Goal: Task Accomplishment & Management: Use online tool/utility

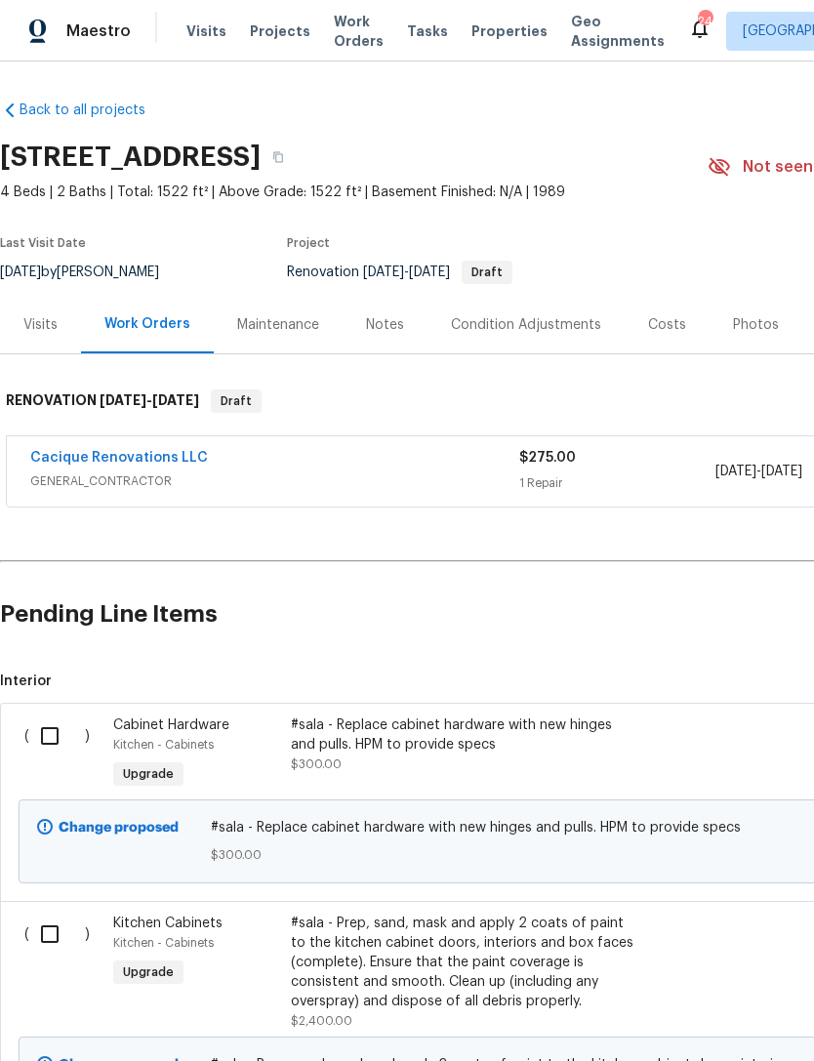
click at [20, 353] on div "Visits" at bounding box center [40, 325] width 81 height 58
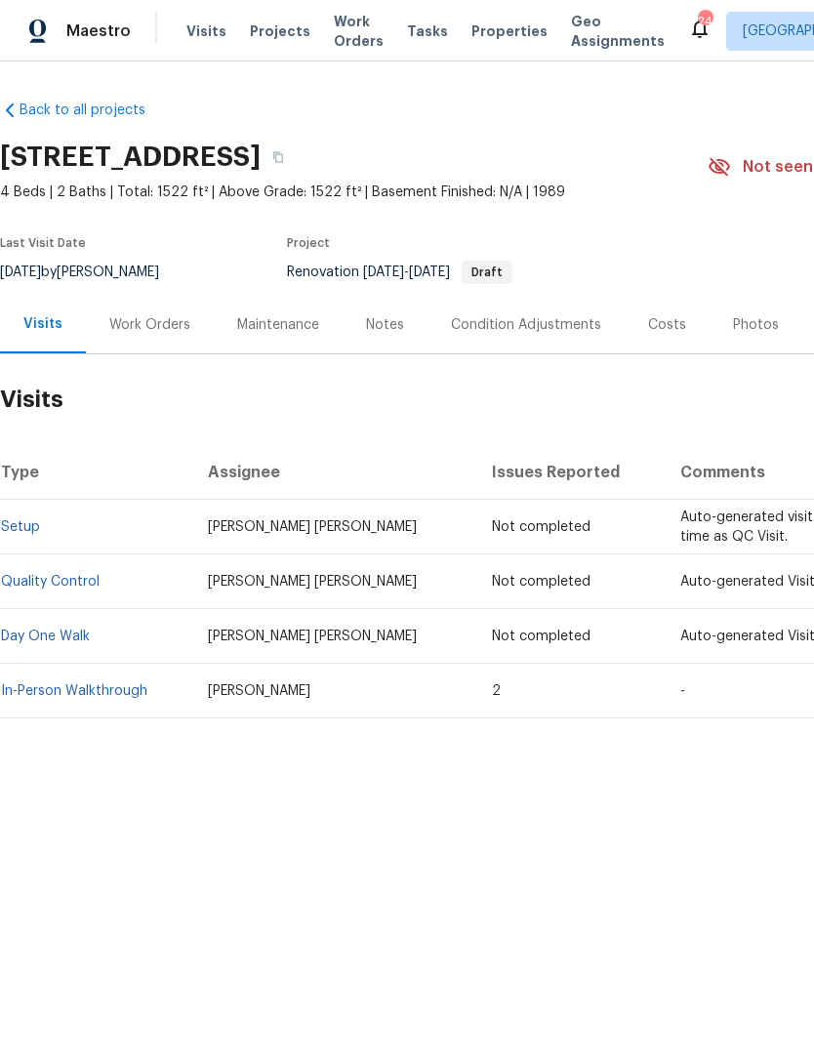
click at [84, 698] on link "In-Person Walkthrough" at bounding box center [74, 691] width 146 height 14
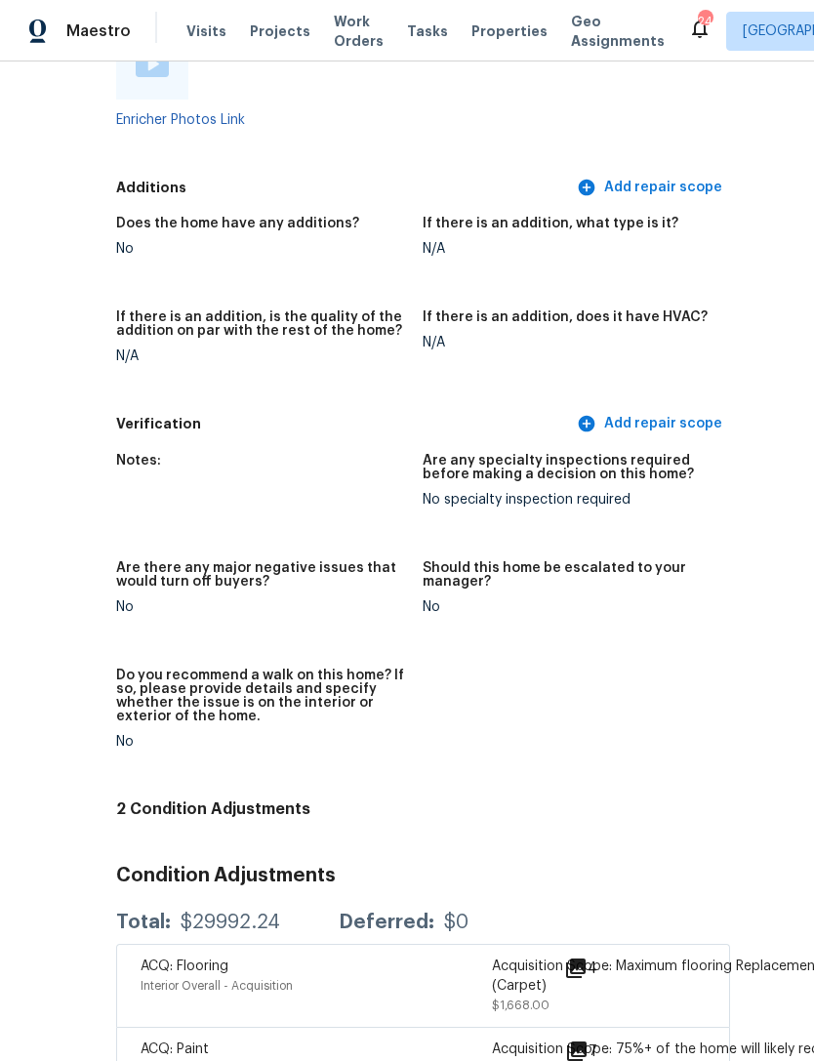
scroll to position [4358, 0]
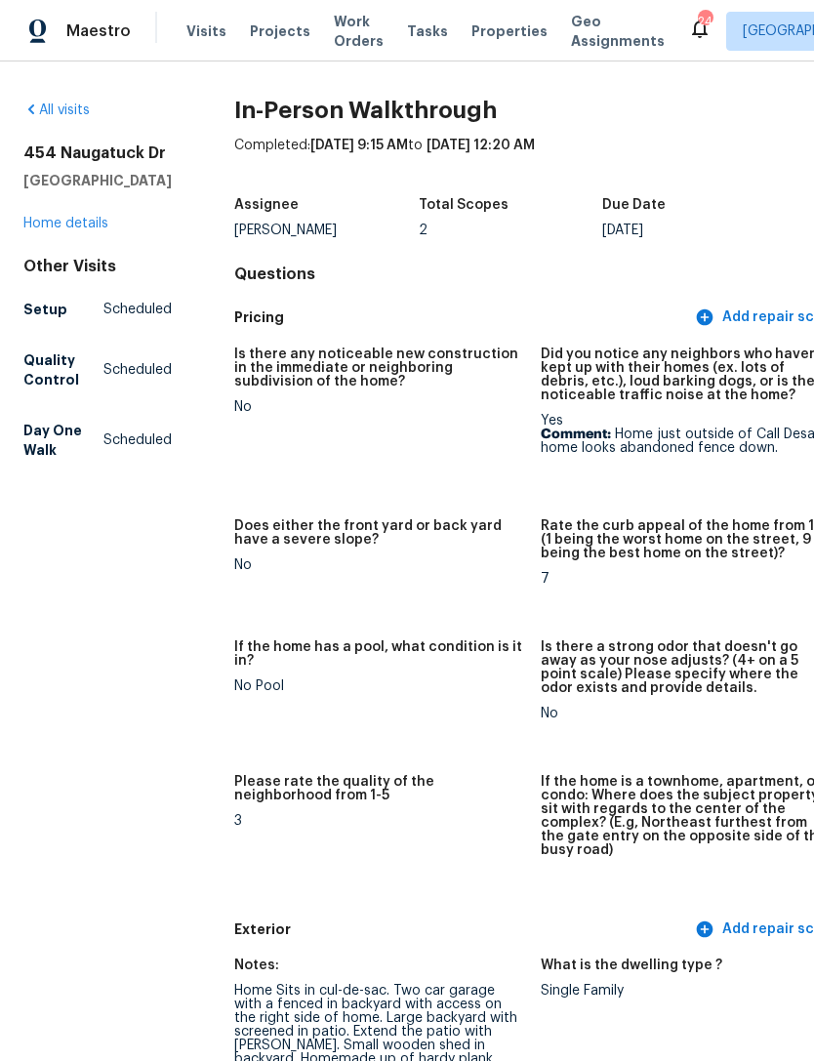
click at [81, 301] on div "All visits 454 Naugatuck Dr Jacksonville, FL 32225 Home details Other Visits Se…" at bounding box center [97, 284] width 148 height 367
click at [93, 230] on link "Home details" at bounding box center [65, 224] width 85 height 14
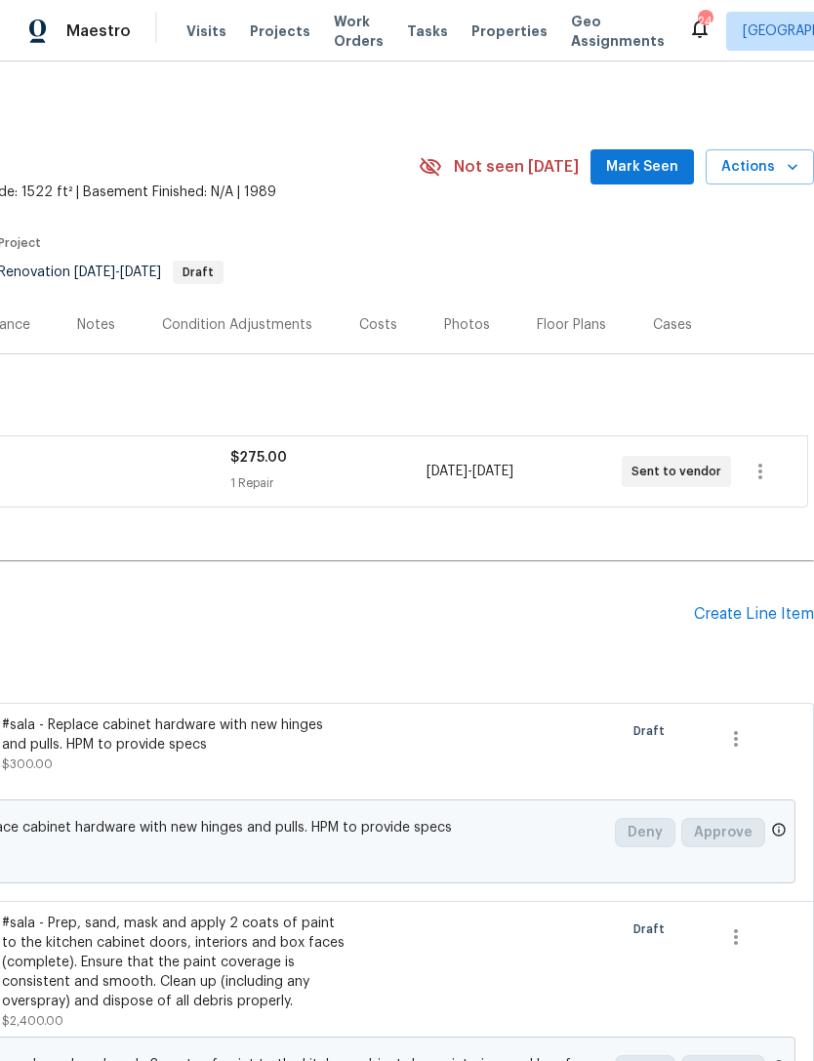
scroll to position [0, 289]
click at [761, 479] on icon "button" at bounding box center [760, 472] width 4 height 16
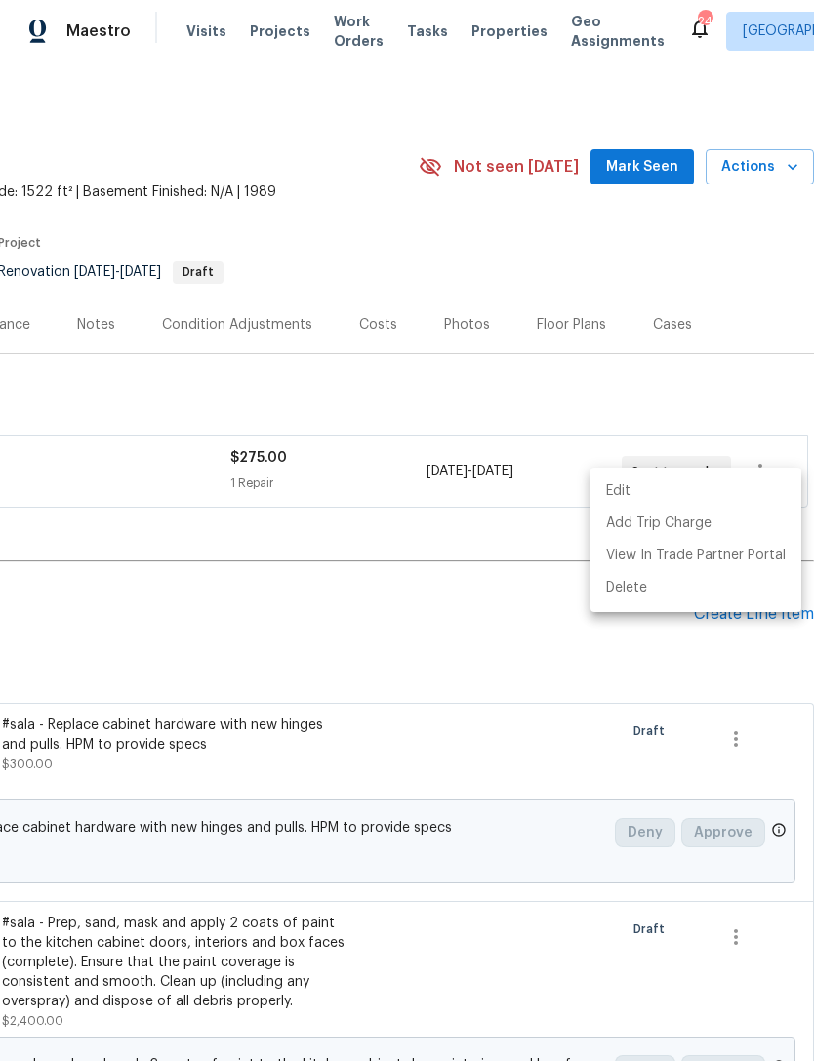
click at [644, 490] on li "Edit" at bounding box center [696, 491] width 211 height 32
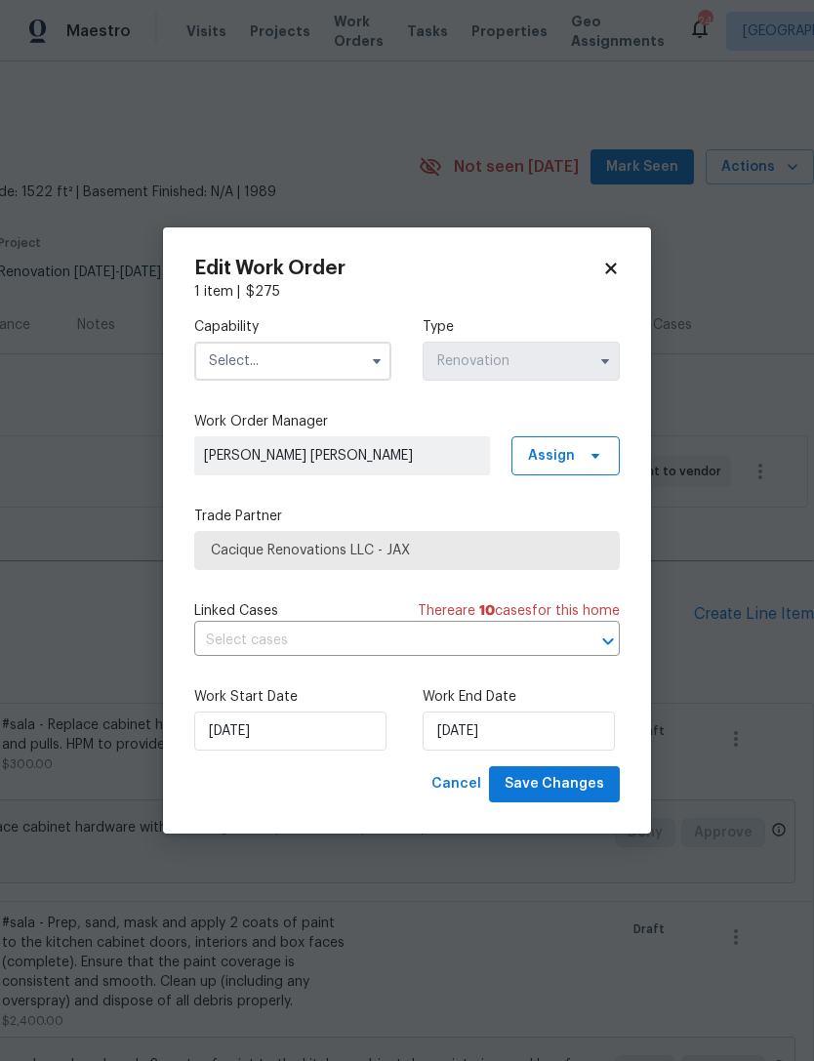
click at [332, 350] on input "text" at bounding box center [292, 361] width 197 height 39
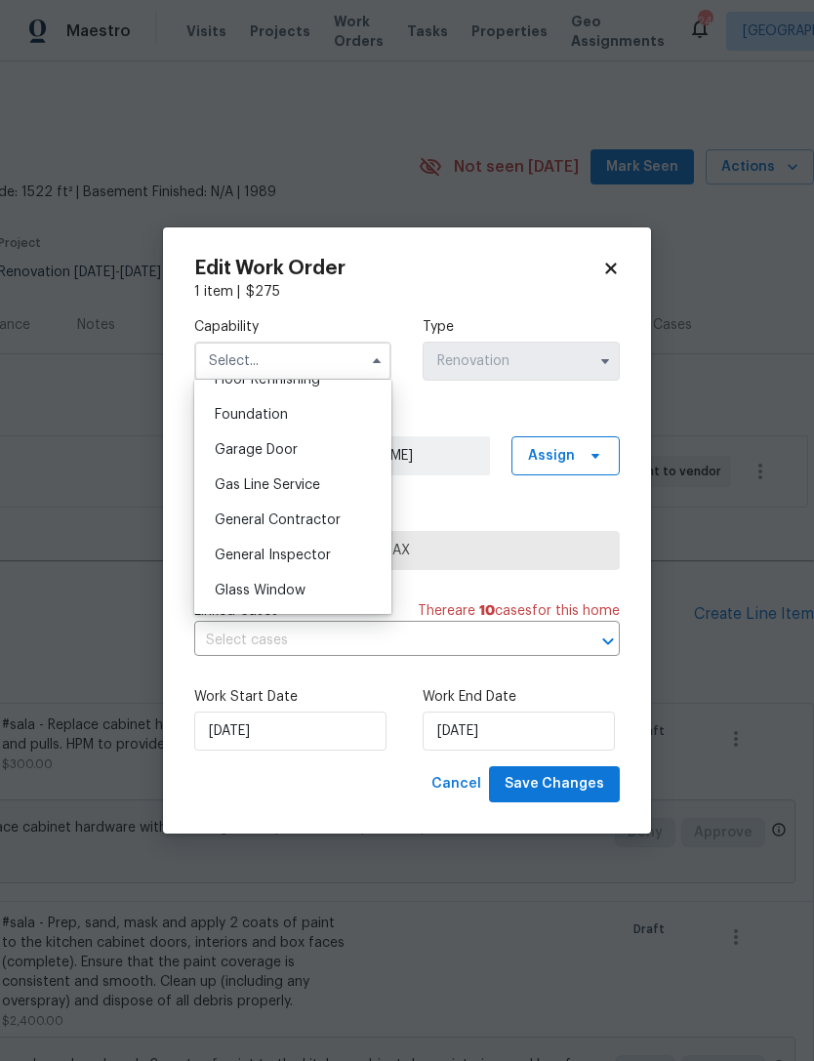
scroll to position [814, 0]
click at [309, 521] on span "General Contractor" at bounding box center [278, 521] width 126 height 14
type input "General Contractor"
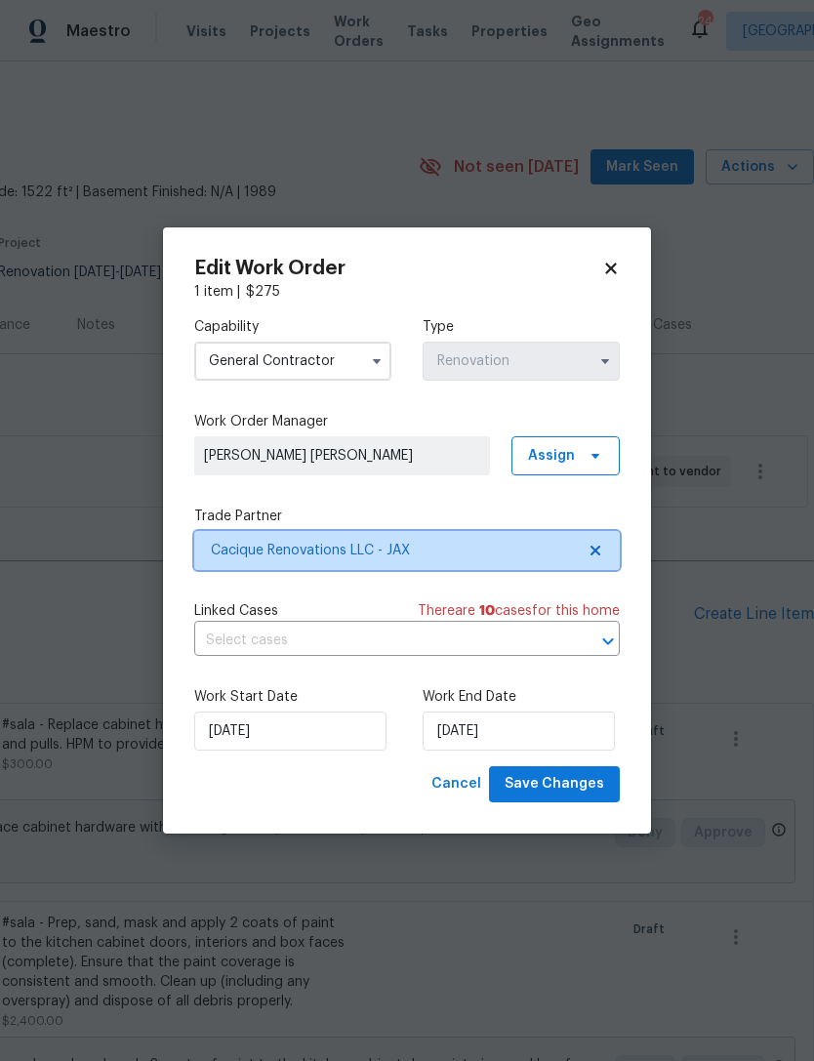
click at [345, 547] on span "Cacique Renovations LLC - JAX" at bounding box center [393, 551] width 364 height 20
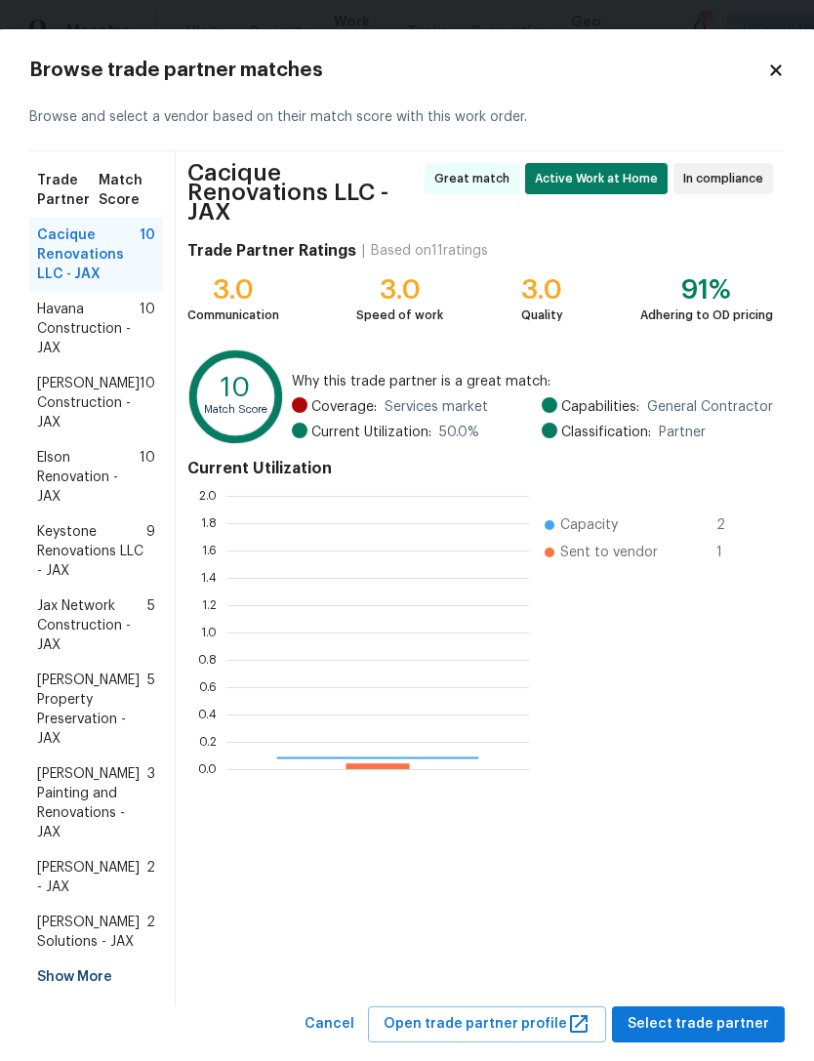
scroll to position [273, 303]
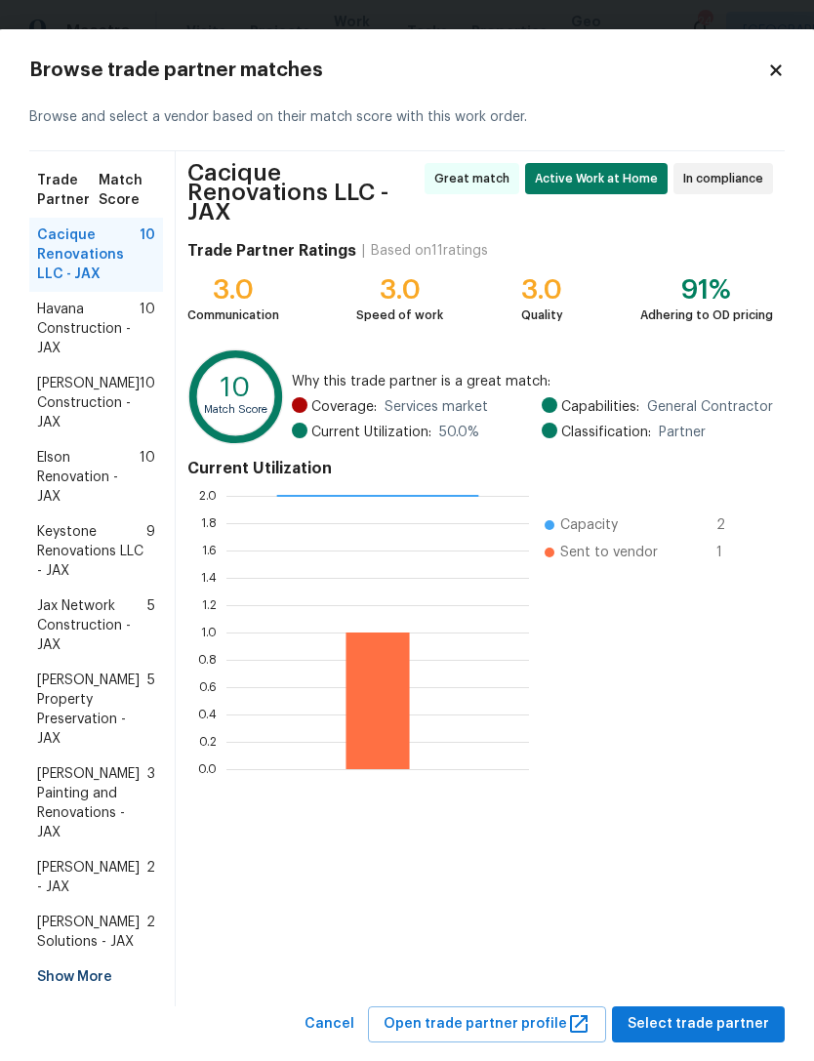
click at [90, 778] on span "Hildebrandt Painting and Renovations - JAX" at bounding box center [92, 803] width 110 height 78
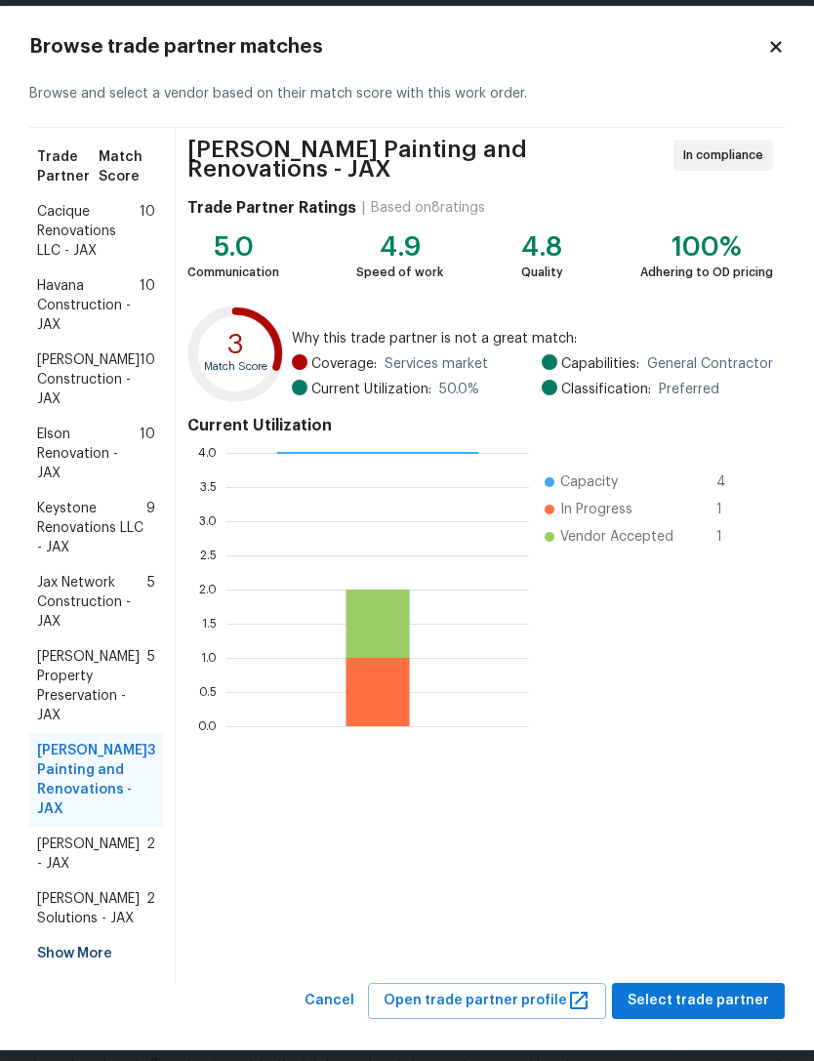
scroll to position [21, 0]
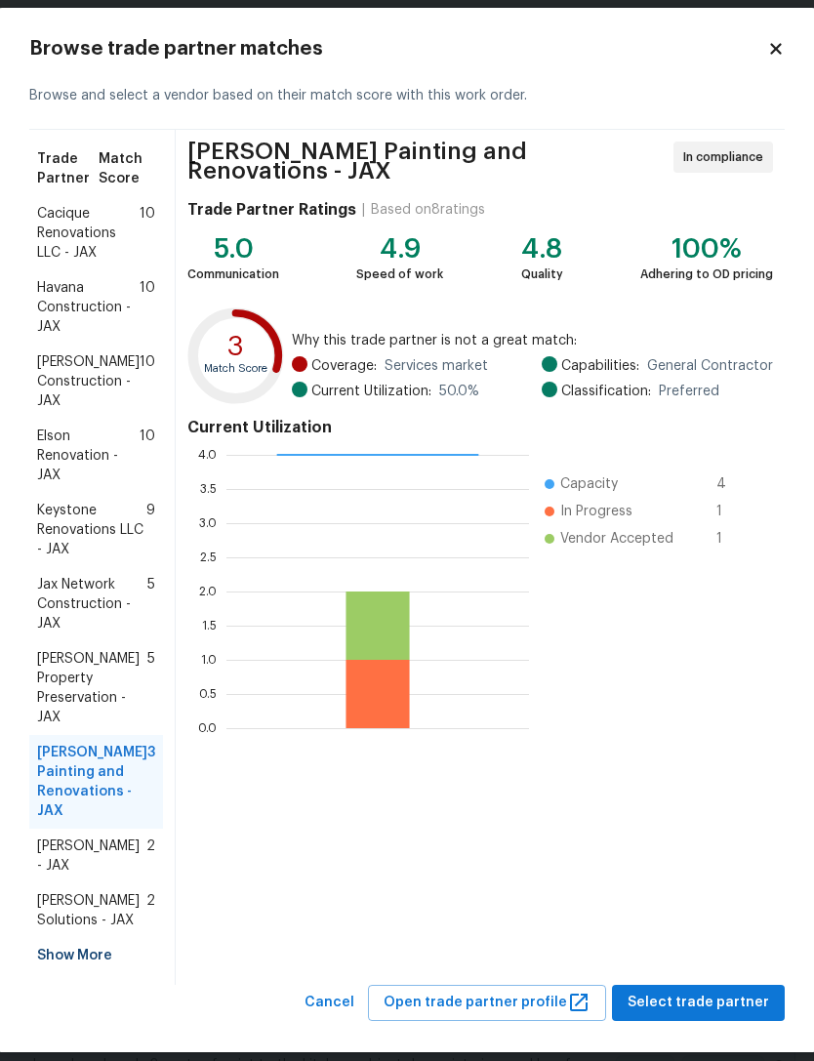
click at [72, 229] on span "Cacique Renovations LLC - JAX" at bounding box center [88, 233] width 102 height 59
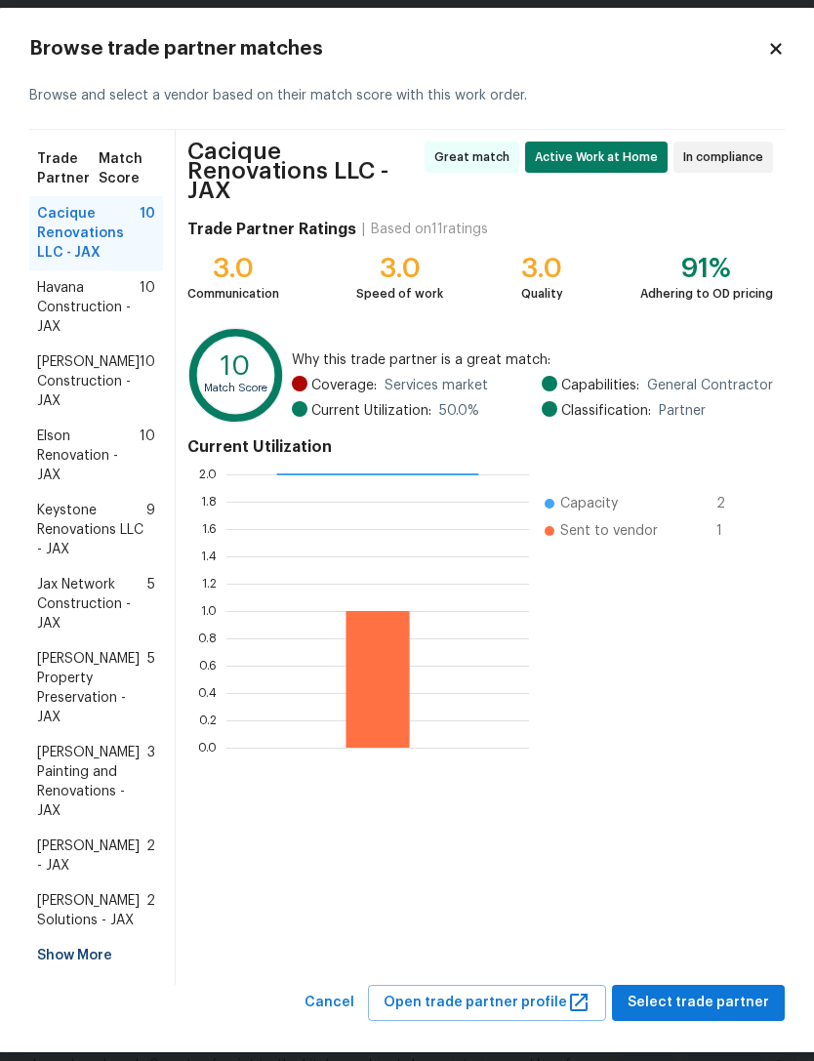
click at [781, 41] on icon at bounding box center [776, 49] width 18 height 18
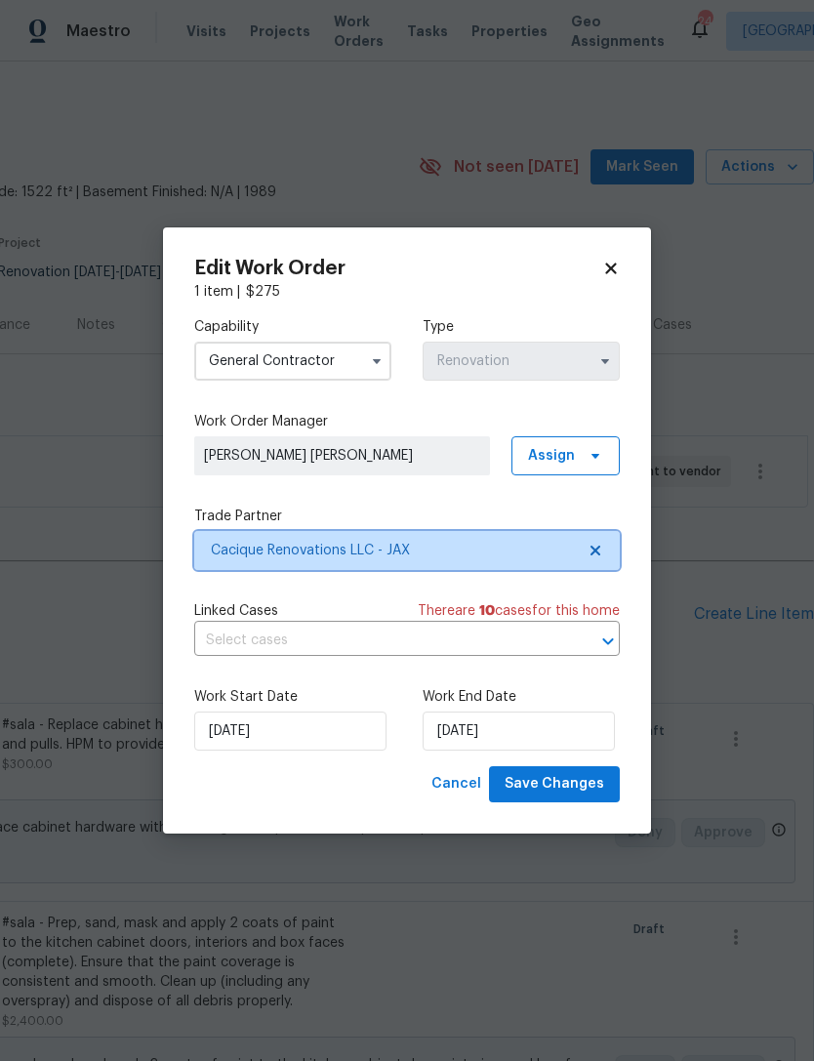
scroll to position [0, 0]
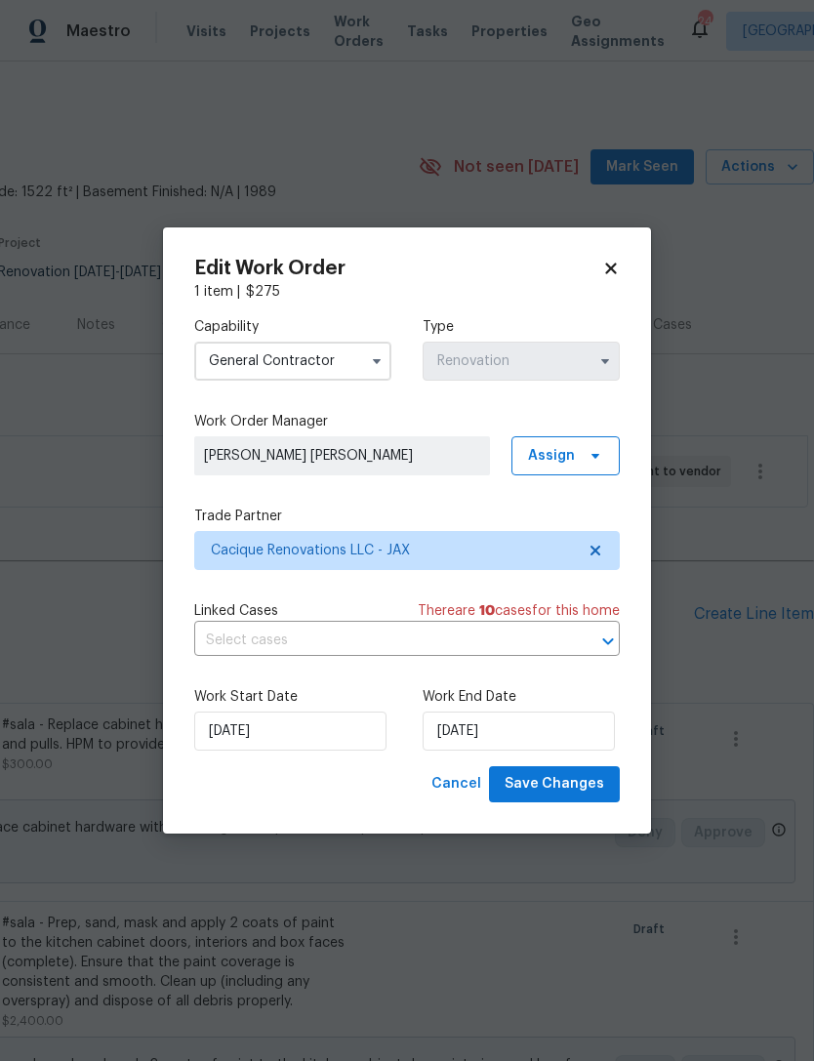
click at [615, 264] on icon at bounding box center [610, 269] width 11 height 11
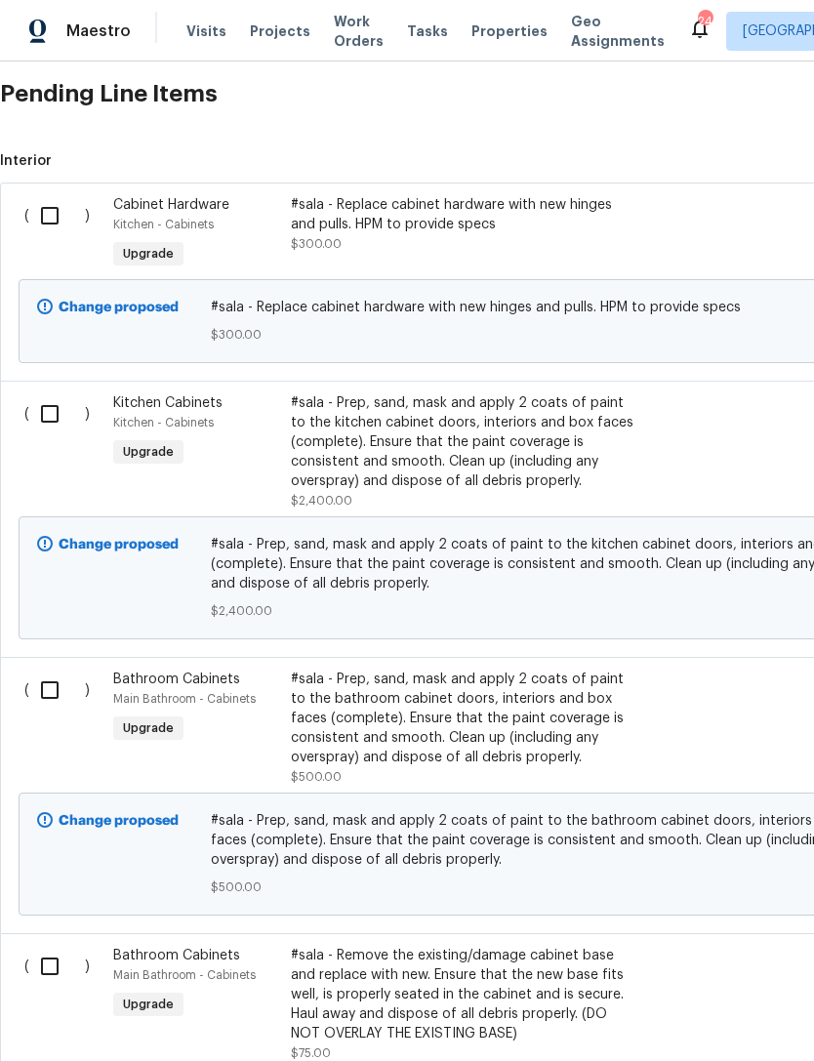
scroll to position [520, 0]
click at [45, 705] on input "checkbox" at bounding box center [57, 690] width 56 height 41
checkbox input "true"
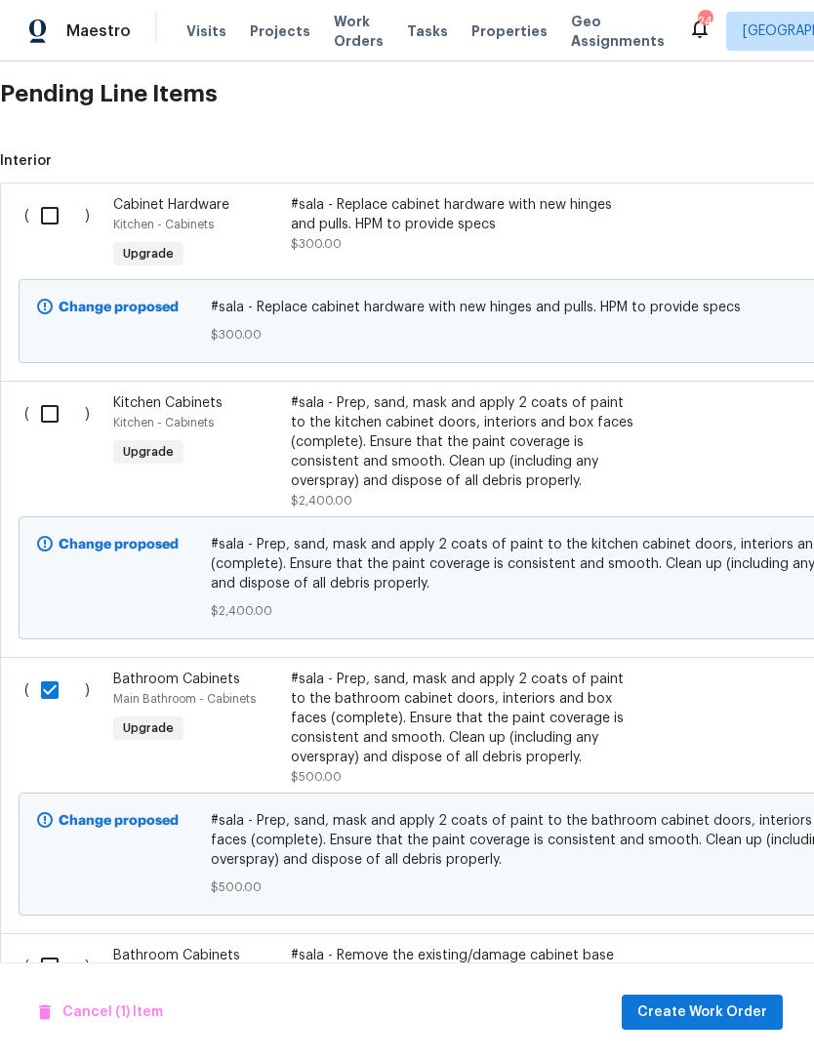
click at [68, 428] on input "checkbox" at bounding box center [57, 413] width 56 height 41
checkbox input "true"
click at [57, 227] on input "checkbox" at bounding box center [57, 215] width 56 height 41
checkbox input "true"
click at [709, 1016] on span "Create Work Order" at bounding box center [702, 1013] width 130 height 24
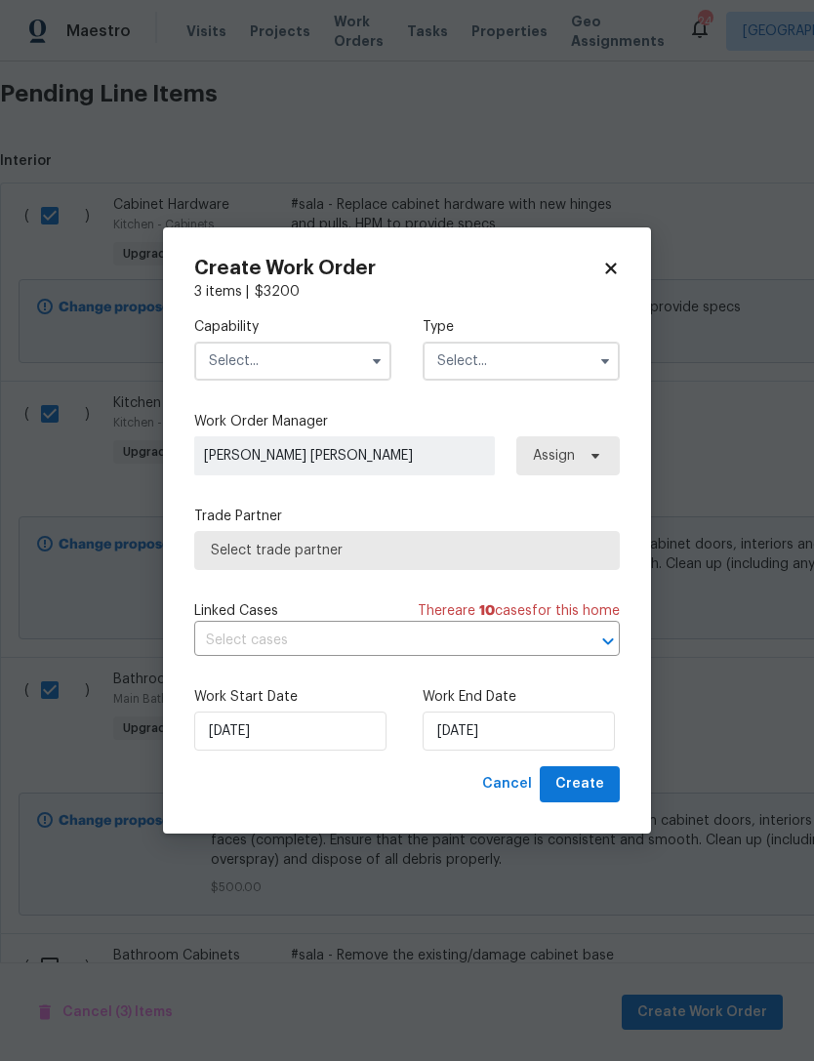
click at [322, 356] on input "text" at bounding box center [292, 361] width 197 height 39
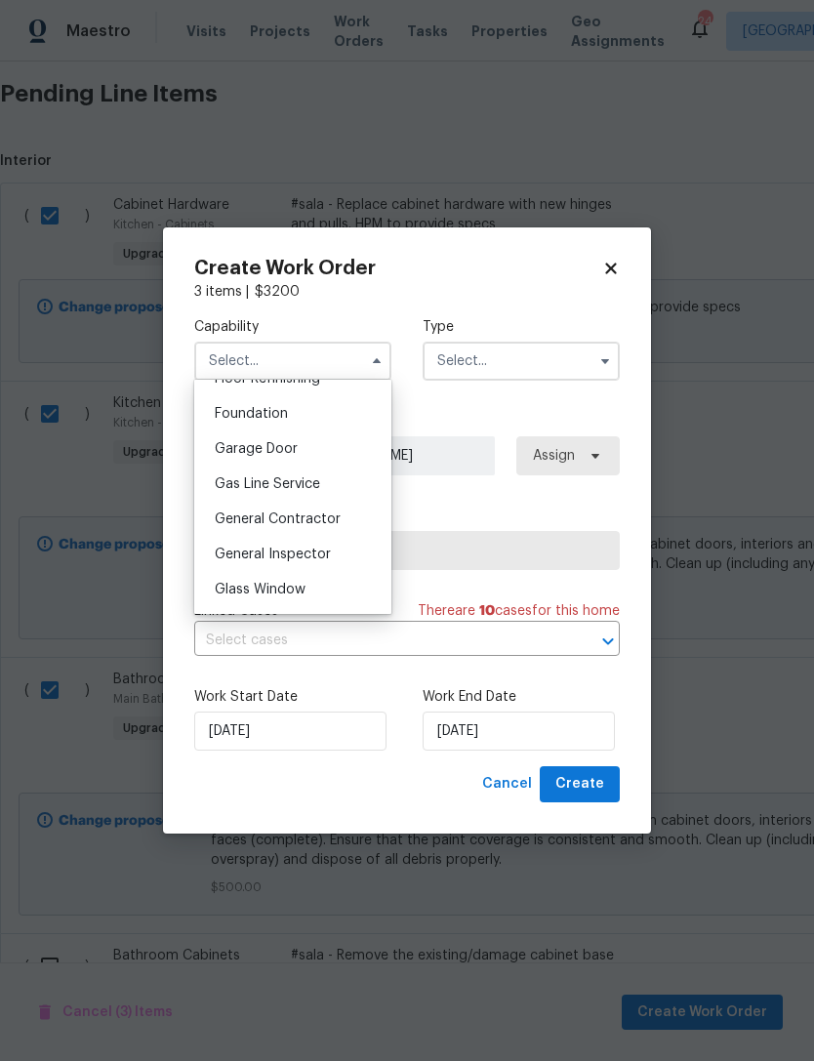
scroll to position [838, 0]
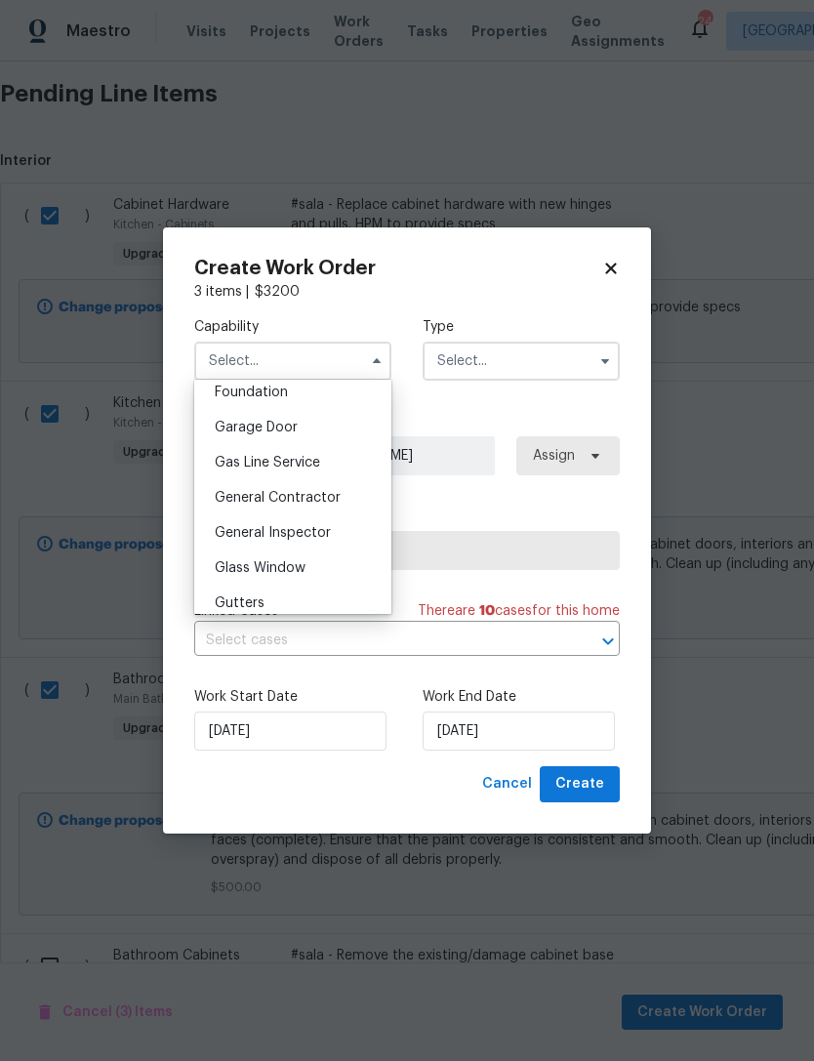
click at [314, 498] on span "General Contractor" at bounding box center [278, 498] width 126 height 14
type input "General Contractor"
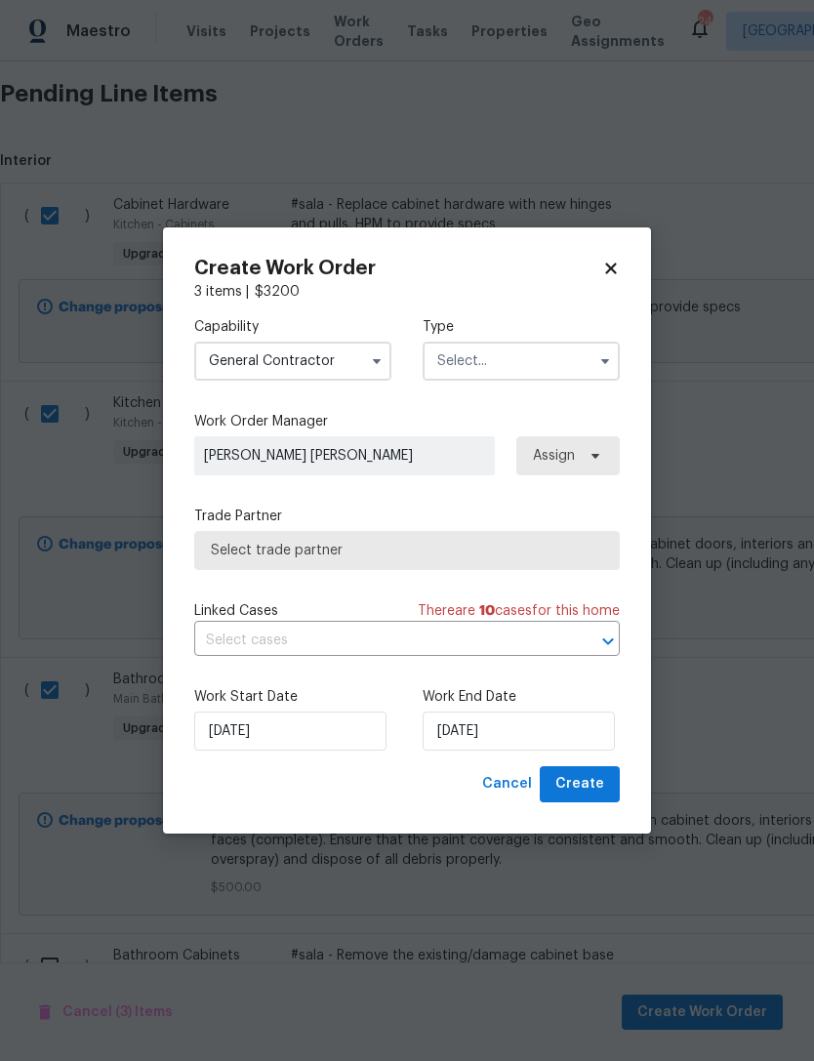
click at [499, 368] on input "text" at bounding box center [521, 361] width 197 height 39
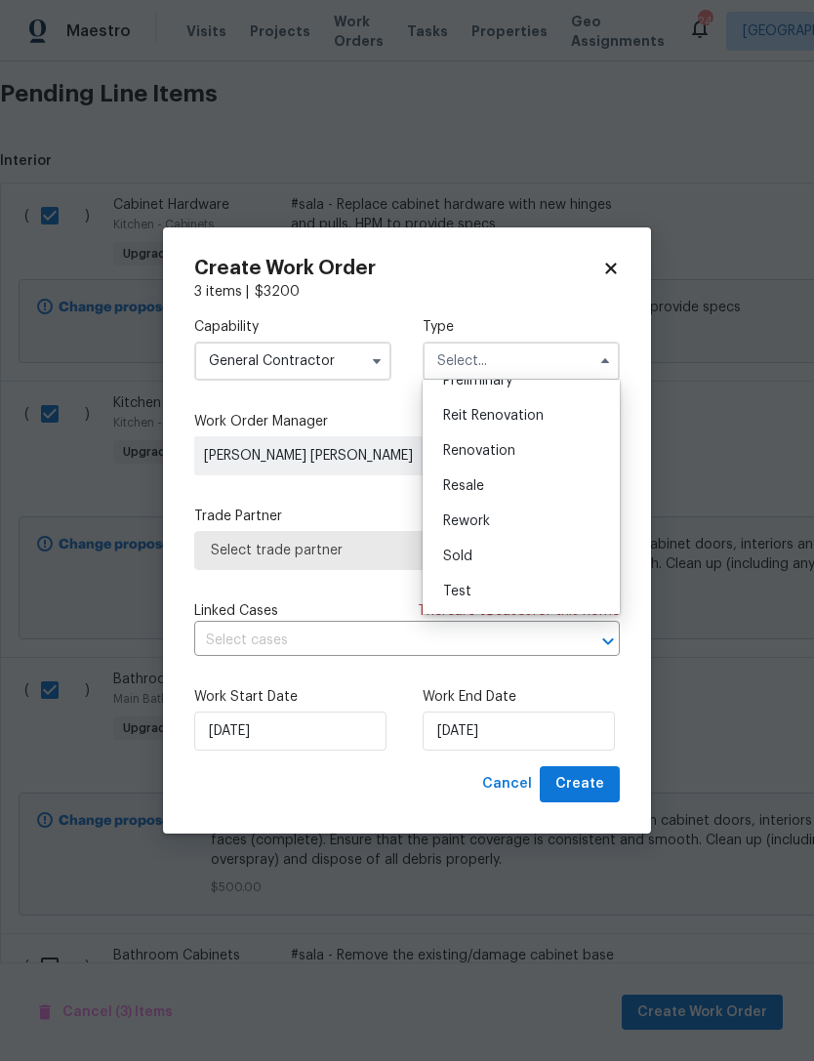
scroll to position [443, 0]
click at [492, 455] on span "Renovation" at bounding box center [479, 451] width 72 height 14
type input "Renovation"
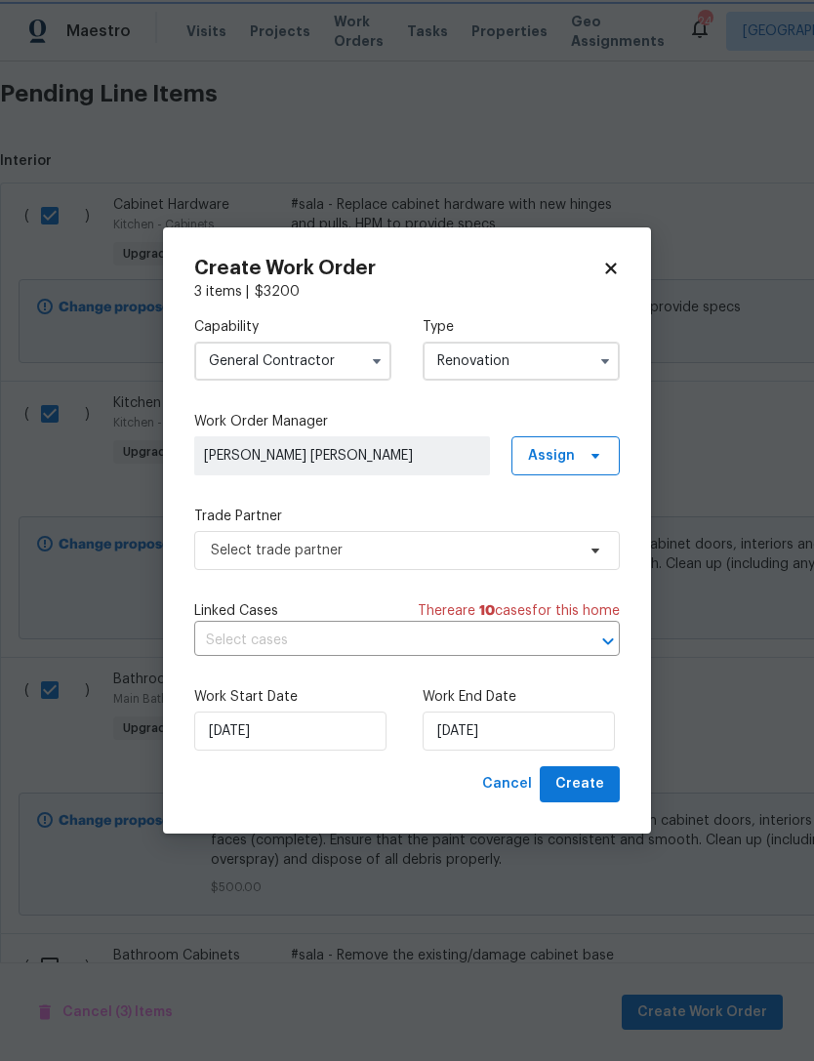
scroll to position [0, 0]
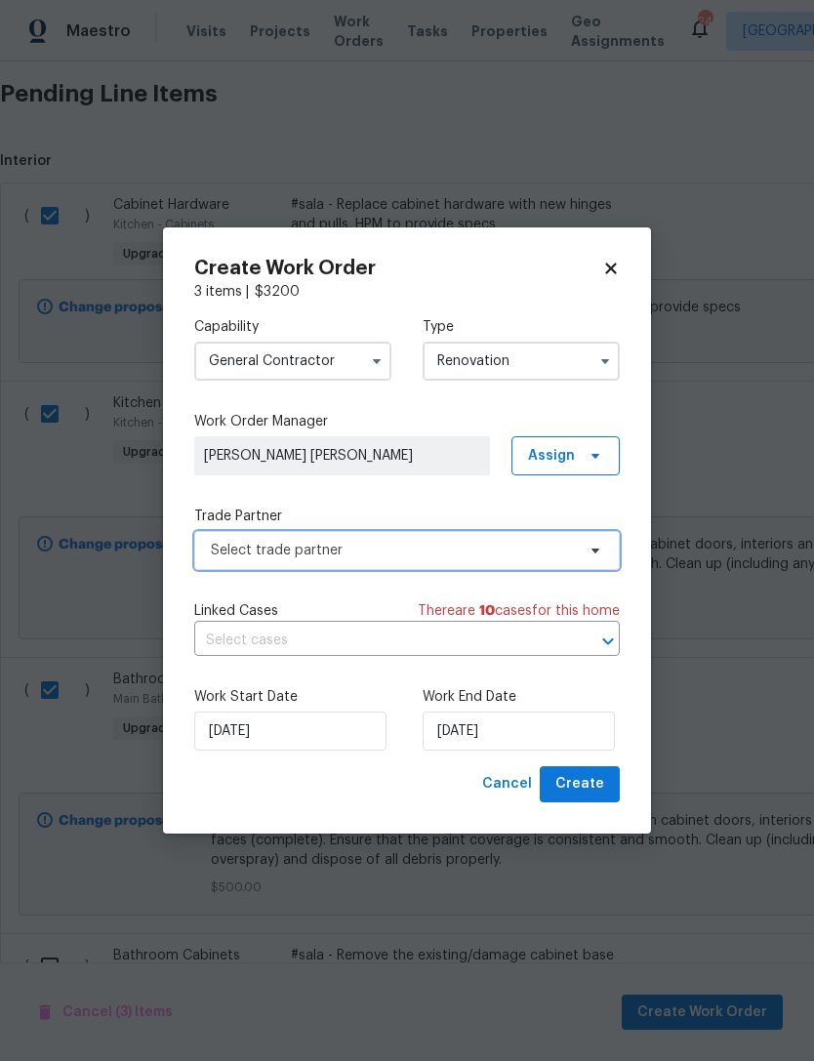
click at [386, 549] on span "Select trade partner" at bounding box center [393, 551] width 364 height 20
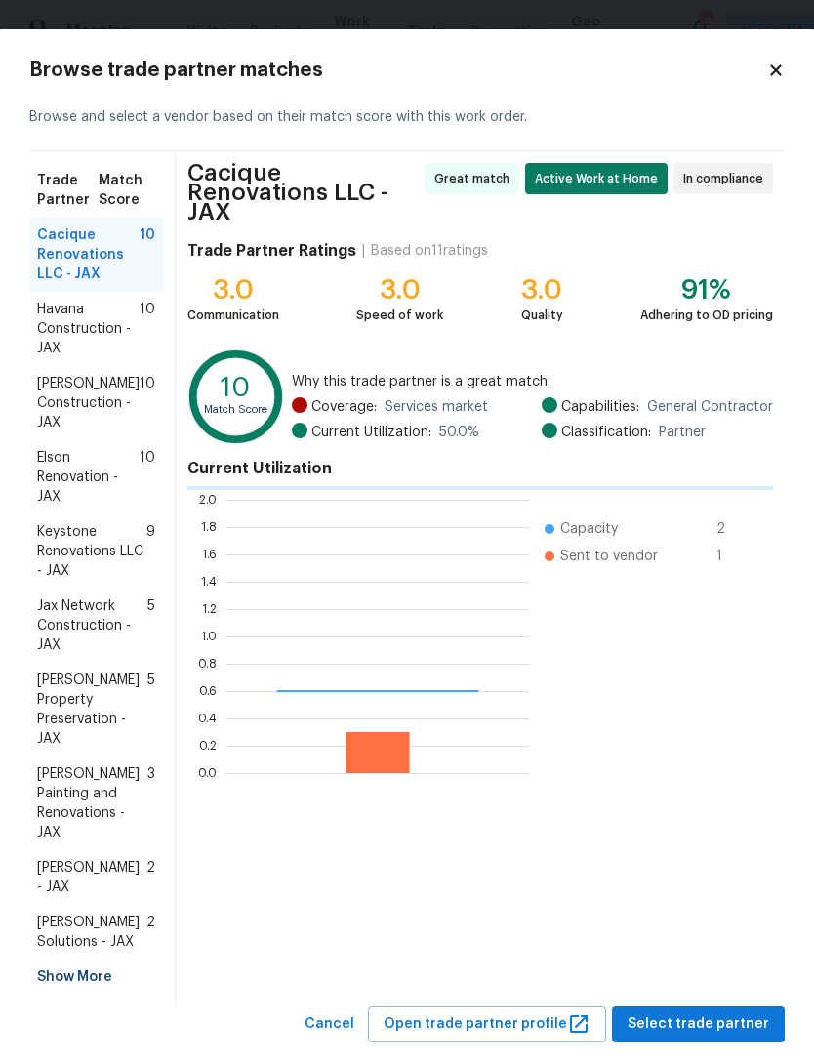
scroll to position [273, 303]
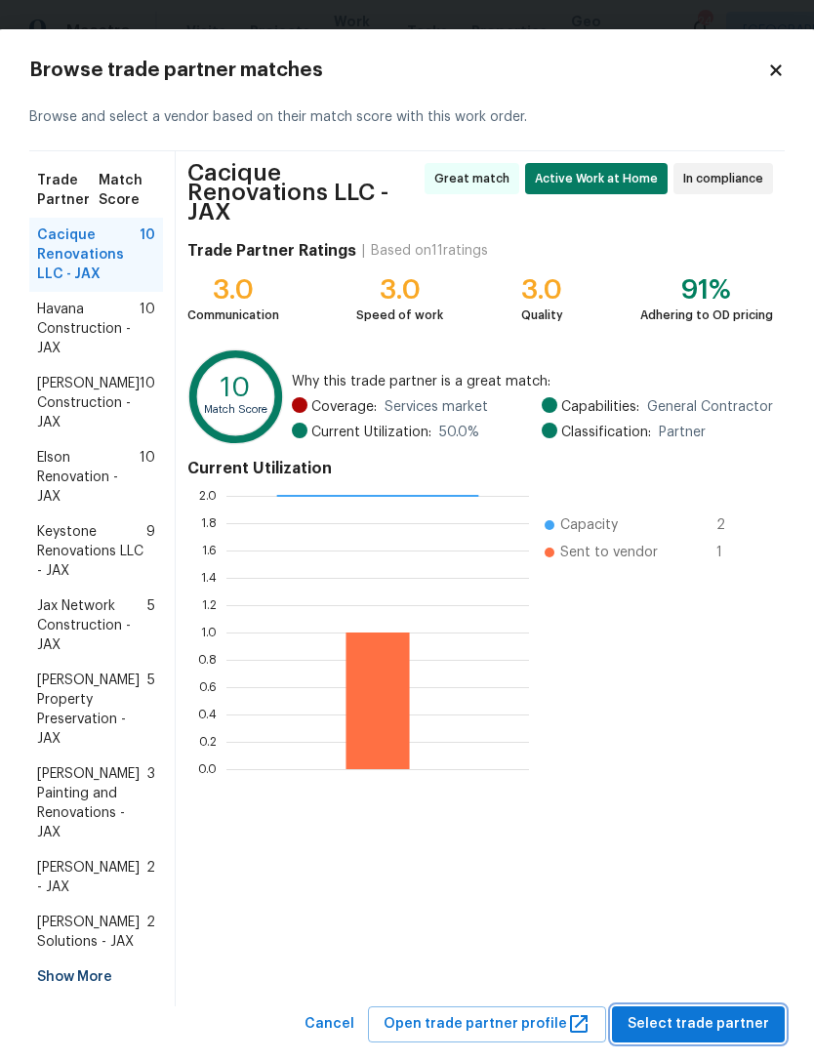
click at [724, 1012] on span "Select trade partner" at bounding box center [699, 1024] width 142 height 24
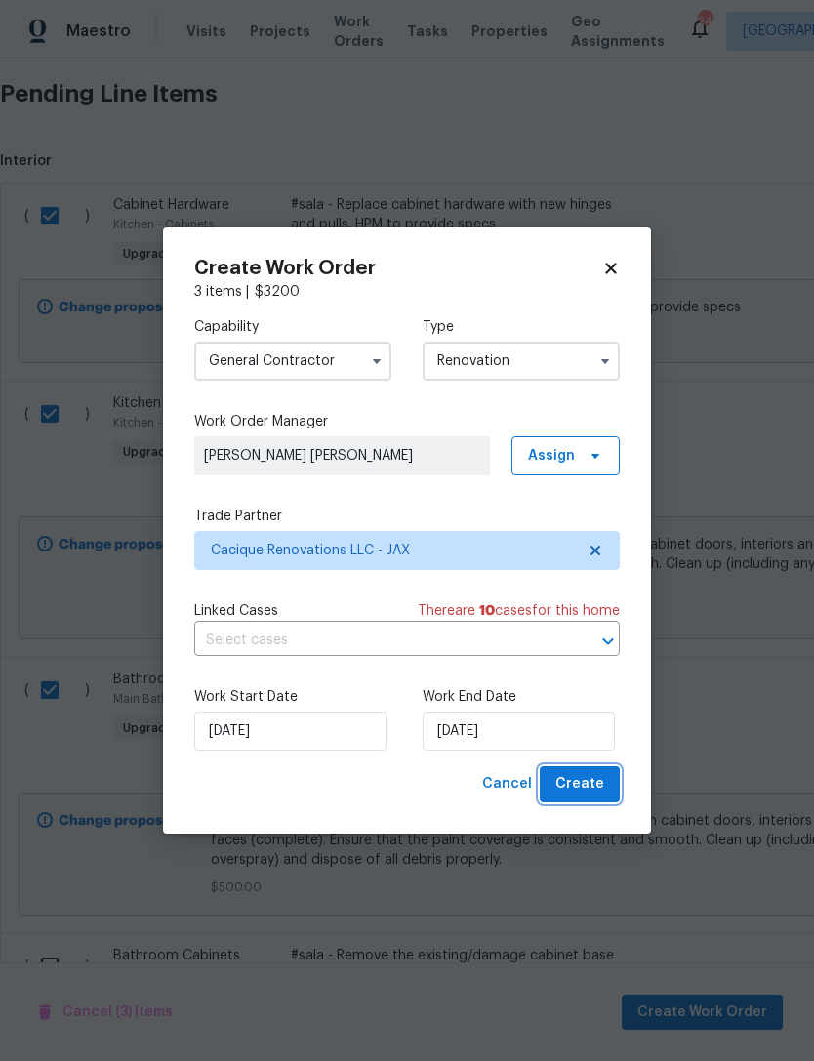
click at [581, 790] on span "Create" at bounding box center [579, 784] width 49 height 24
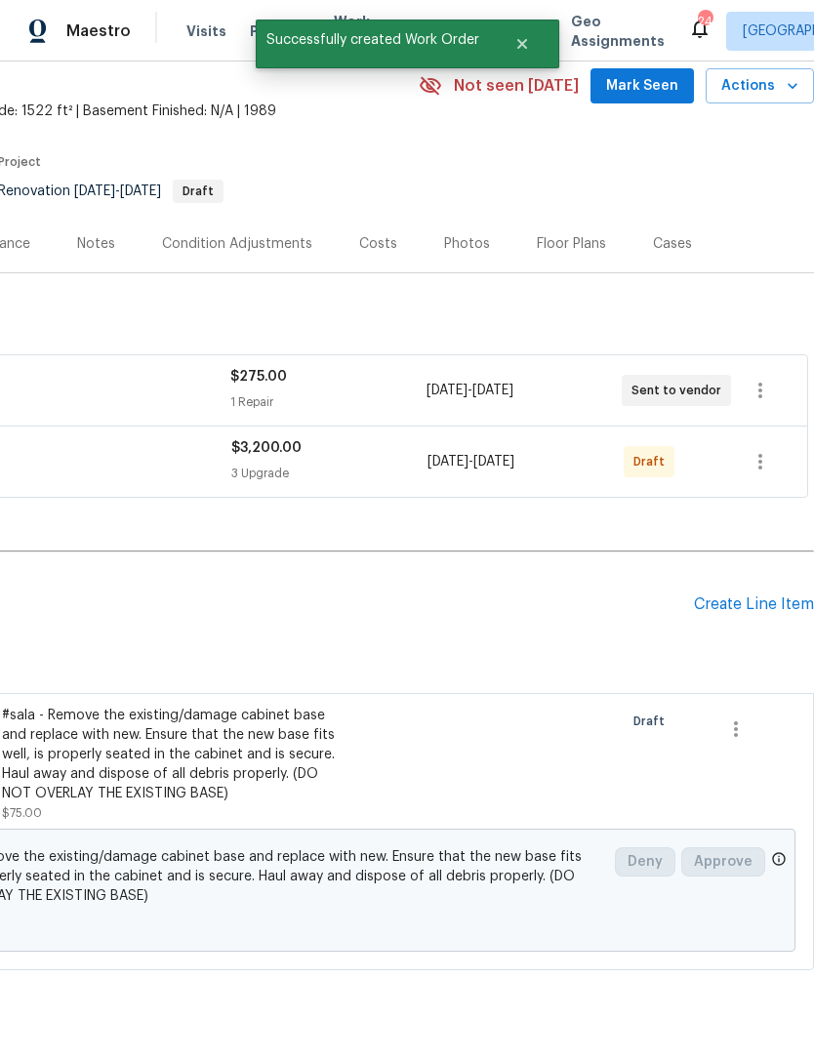
scroll to position [80, 289]
click at [743, 615] on div "Create Line Item" at bounding box center [754, 605] width 120 height 19
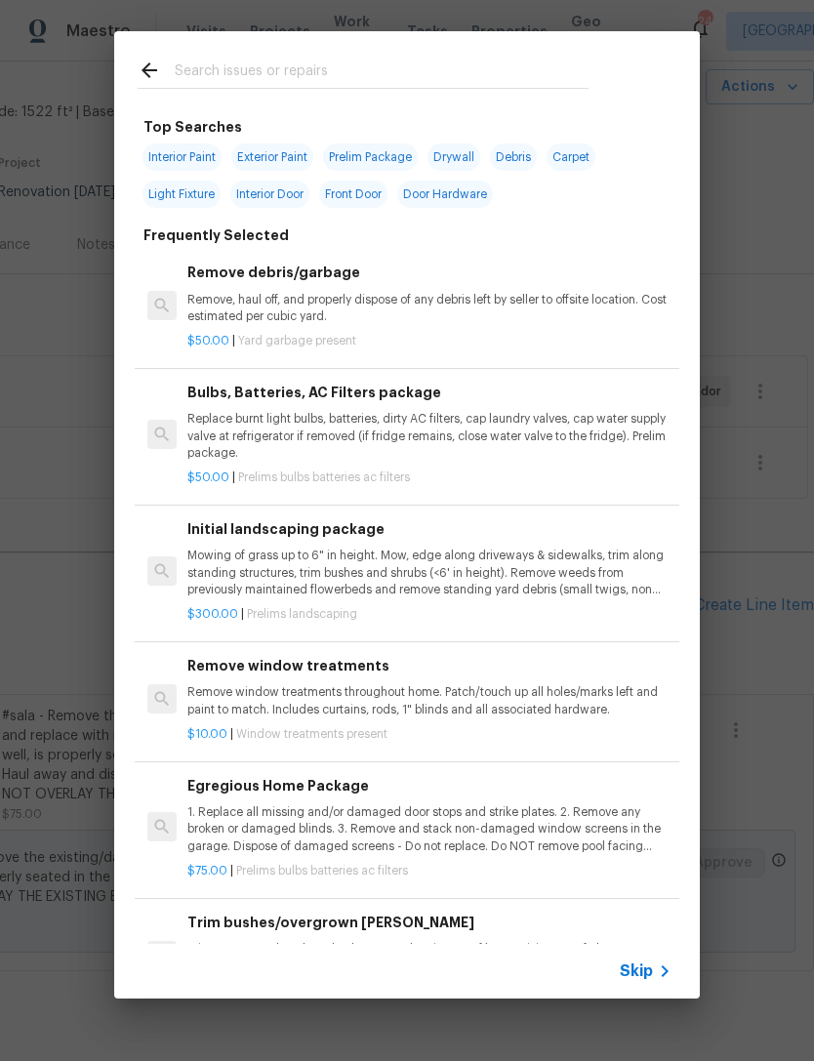
click at [332, 63] on input "text" at bounding box center [382, 73] width 414 height 29
type input "Lan"
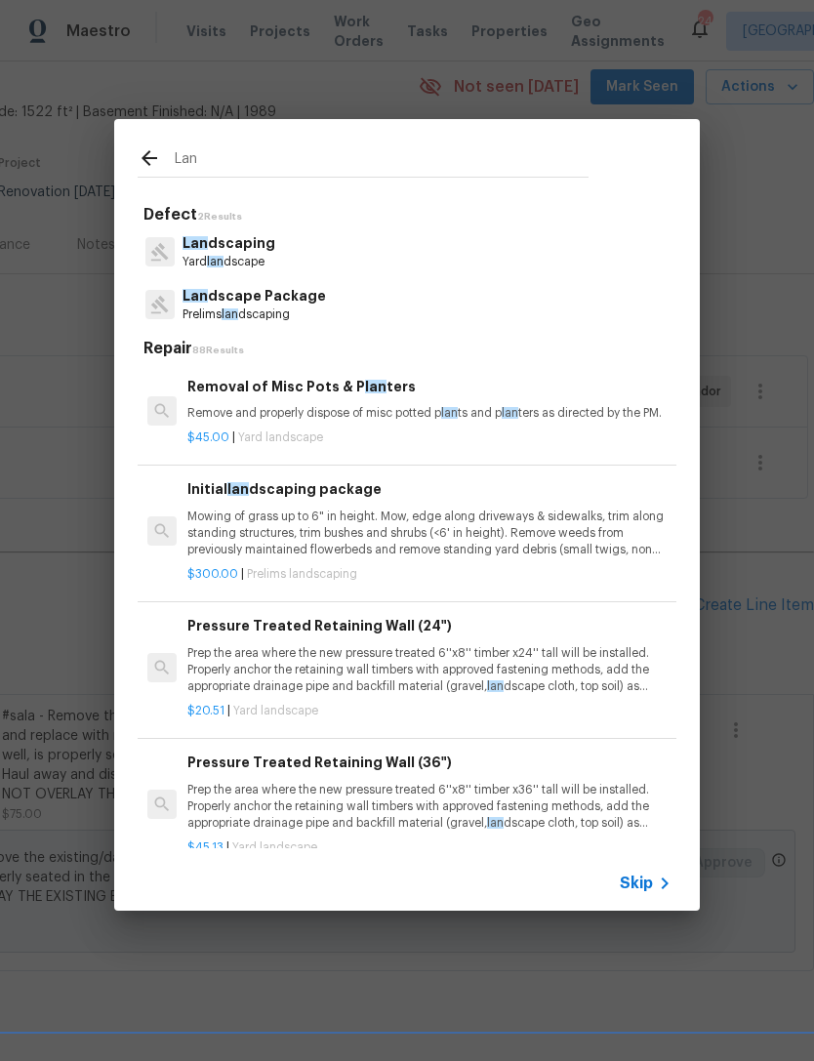
click at [273, 301] on p "Lan dscape Package" at bounding box center [254, 296] width 143 height 20
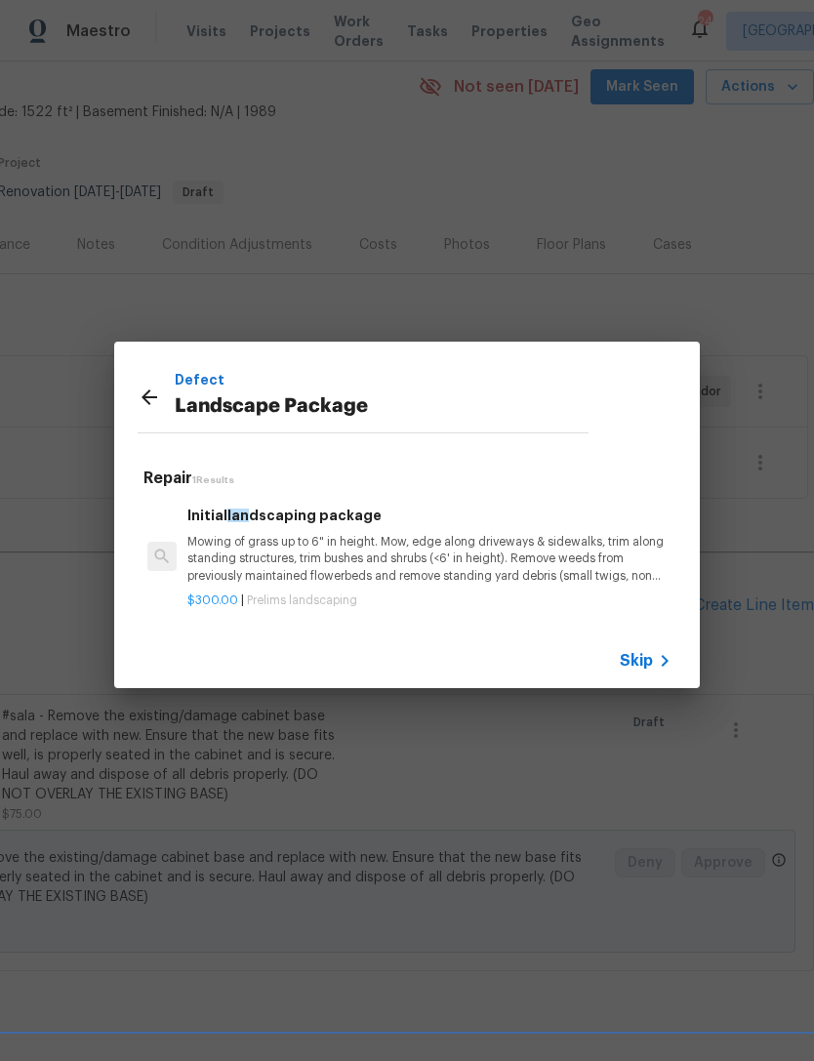
click at [315, 525] on h6 "Initial lan dscaping package" at bounding box center [429, 515] width 484 height 21
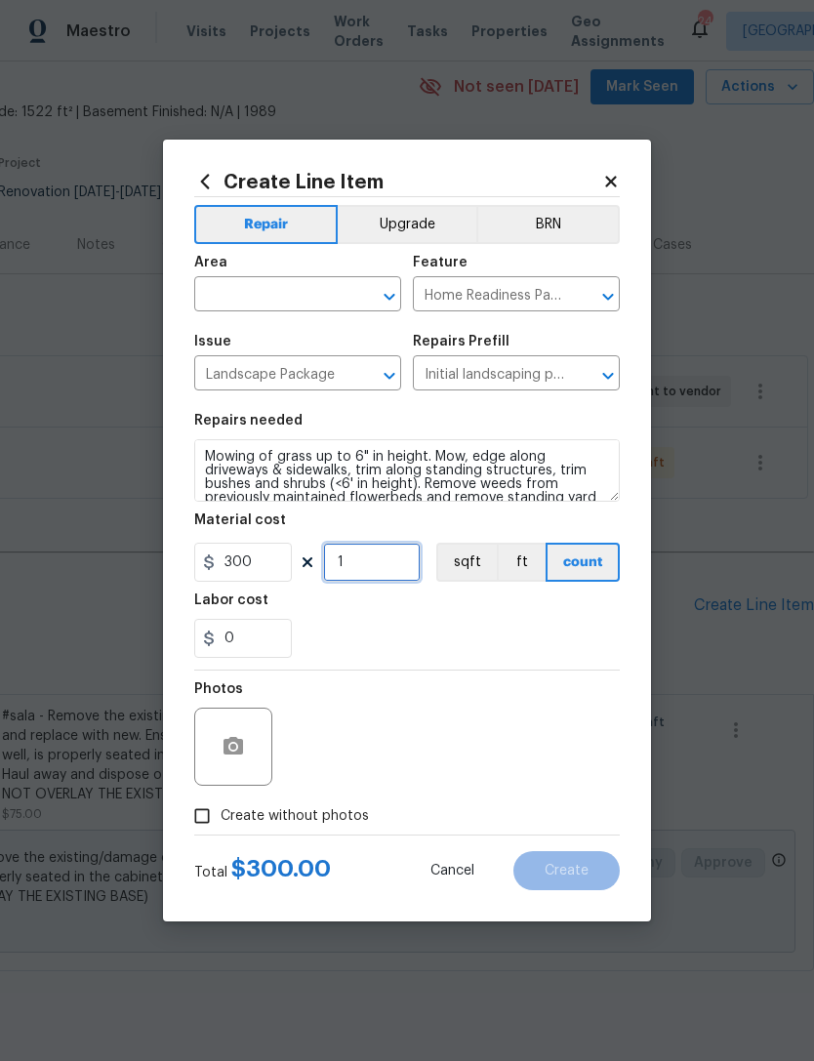
click at [348, 554] on input "1" at bounding box center [372, 562] width 98 height 39
click at [277, 560] on input "300" at bounding box center [243, 562] width 98 height 39
type input "55"
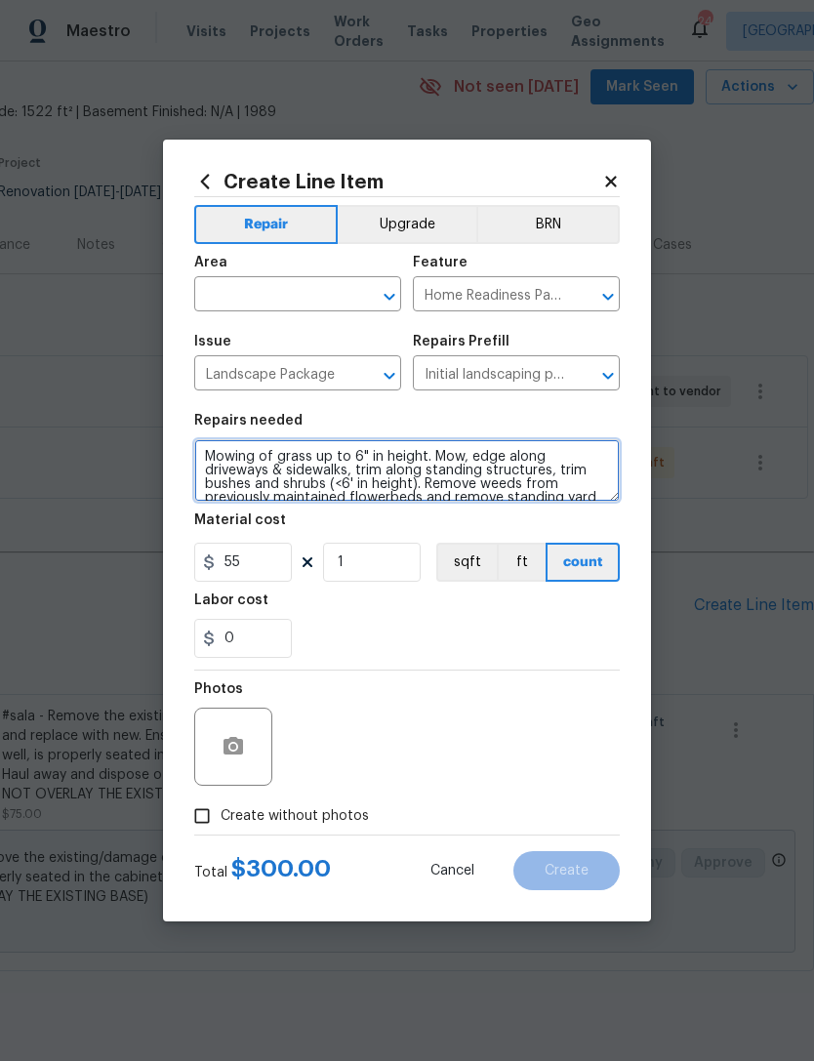
click at [213, 457] on textarea "Mowing of grass up to 6" in height. Mow, edge along driveways & sidewalks, trim…" at bounding box center [407, 470] width 426 height 62
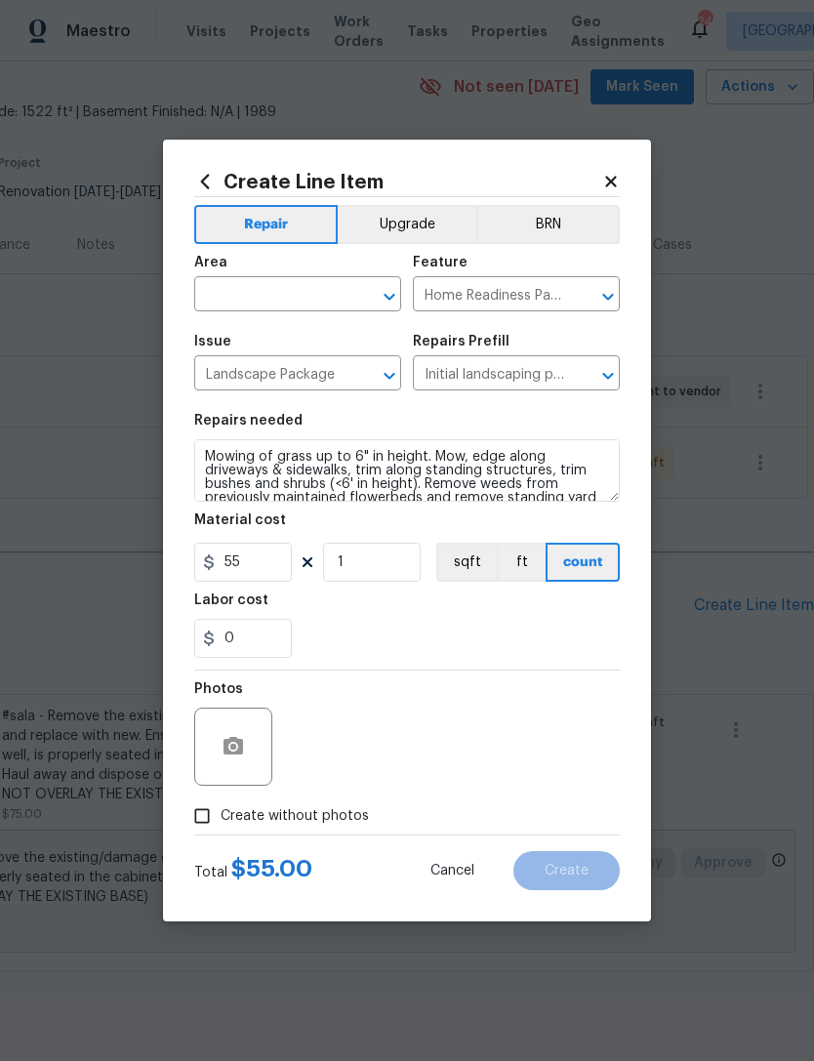
click at [533, 649] on div "0" at bounding box center [407, 638] width 426 height 39
click at [316, 291] on input "text" at bounding box center [270, 296] width 152 height 30
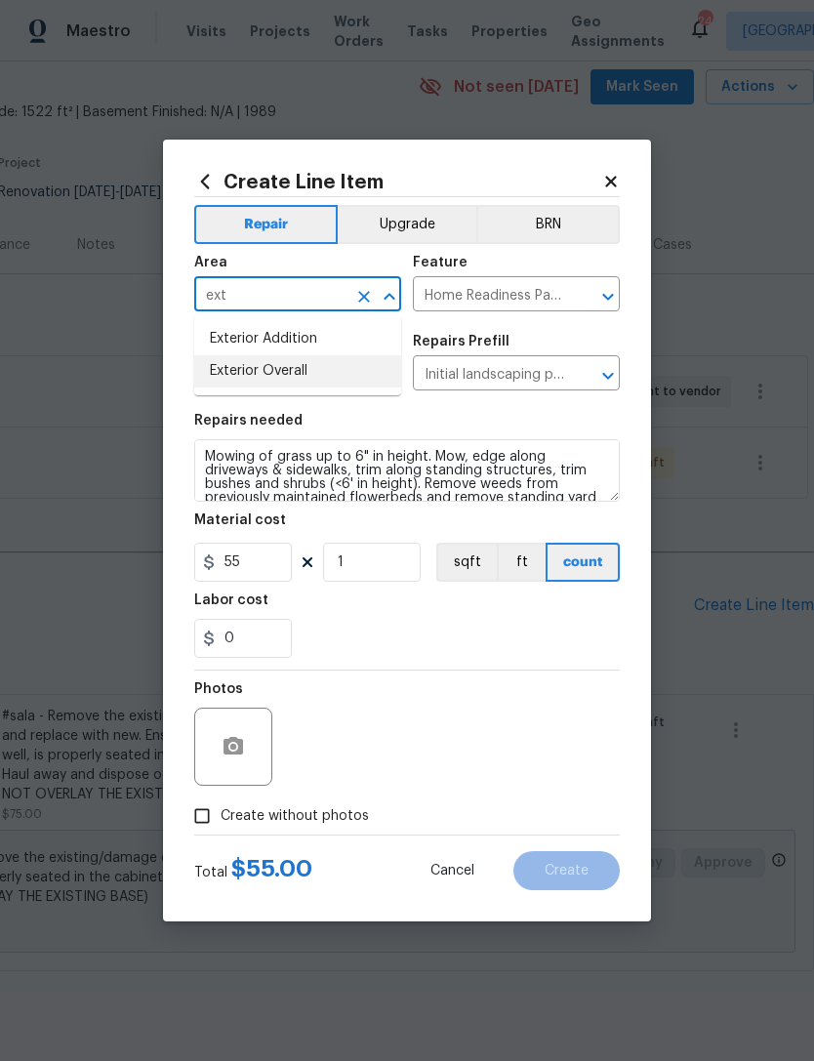
click at [319, 371] on li "Exterior Overall" at bounding box center [297, 371] width 207 height 32
type input "Exterior Overall"
click at [319, 371] on input "Landscape Package" at bounding box center [270, 375] width 152 height 30
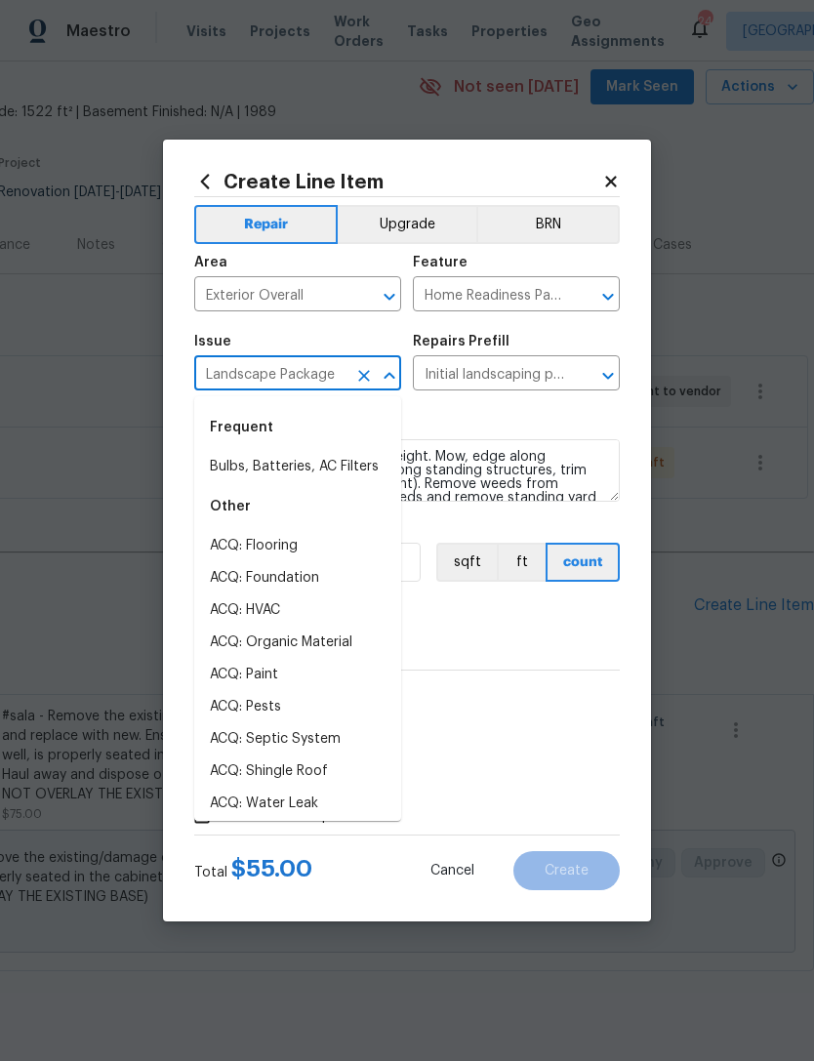
click at [528, 638] on div "0" at bounding box center [407, 638] width 426 height 39
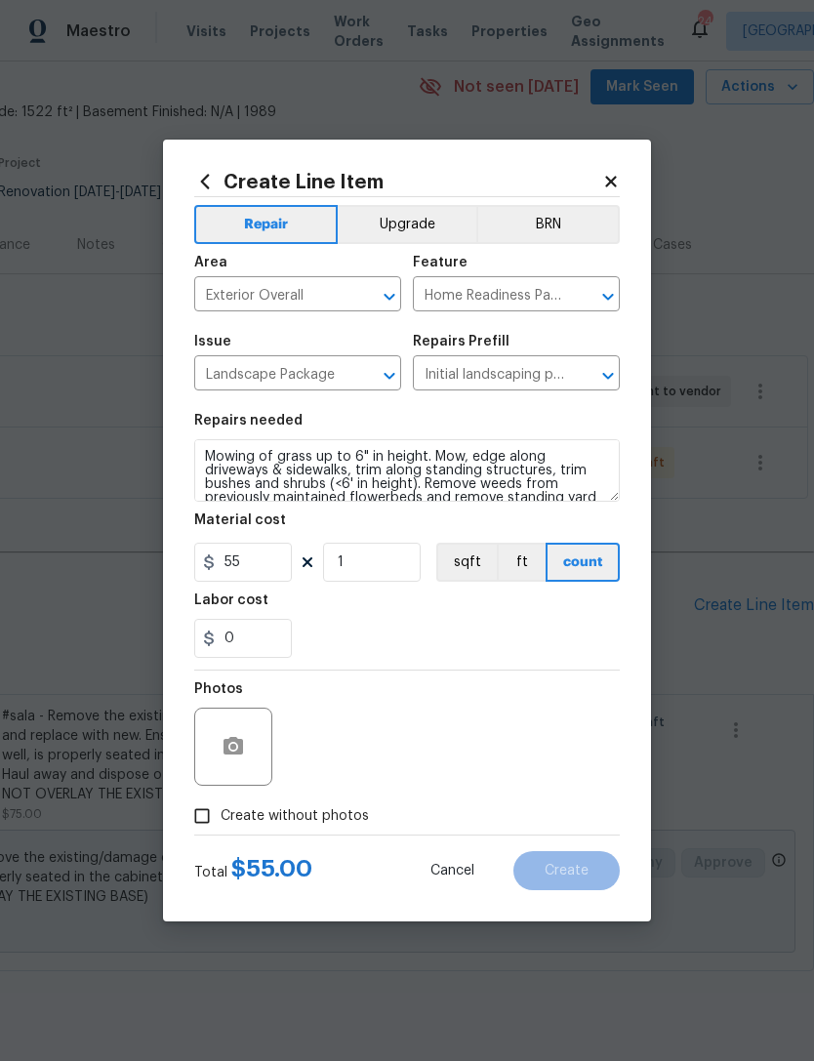
click at [307, 803] on label "Create without photos" at bounding box center [276, 816] width 185 height 37
click at [221, 803] on input "Create without photos" at bounding box center [202, 816] width 37 height 37
checkbox input "true"
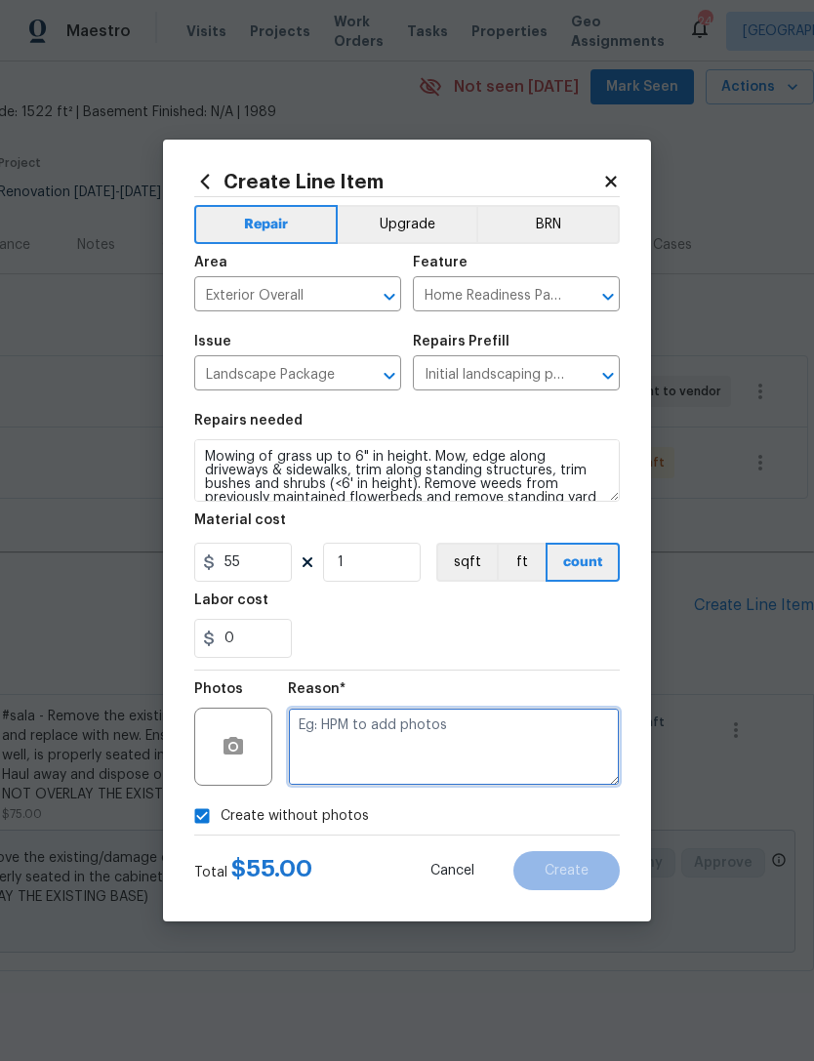
click at [388, 754] on textarea at bounding box center [454, 747] width 332 height 78
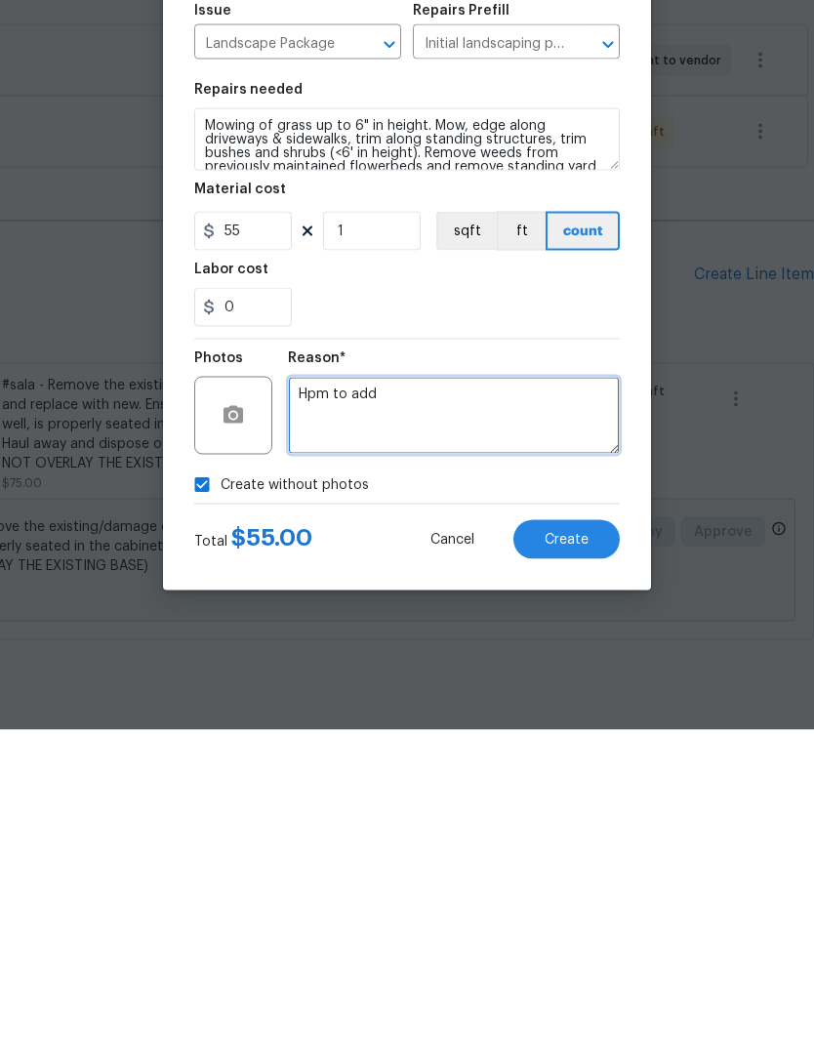
type textarea "Hpm to add"
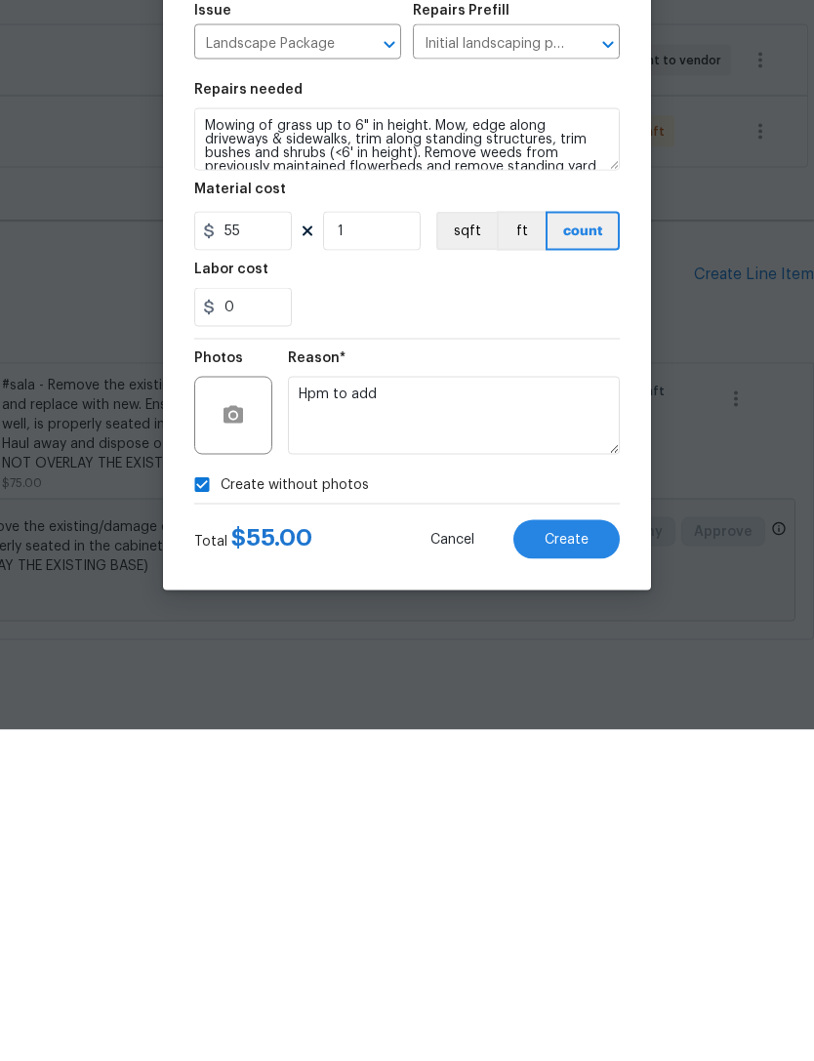
click at [573, 864] on span "Create" at bounding box center [567, 871] width 44 height 15
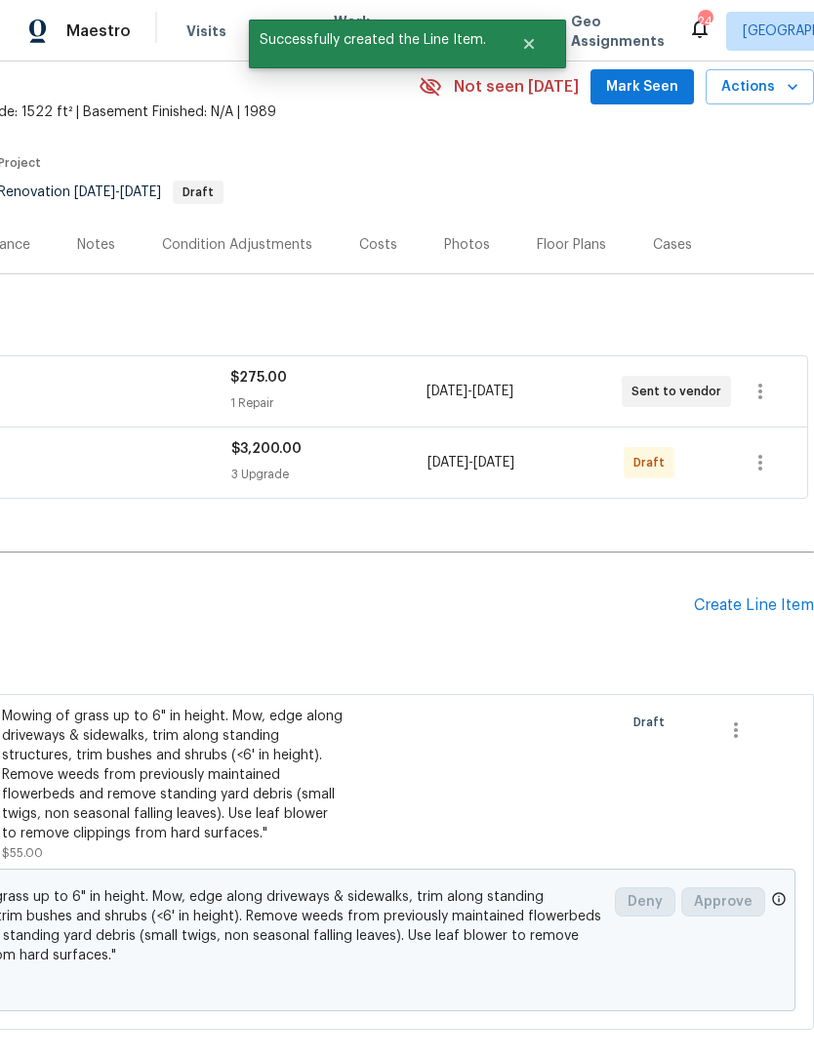
click at [771, 596] on div "Create Line Item" at bounding box center [754, 605] width 120 height 19
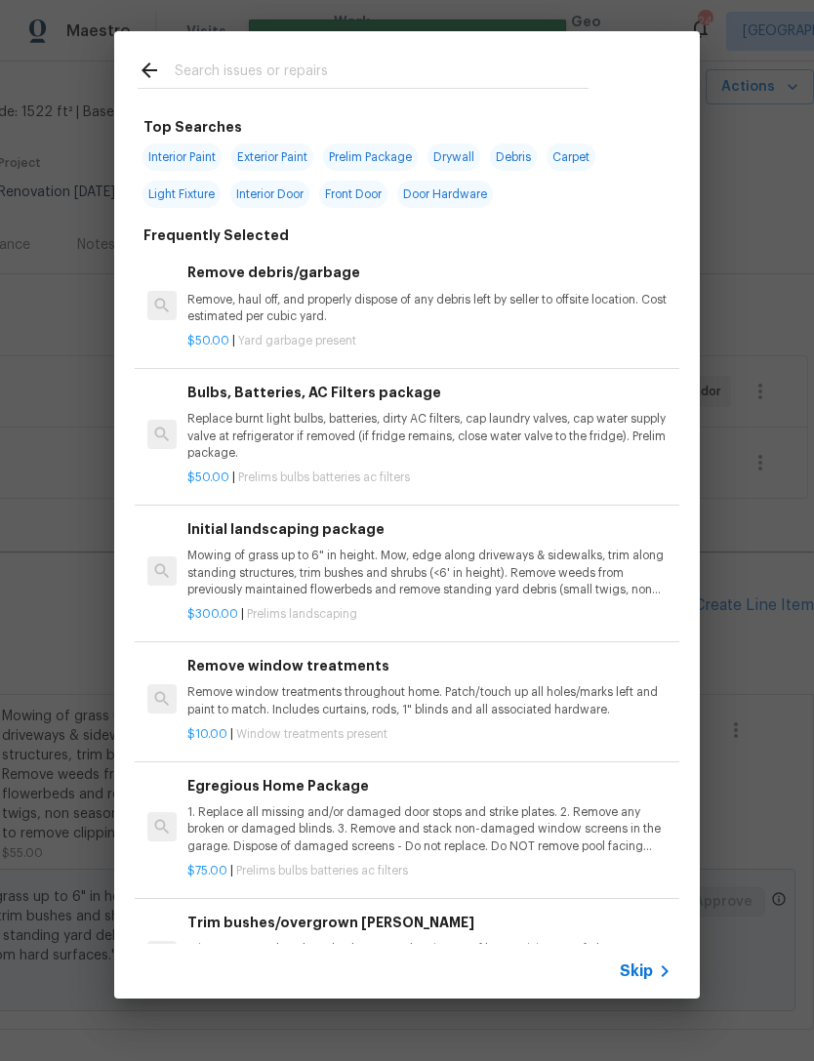
click at [332, 63] on input "text" at bounding box center [382, 73] width 414 height 29
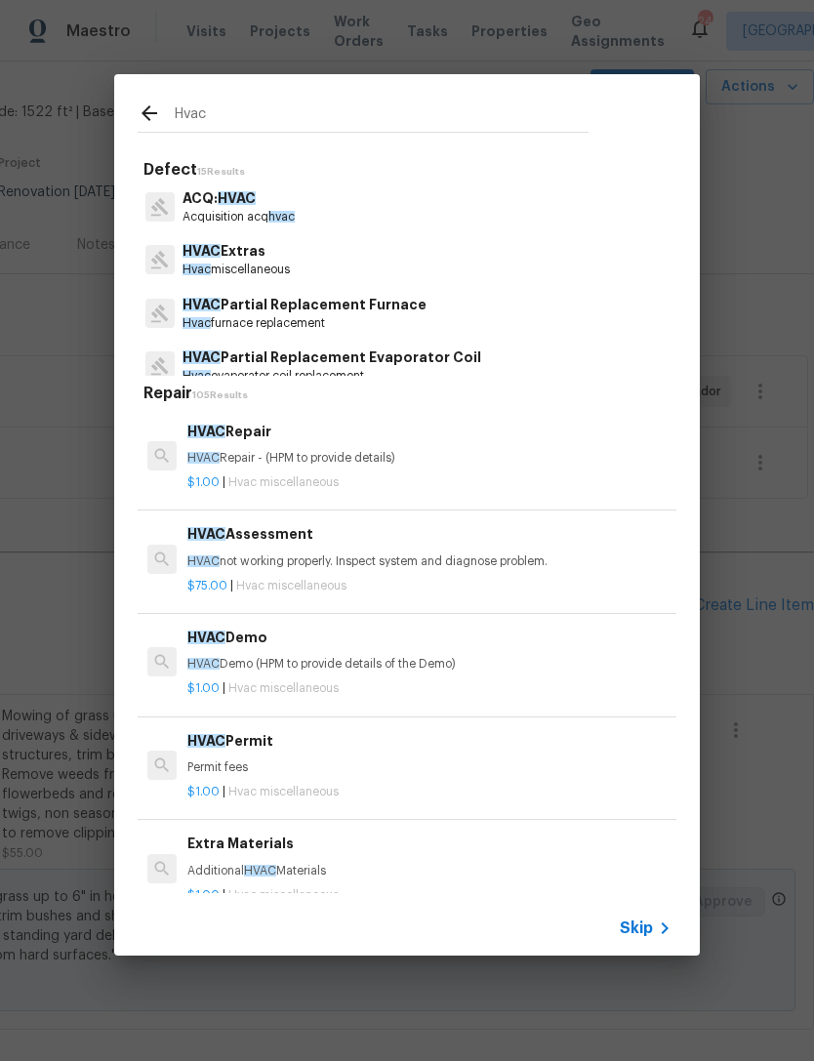
type input "Hvac"
click at [766, 391] on div "Hvac Defect 15 Results ACQ: HVAC Acquisition acq hvac HVAC Extras Hvac miscella…" at bounding box center [407, 515] width 814 height 1030
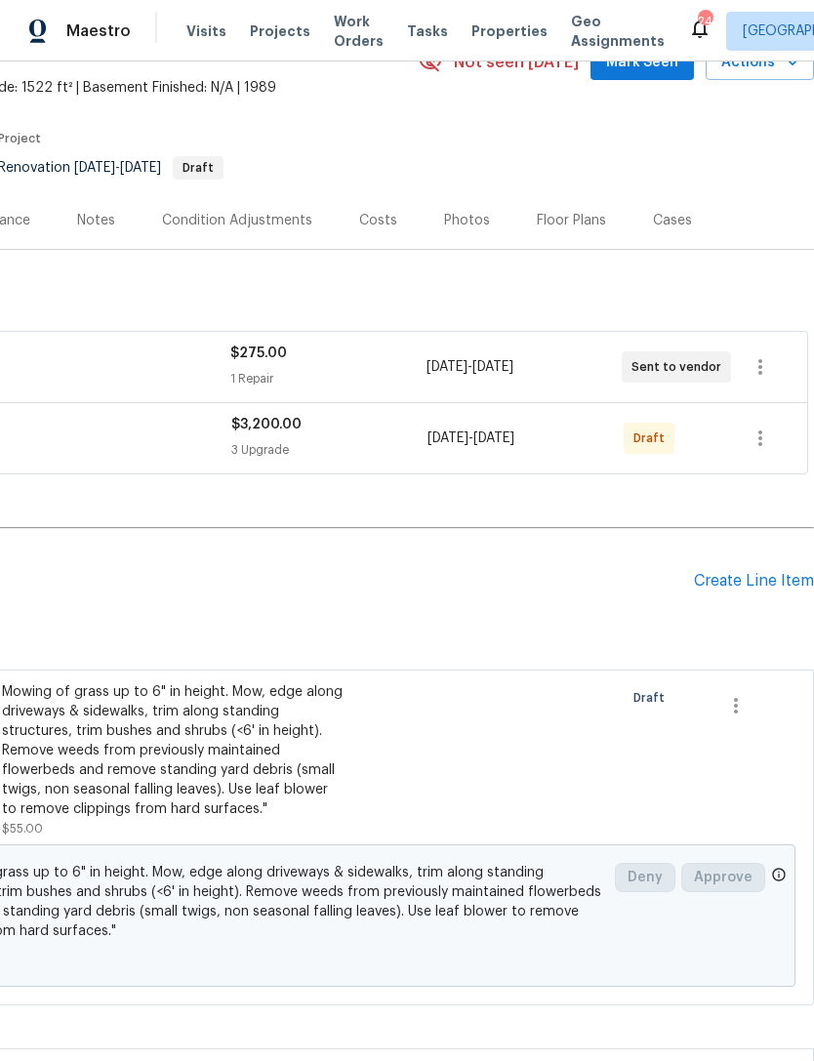
scroll to position [104, 289]
click at [739, 572] on div "Create Line Item" at bounding box center [754, 581] width 120 height 19
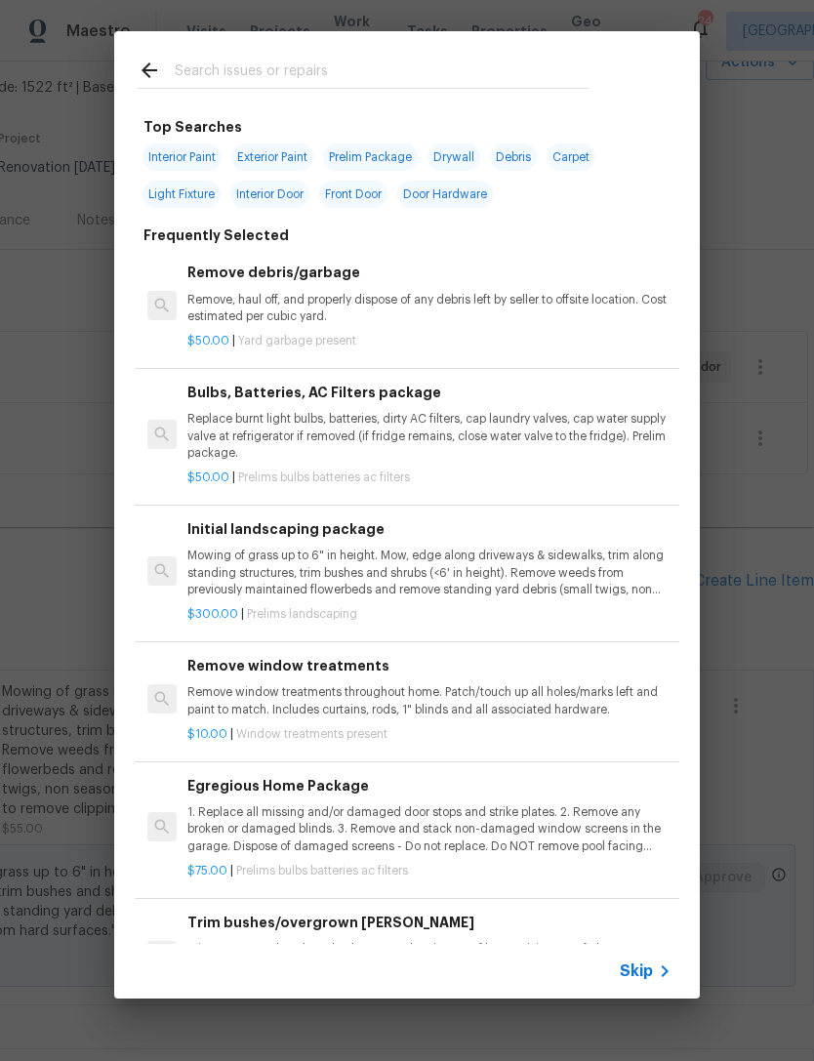
click at [409, 74] on input "text" at bounding box center [382, 73] width 414 height 29
type input "Cleaning"
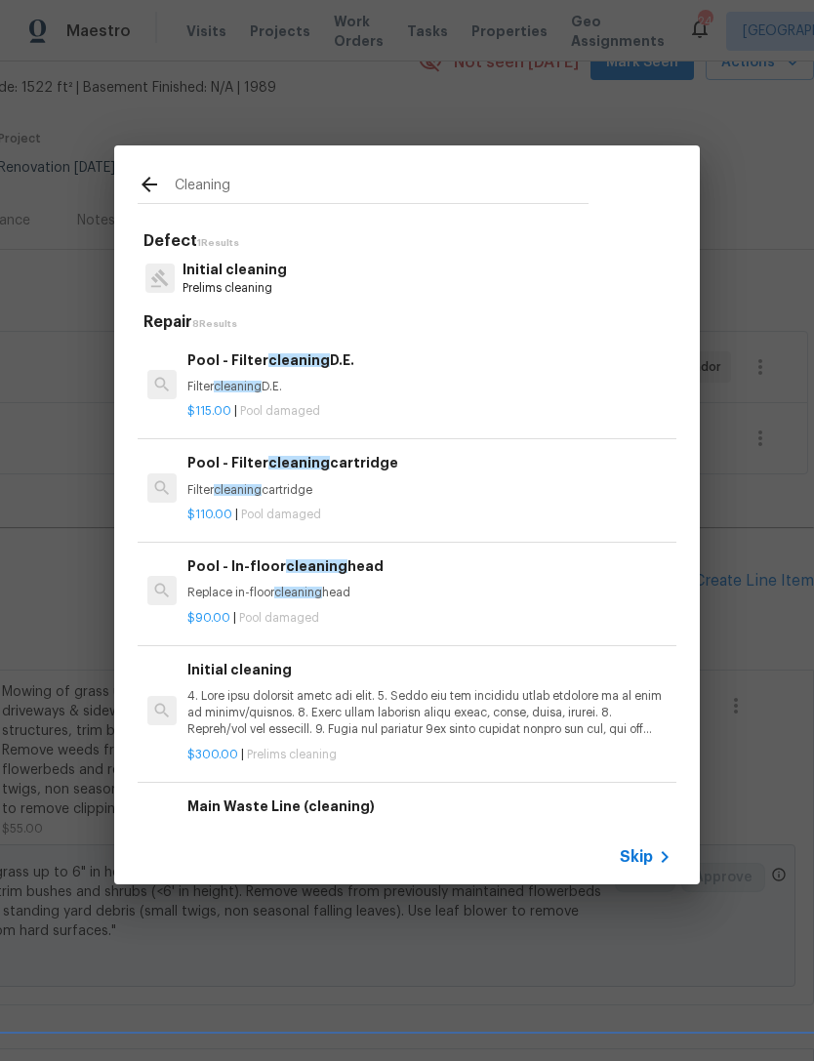
click at [277, 277] on p "Initial cleaning" at bounding box center [235, 270] width 104 height 20
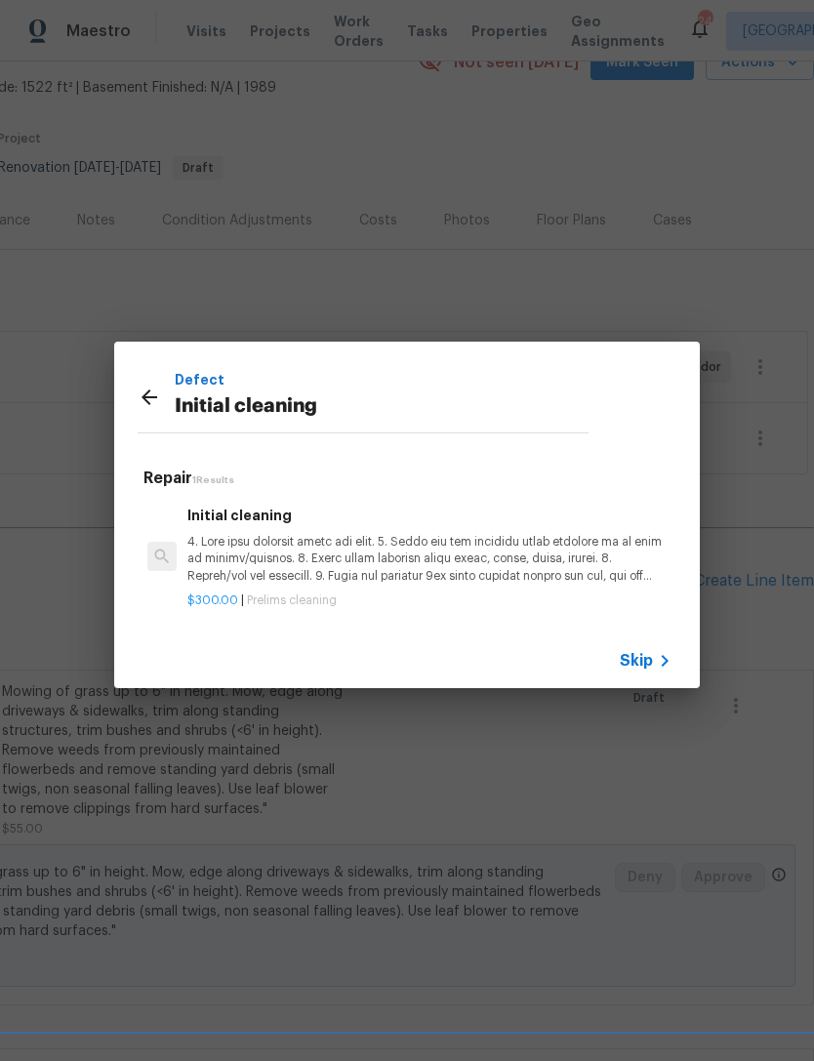
click at [332, 537] on p at bounding box center [429, 559] width 484 height 50
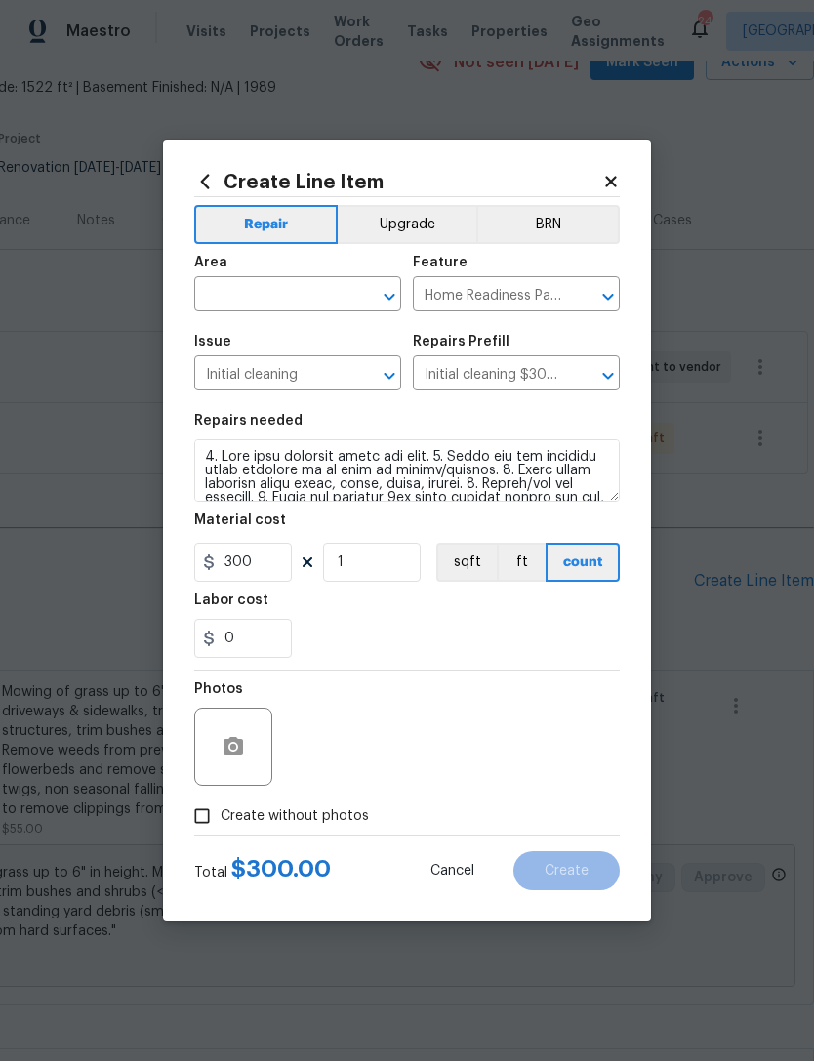
click at [314, 568] on icon at bounding box center [308, 562] width 16 height 16
click at [312, 294] on input "text" at bounding box center [270, 296] width 152 height 30
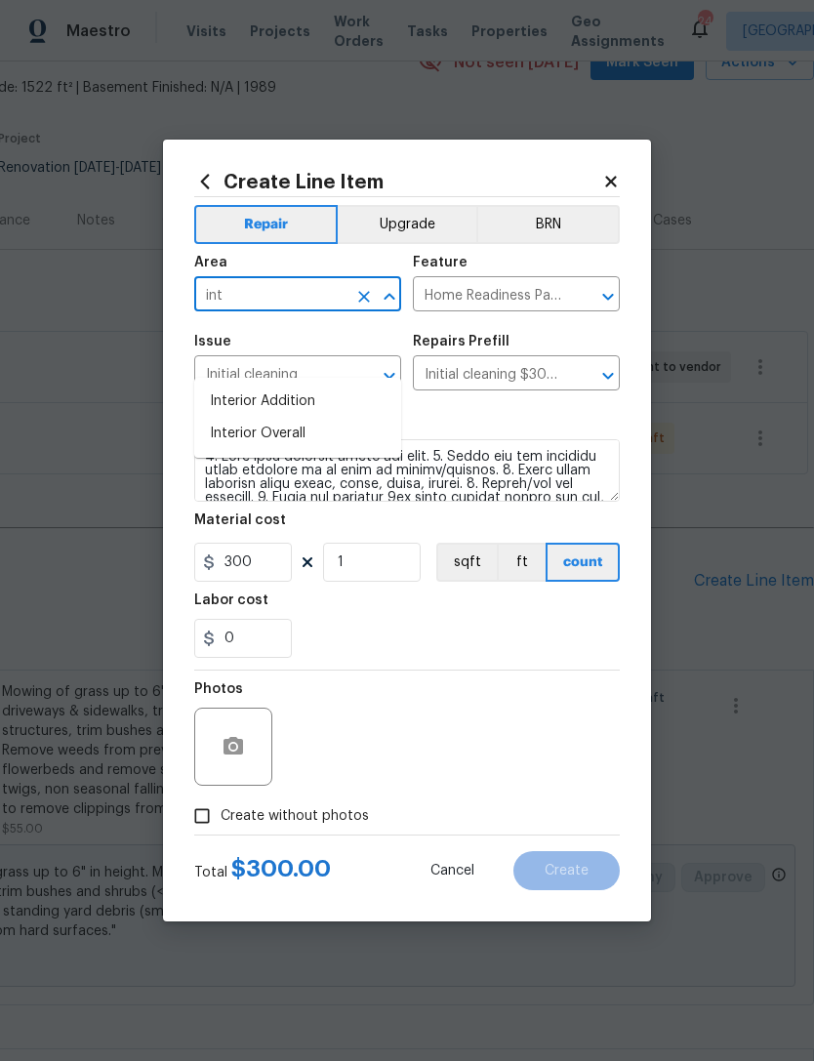
click at [321, 418] on li "Interior Overall" at bounding box center [297, 434] width 207 height 32
type input "Interior Overall"
click at [361, 651] on div "0" at bounding box center [407, 638] width 426 height 39
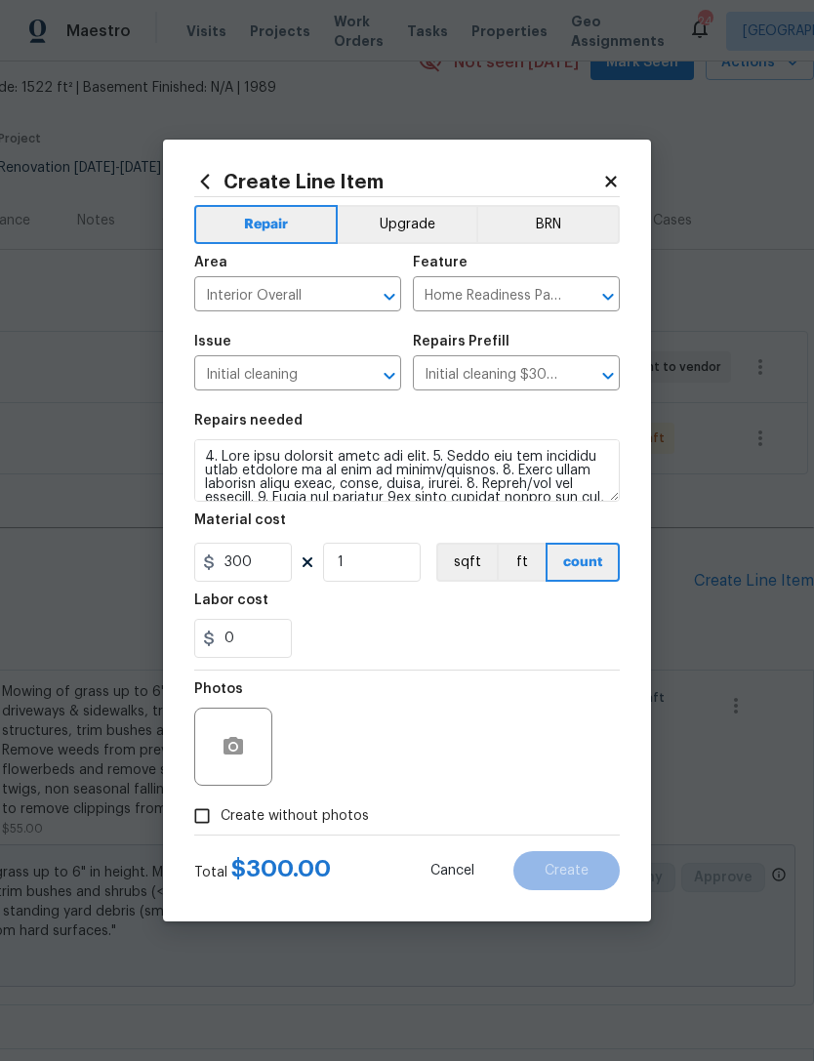
click at [329, 810] on span "Create without photos" at bounding box center [295, 816] width 148 height 20
click at [221, 810] on input "Create without photos" at bounding box center [202, 816] width 37 height 37
checkbox input "true"
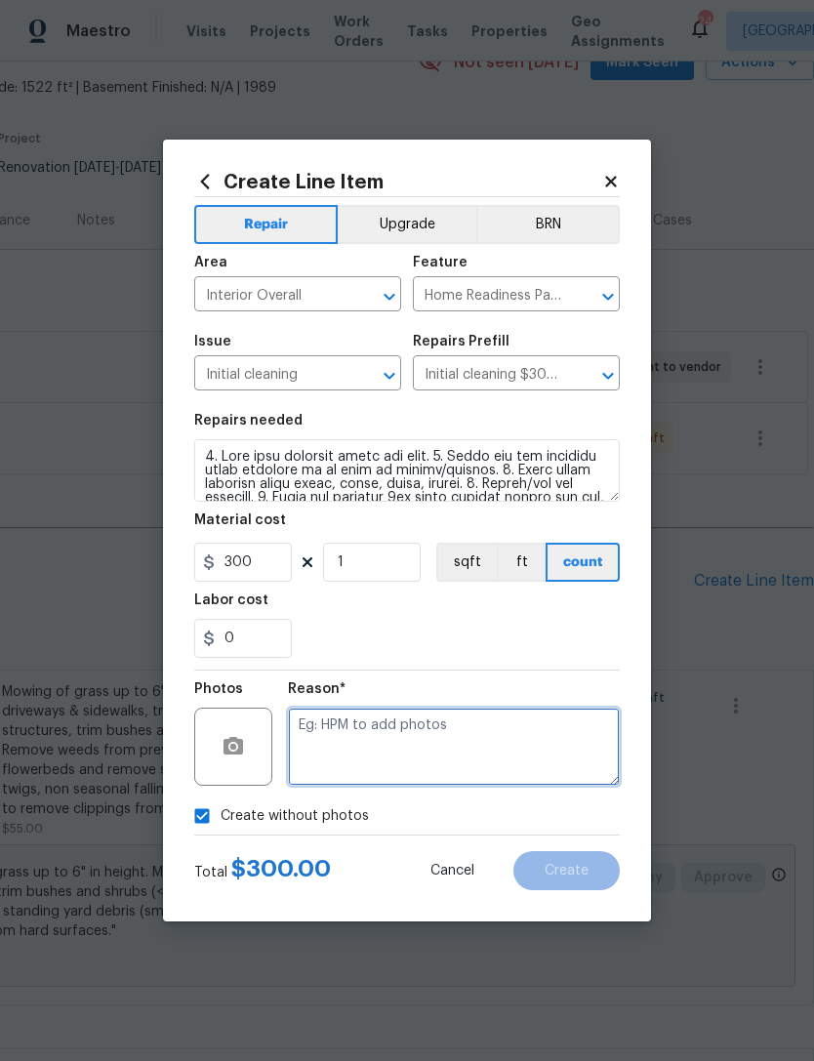
click at [488, 742] on textarea at bounding box center [454, 747] width 332 height 78
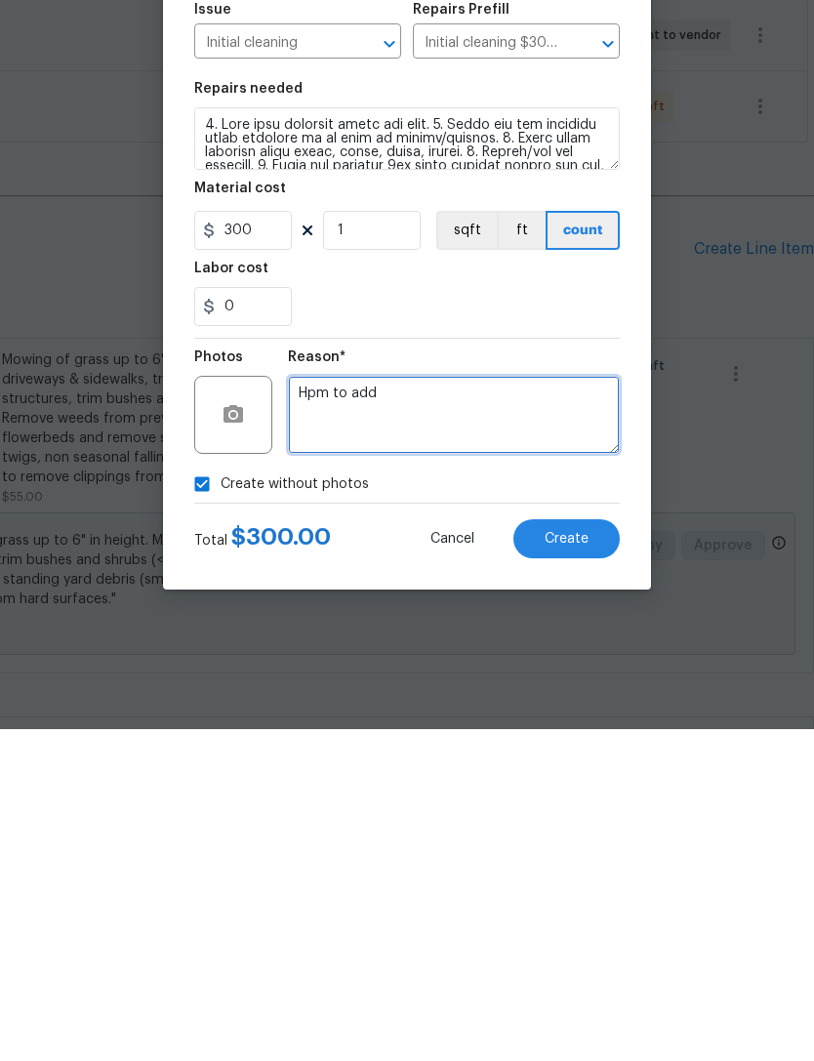
type textarea "Hpm to add"
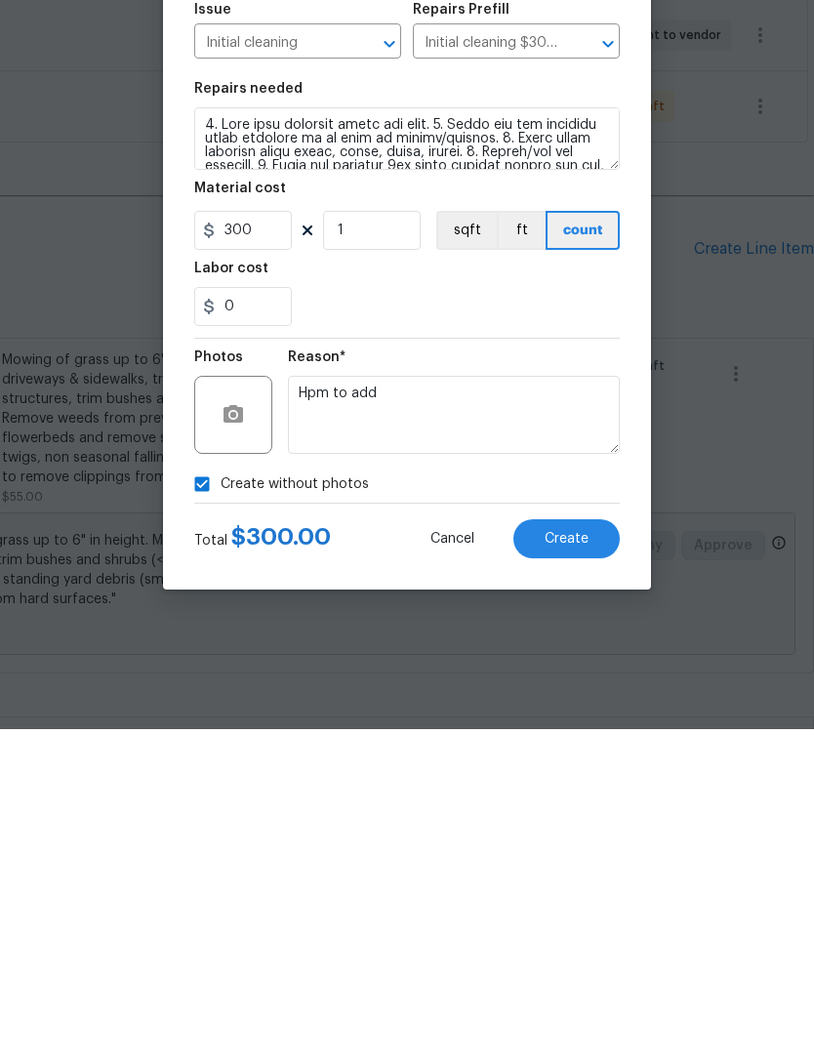
click at [591, 851] on button "Create" at bounding box center [566, 870] width 106 height 39
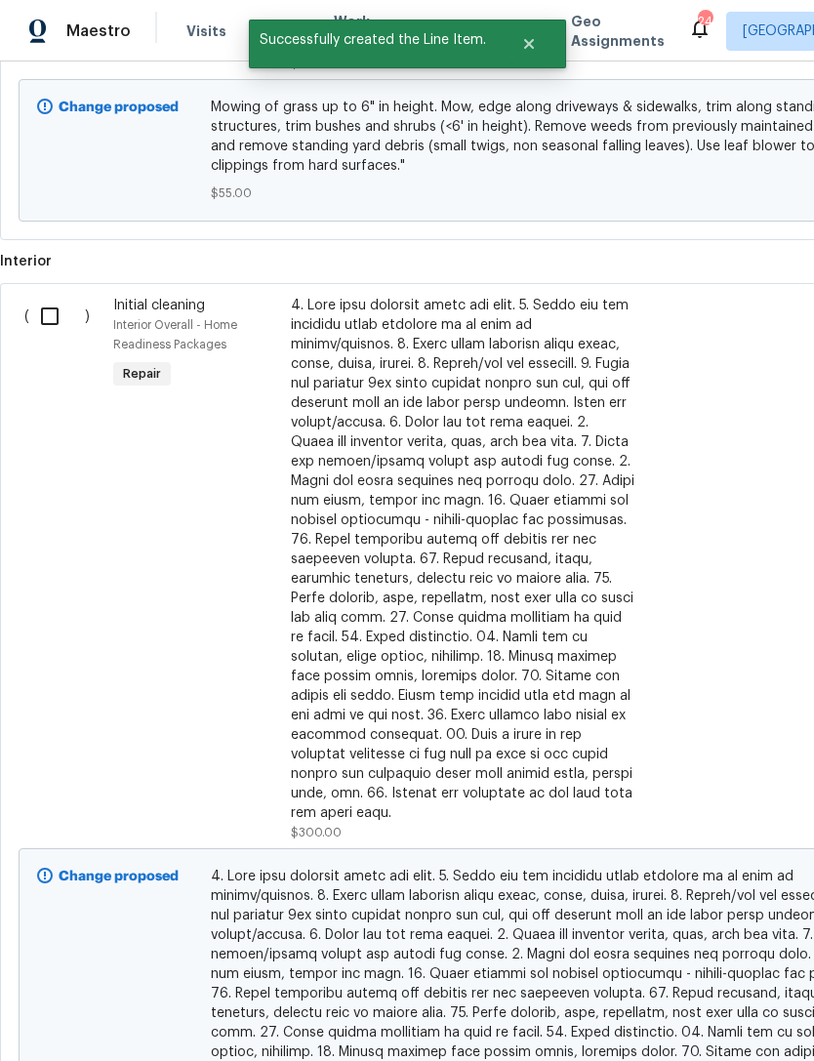
scroll to position [869, 0]
click at [52, 297] on input "checkbox" at bounding box center [57, 317] width 56 height 41
checkbox input "true"
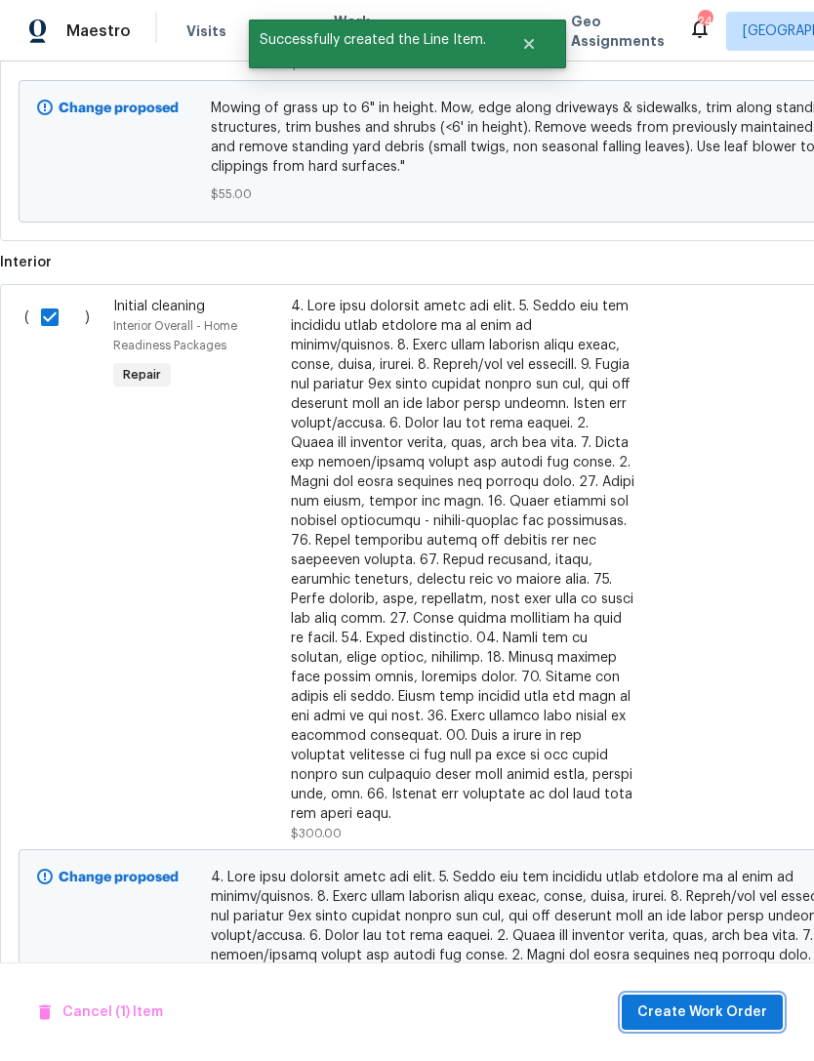
click at [717, 1004] on span "Create Work Order" at bounding box center [702, 1013] width 130 height 24
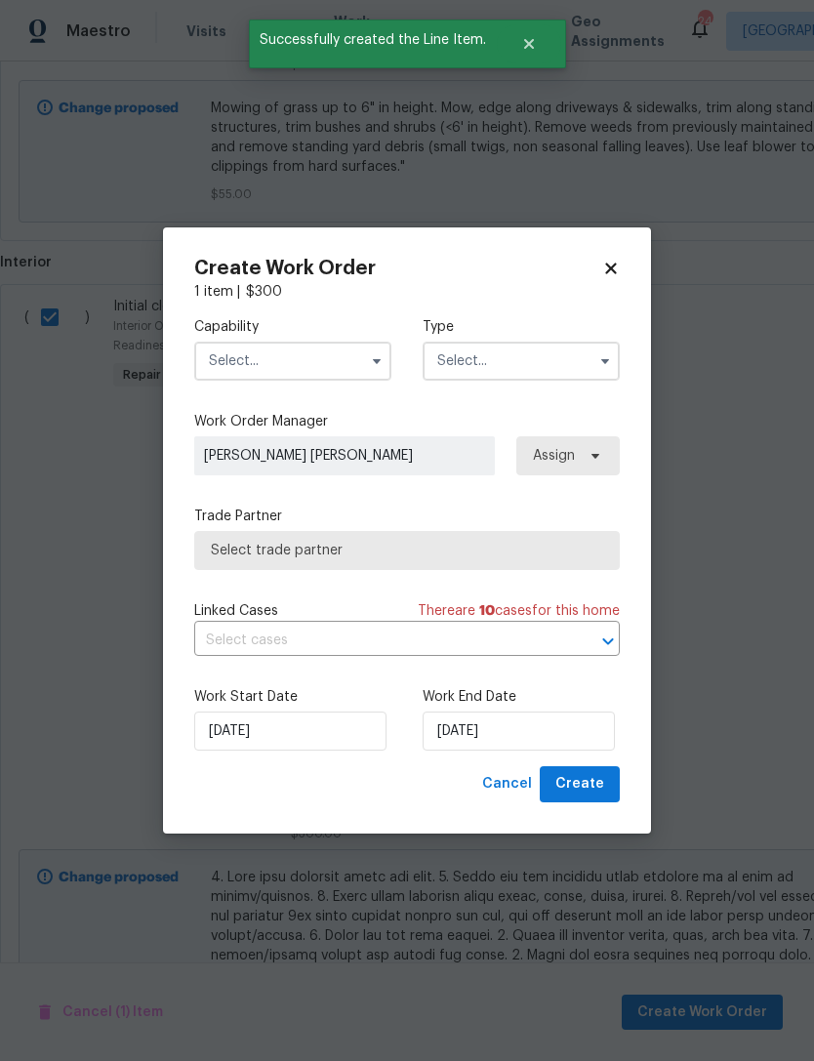
click at [319, 349] on input "text" at bounding box center [292, 361] width 197 height 39
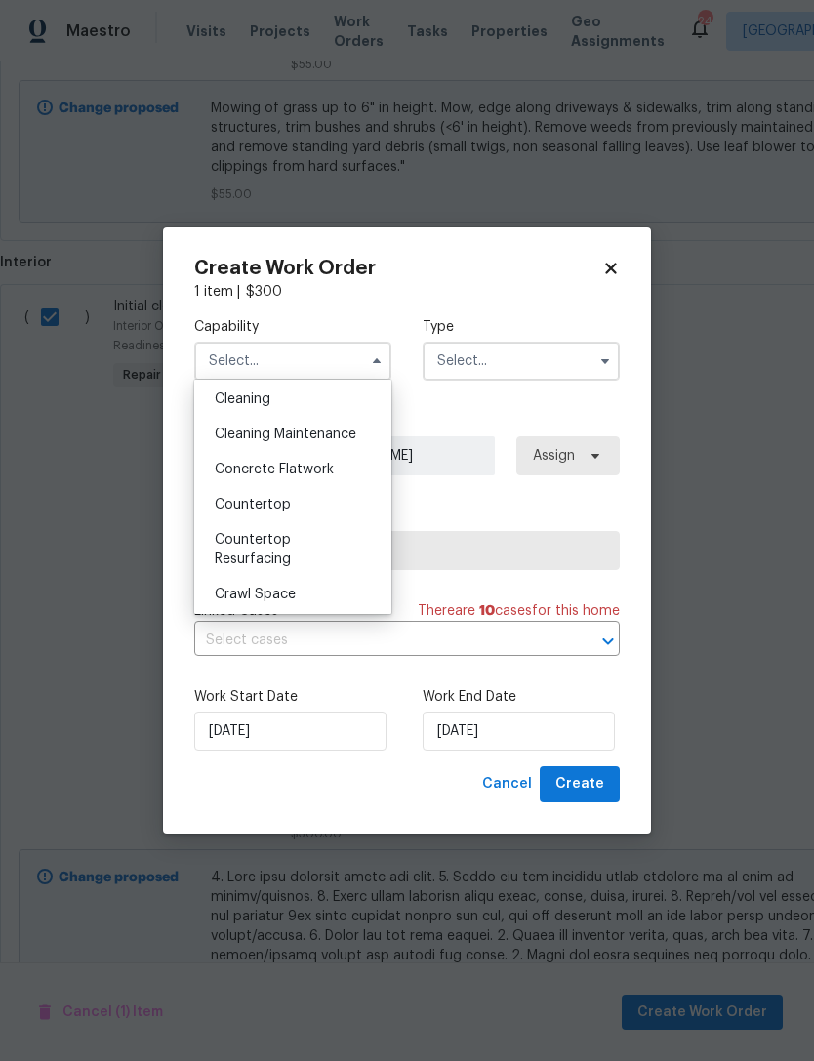
click at [300, 395] on div "Cleaning" at bounding box center [292, 399] width 187 height 35
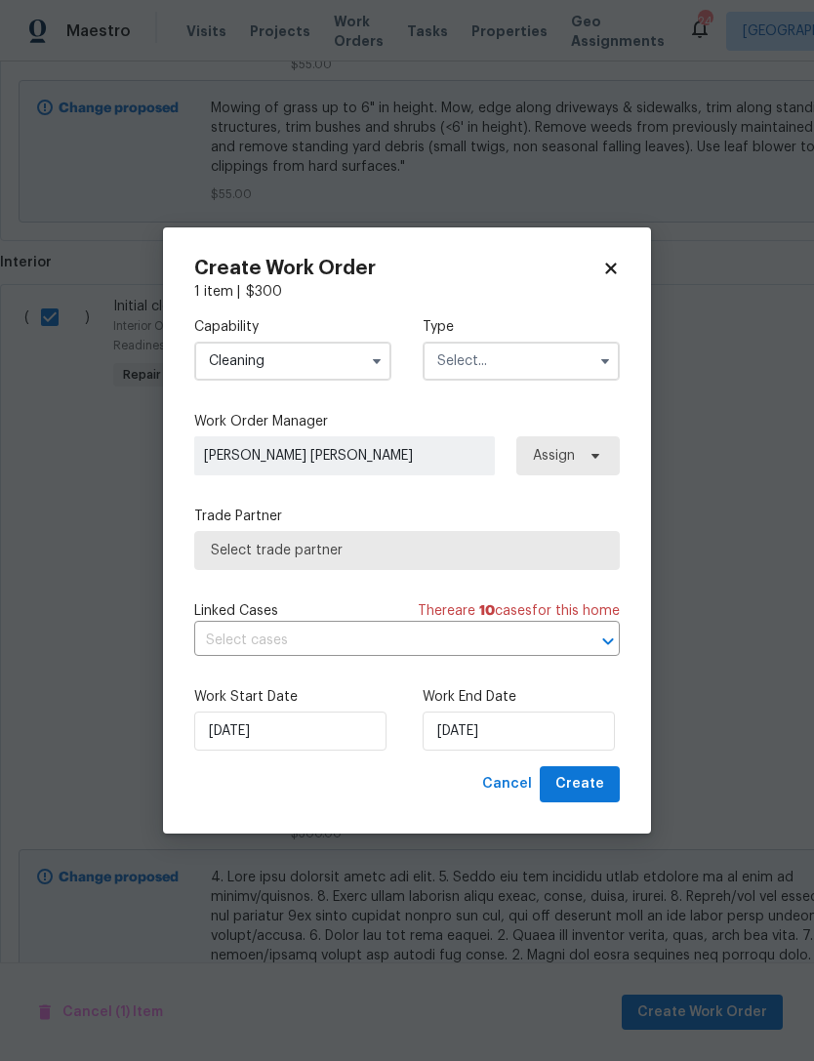
type input "Cleaning"
click at [515, 368] on input "text" at bounding box center [521, 361] width 197 height 39
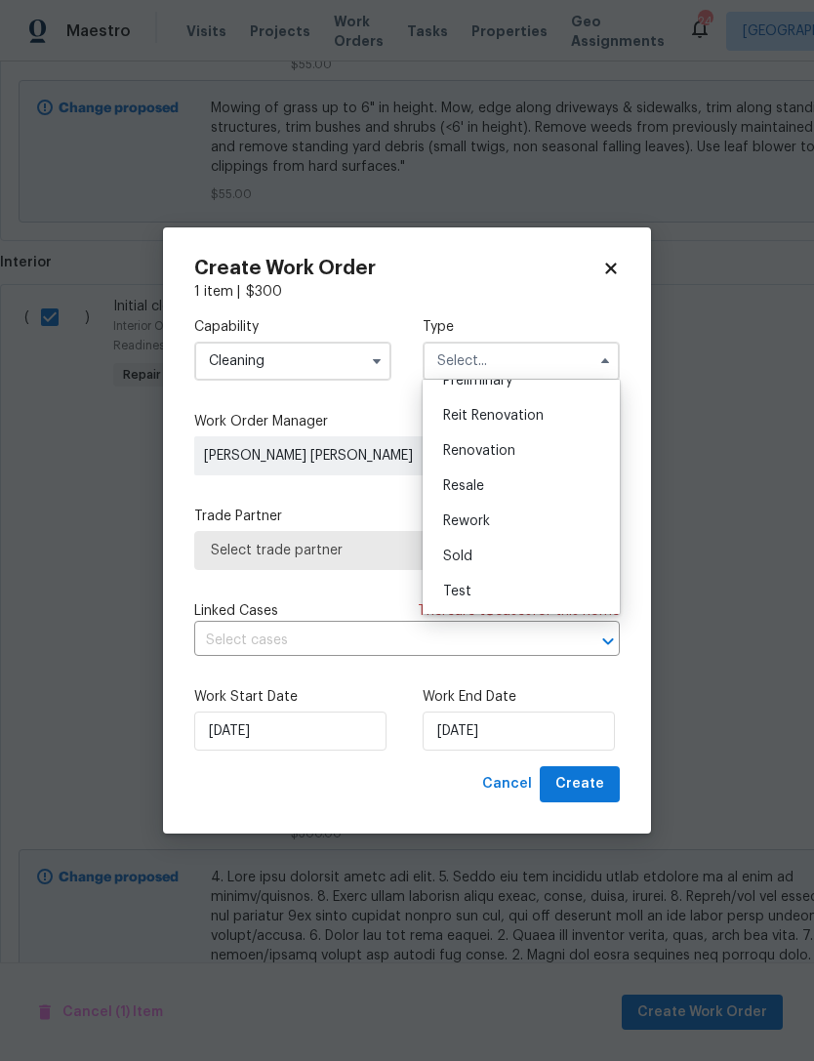
scroll to position [443, 0]
click at [528, 442] on div "Renovation" at bounding box center [521, 450] width 187 height 35
type input "Renovation"
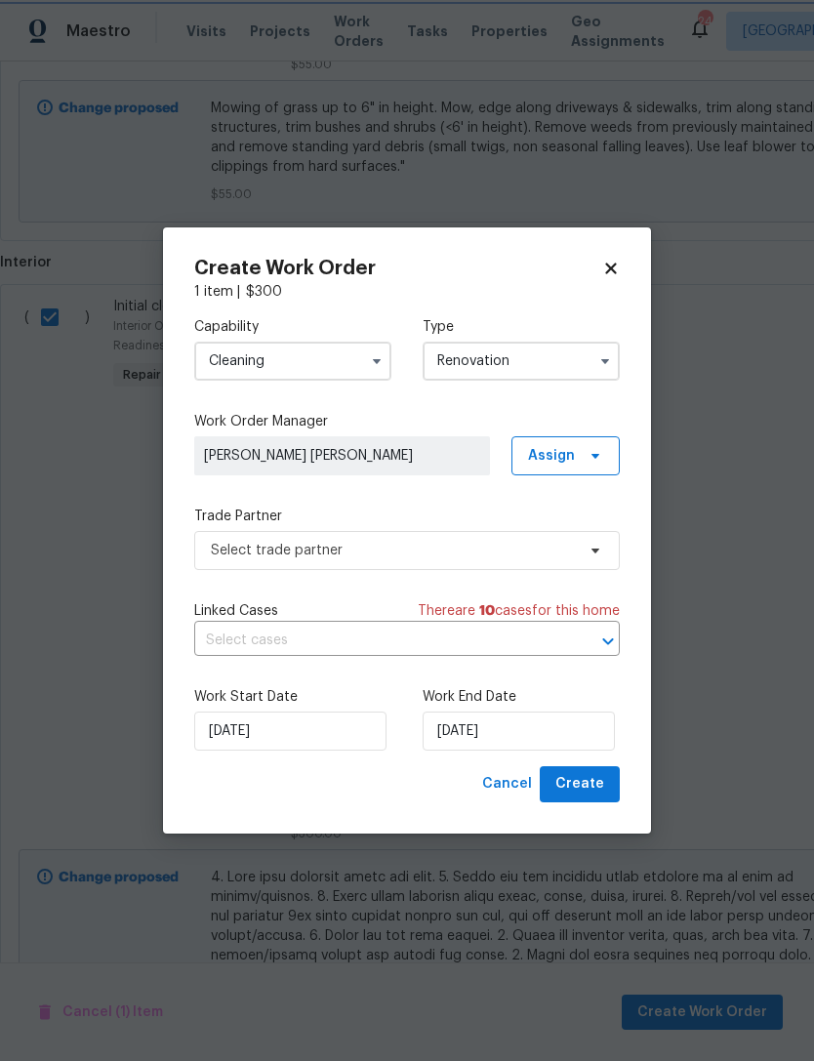
scroll to position [0, 0]
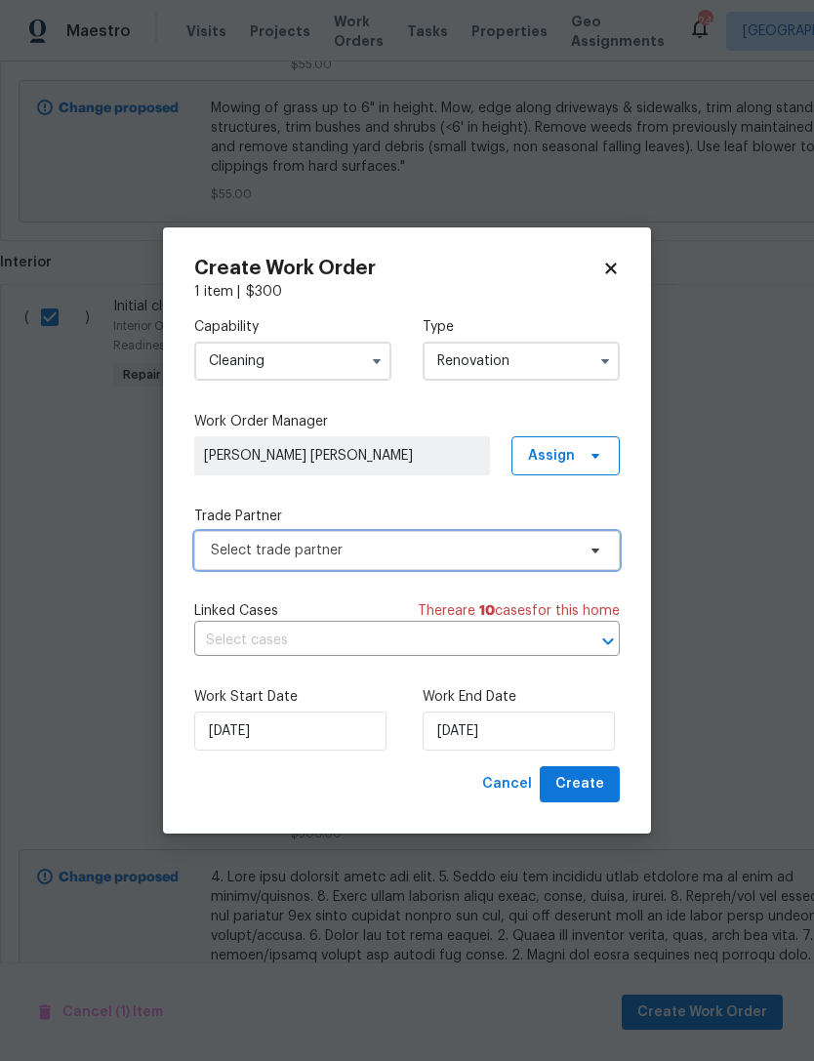
click at [410, 562] on span "Select trade partner" at bounding box center [407, 550] width 426 height 39
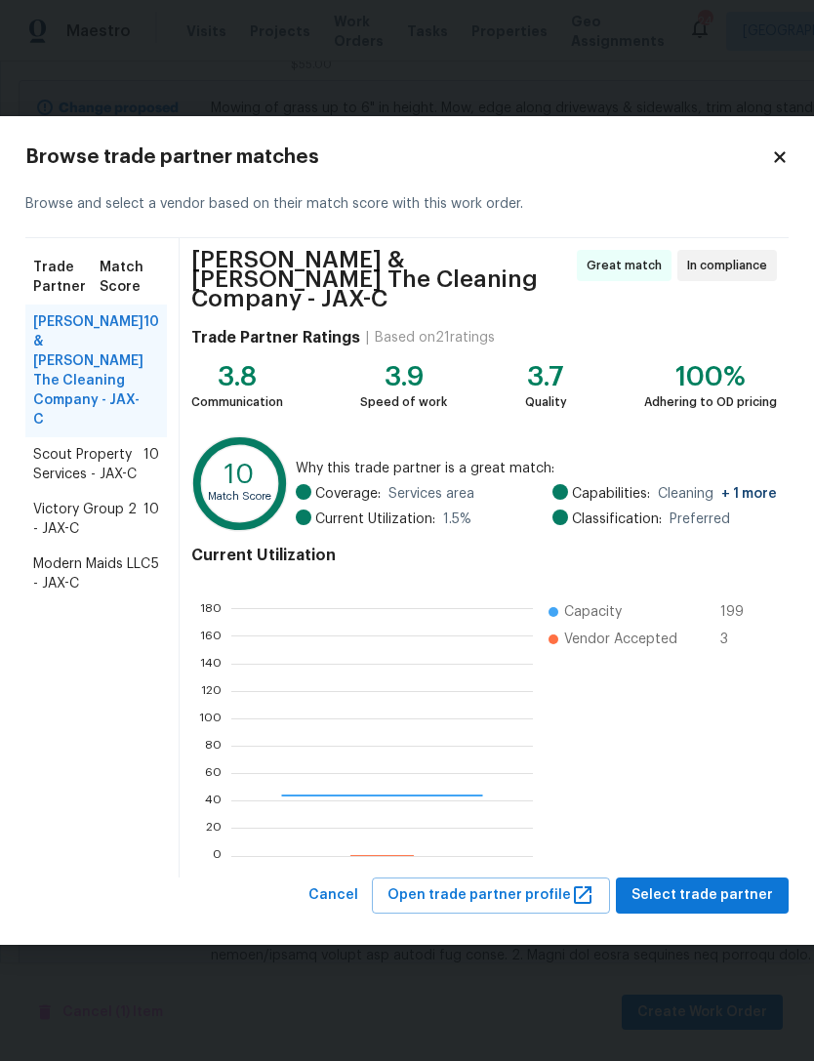
scroll to position [273, 302]
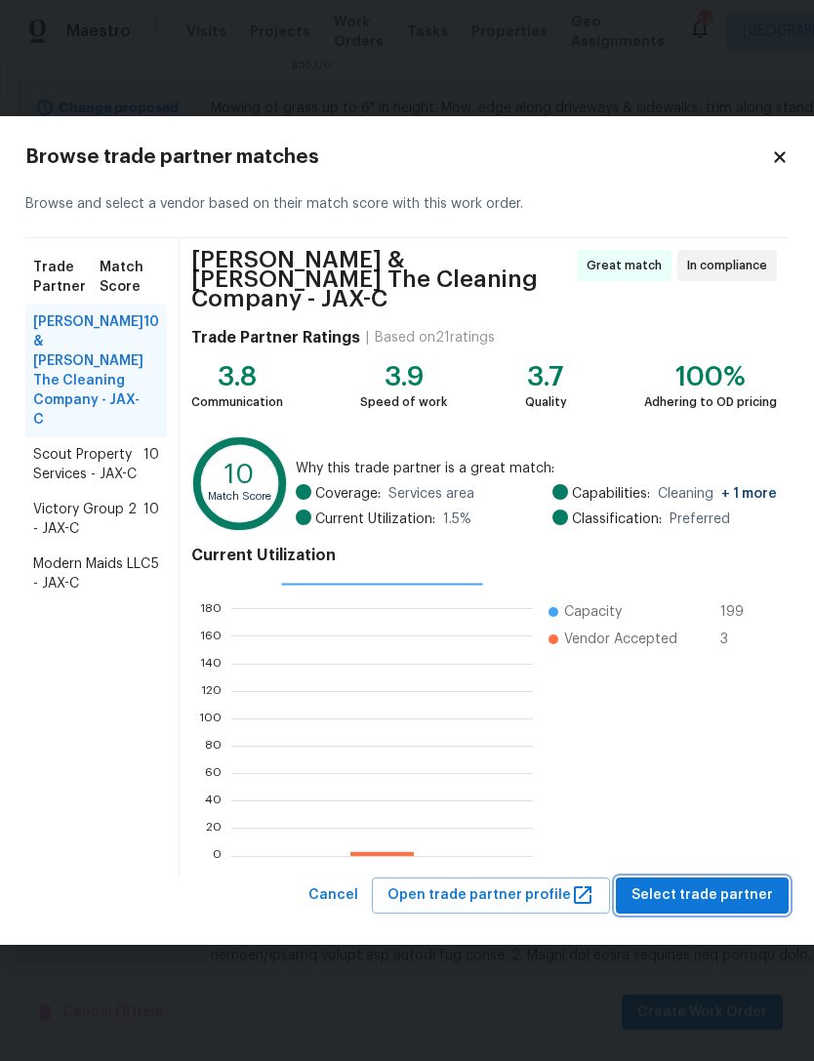
click at [711, 883] on span "Select trade partner" at bounding box center [703, 895] width 142 height 24
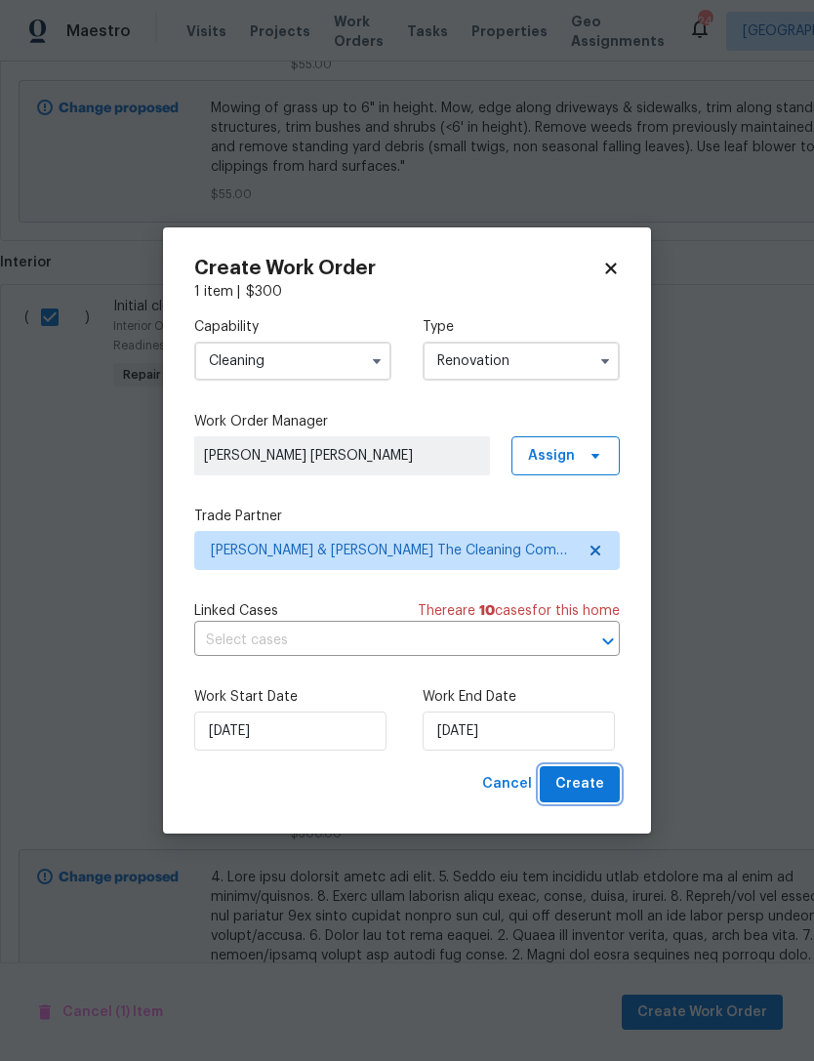
click at [594, 773] on button "Create" at bounding box center [580, 784] width 80 height 36
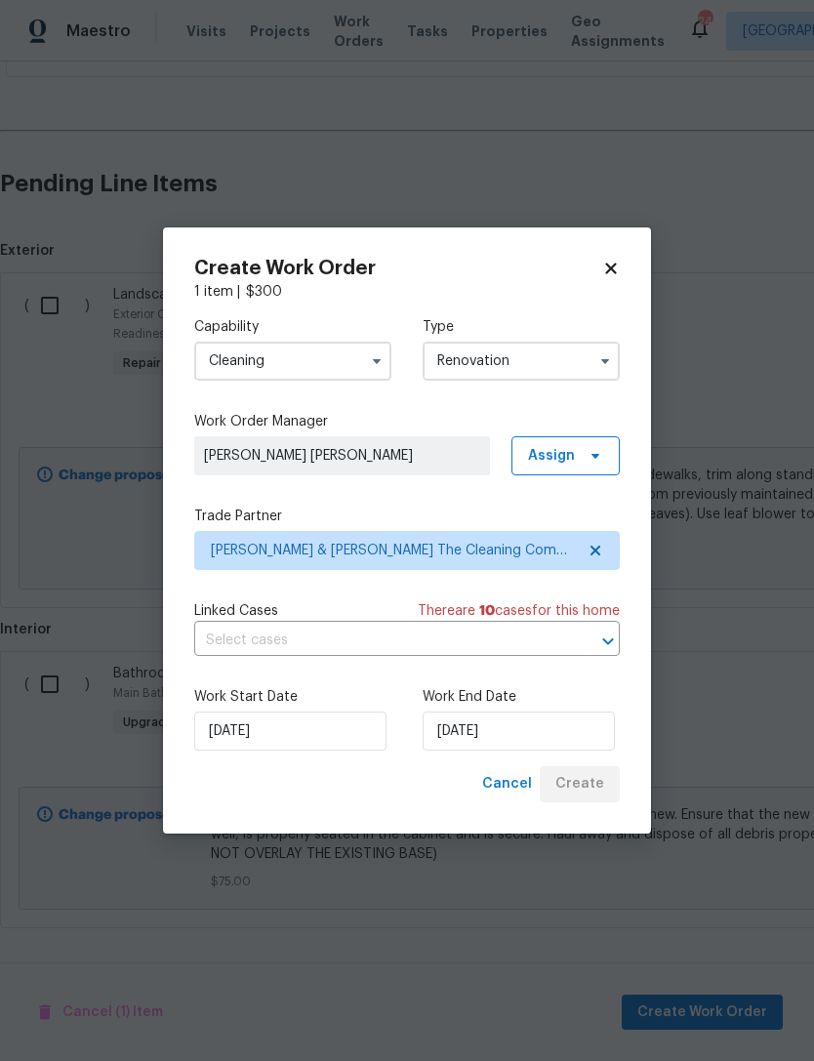
scroll to position [531, 0]
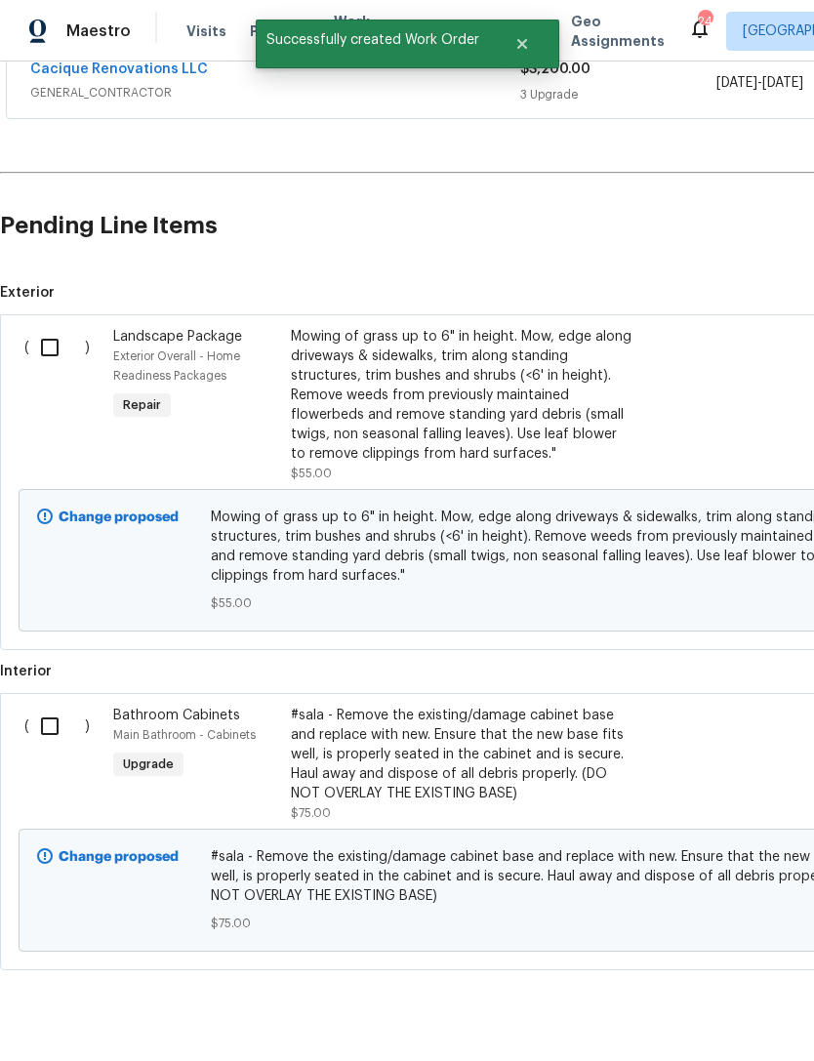
click at [51, 327] on input "checkbox" at bounding box center [57, 347] width 56 height 41
checkbox input "true"
click at [744, 1004] on span "Create Work Order" at bounding box center [702, 1013] width 130 height 24
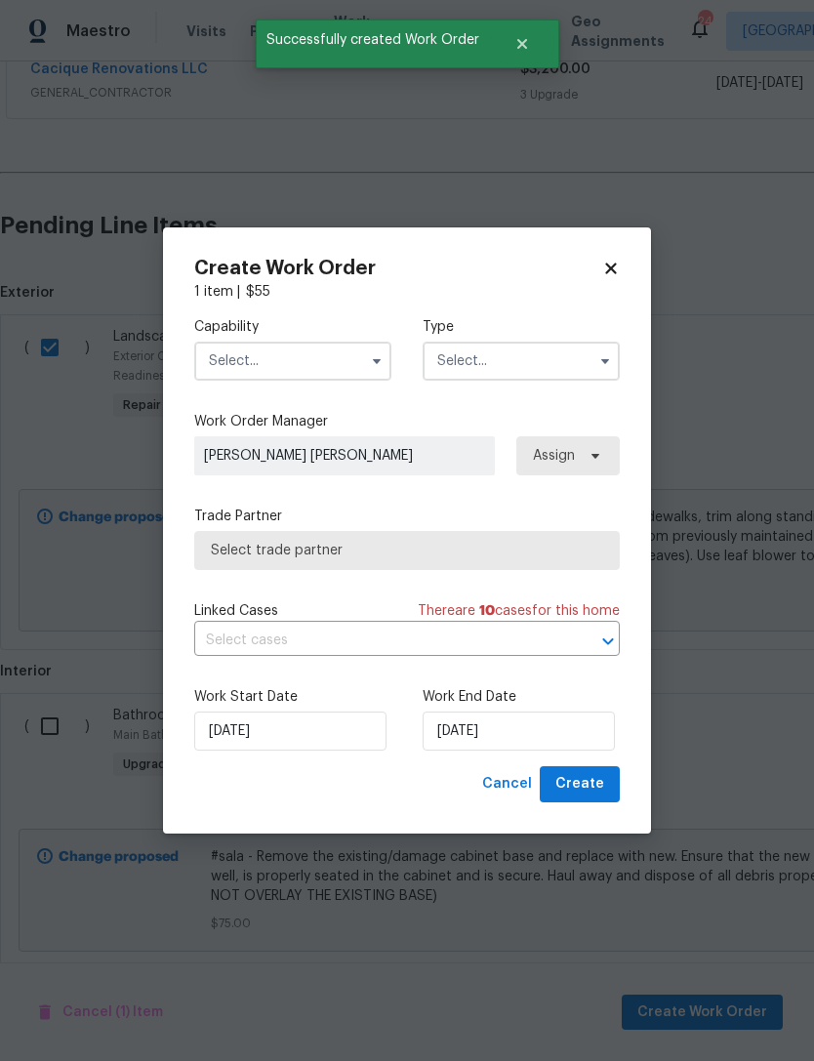
click at [333, 351] on input "text" at bounding box center [292, 361] width 197 height 39
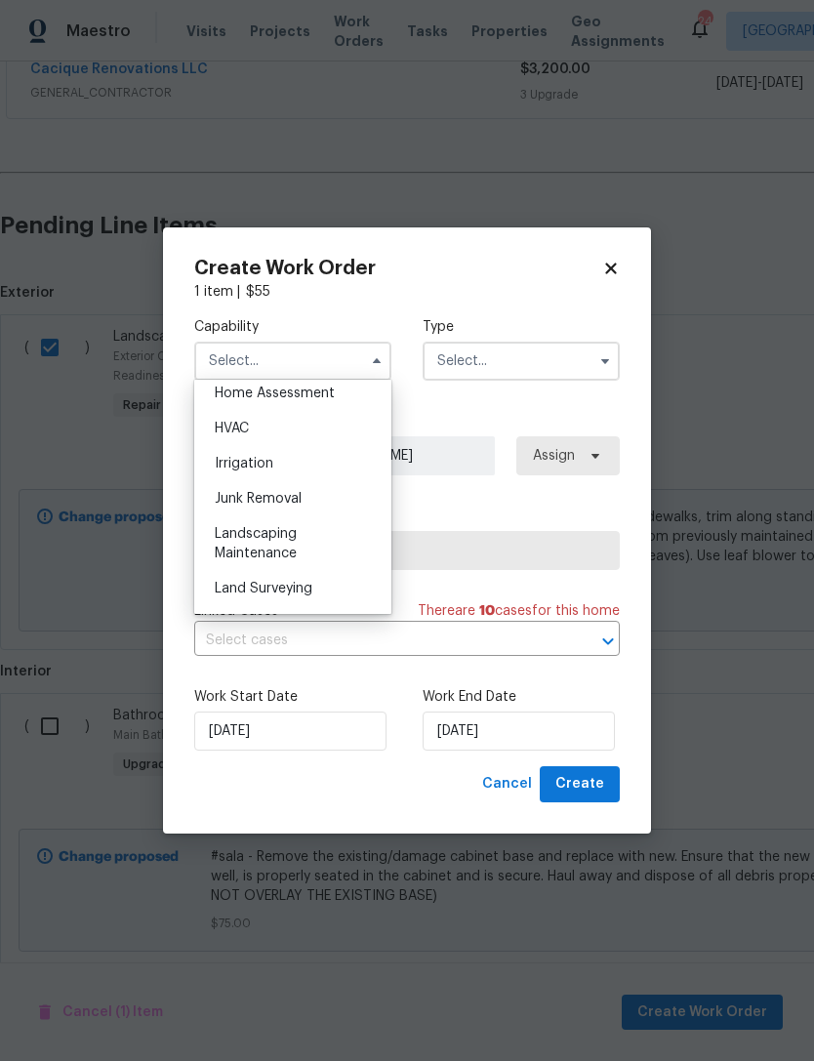
scroll to position [1187, 0]
click at [311, 517] on div "Landscaping Maintenance" at bounding box center [292, 509] width 187 height 55
type input "Landscaping Maintenance"
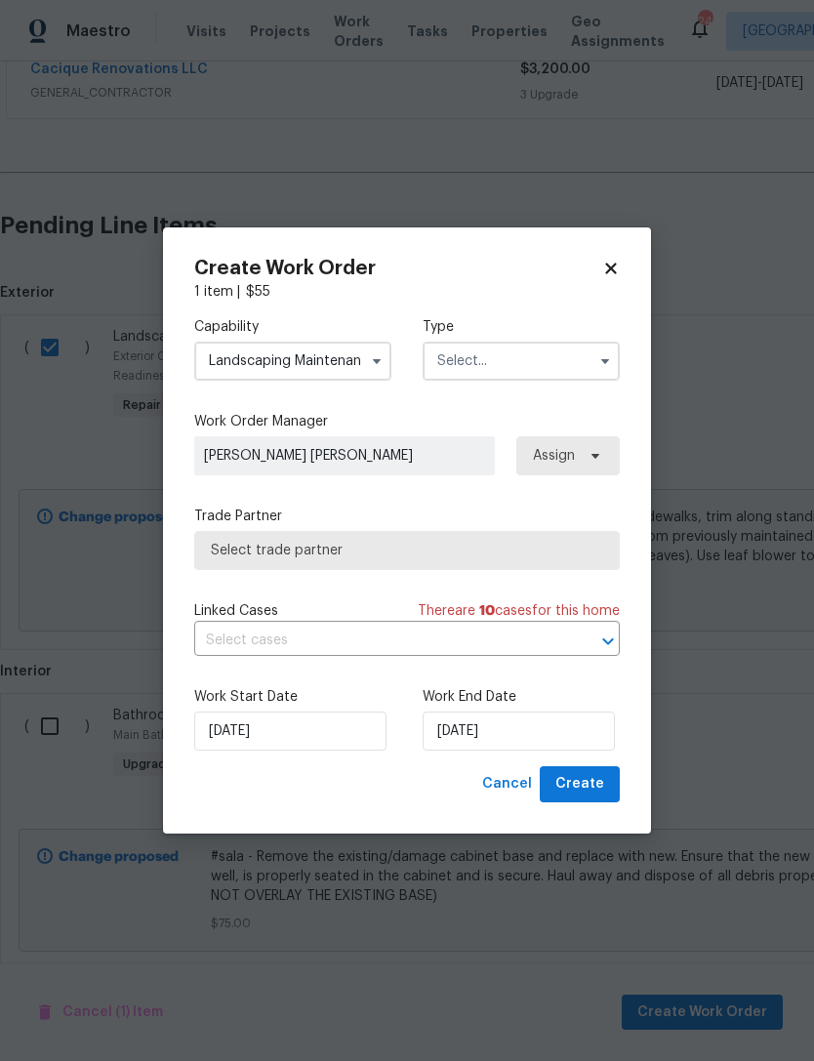
click at [514, 374] on input "text" at bounding box center [521, 361] width 197 height 39
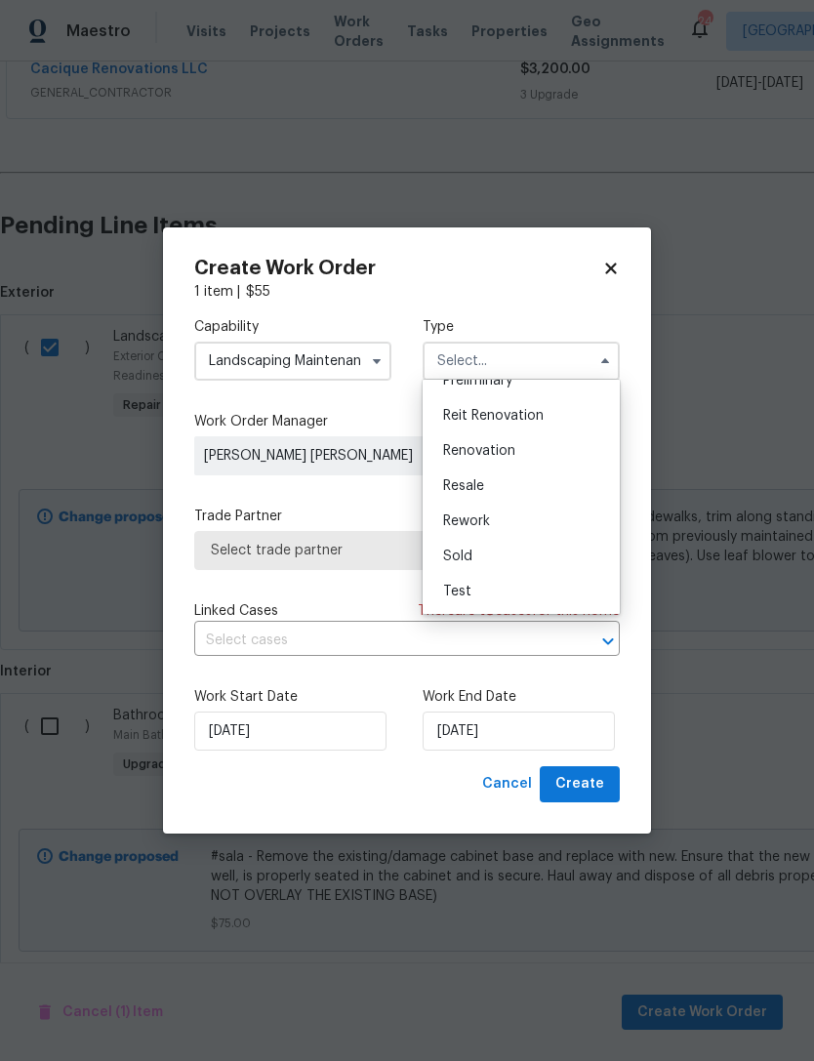
scroll to position [443, 0]
click at [535, 456] on div "Renovation" at bounding box center [521, 450] width 187 height 35
type input "Renovation"
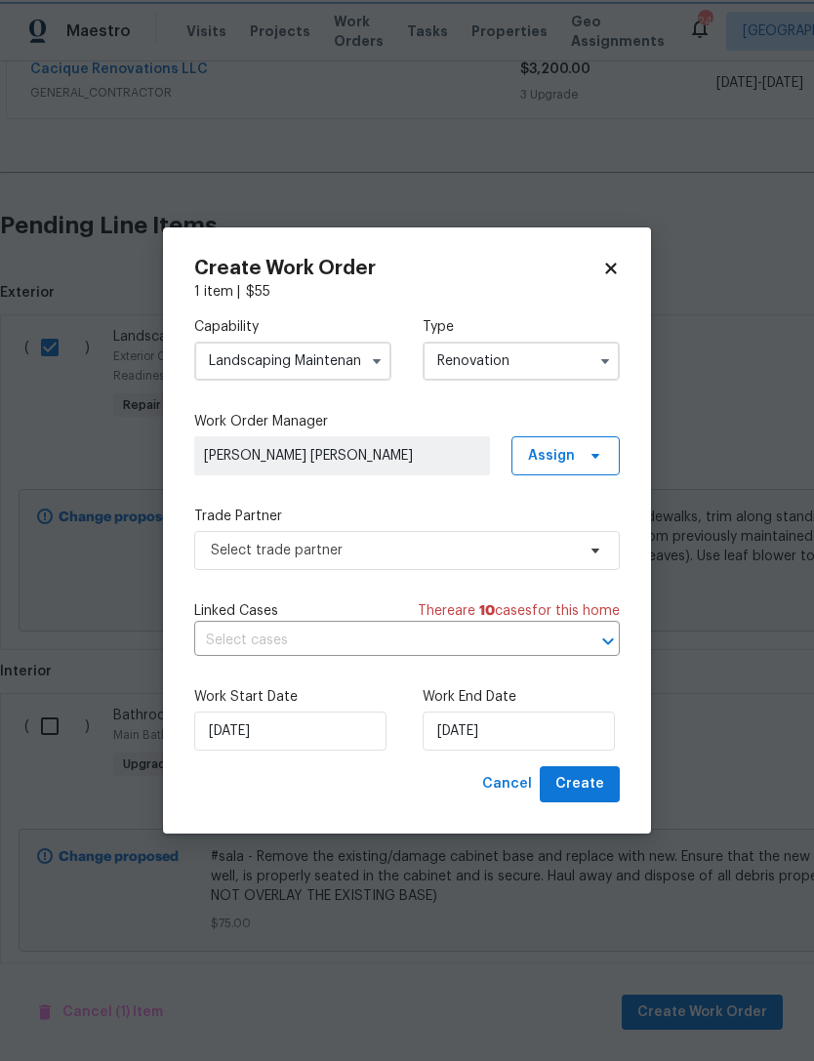
scroll to position [0, 0]
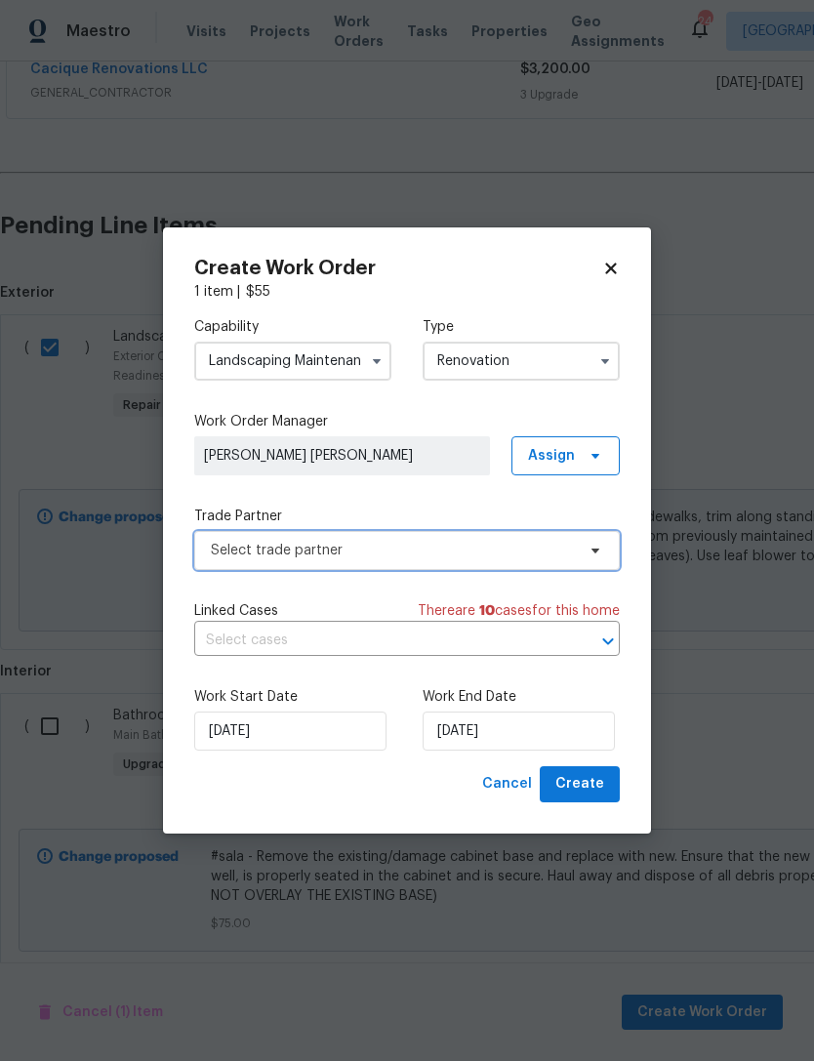
click at [423, 550] on span "Select trade partner" at bounding box center [393, 551] width 364 height 20
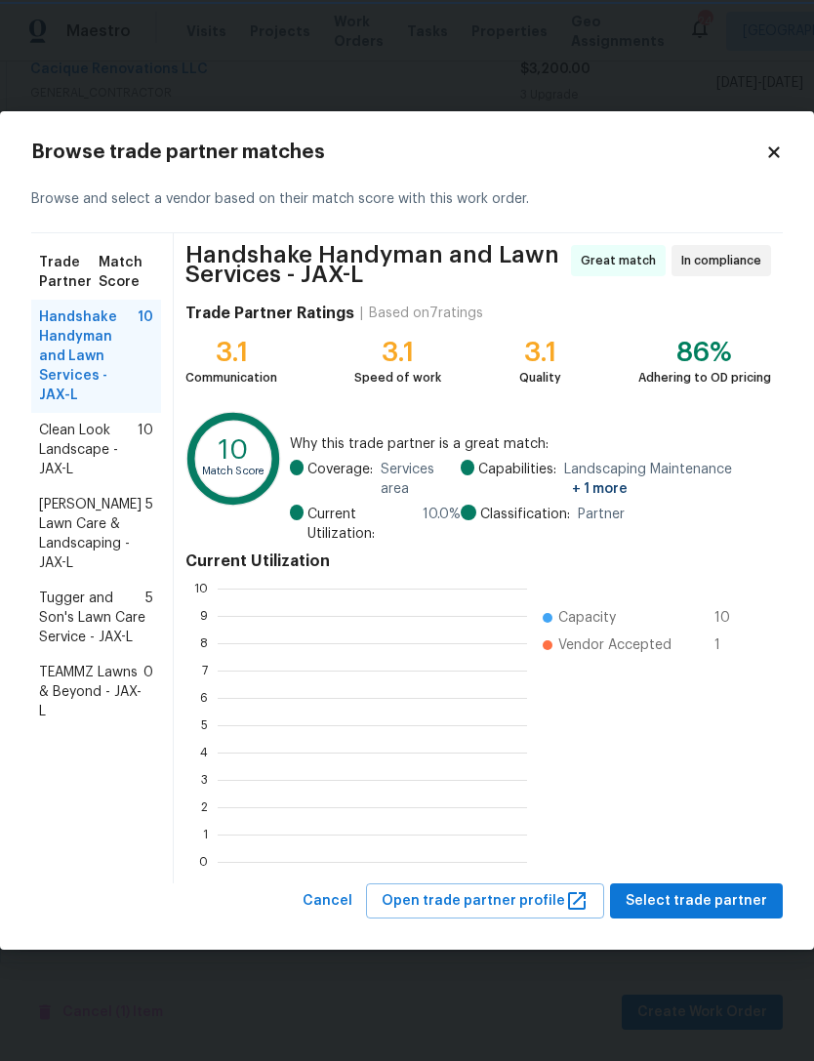
scroll to position [2, 2]
click at [70, 421] on span "Clean Look Landscape - JAX-L" at bounding box center [88, 450] width 99 height 59
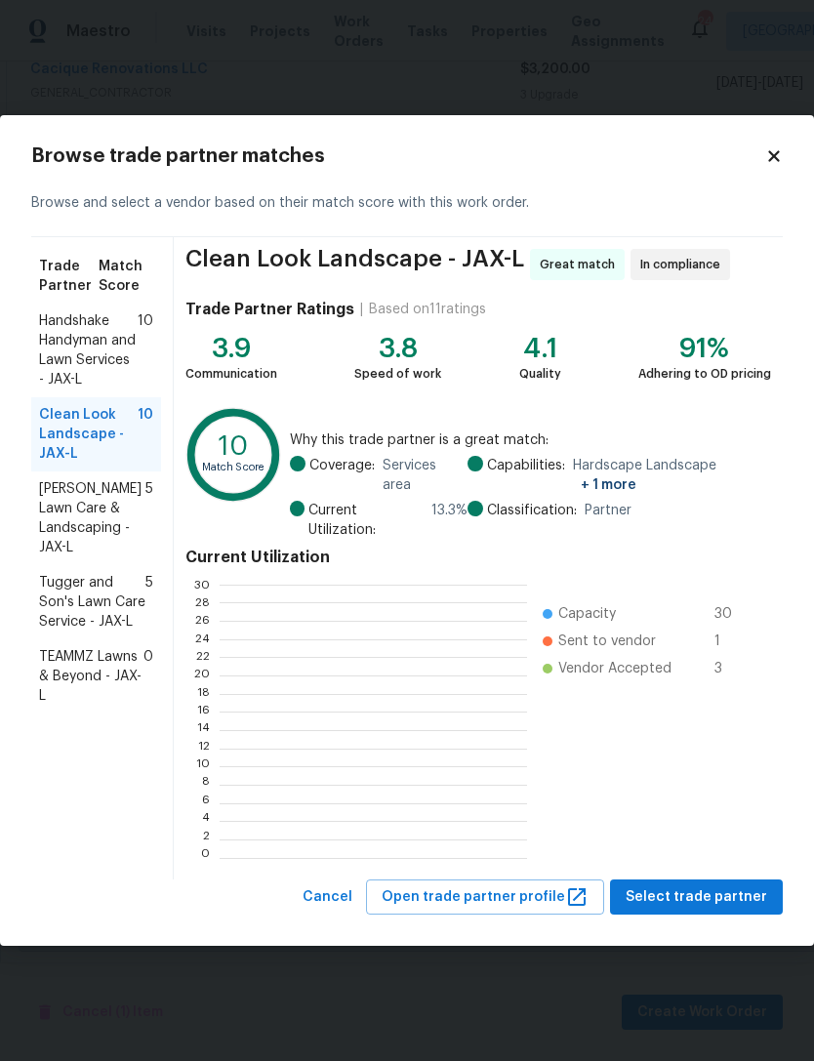
scroll to position [273, 307]
click at [755, 885] on span "Select trade partner" at bounding box center [697, 897] width 142 height 24
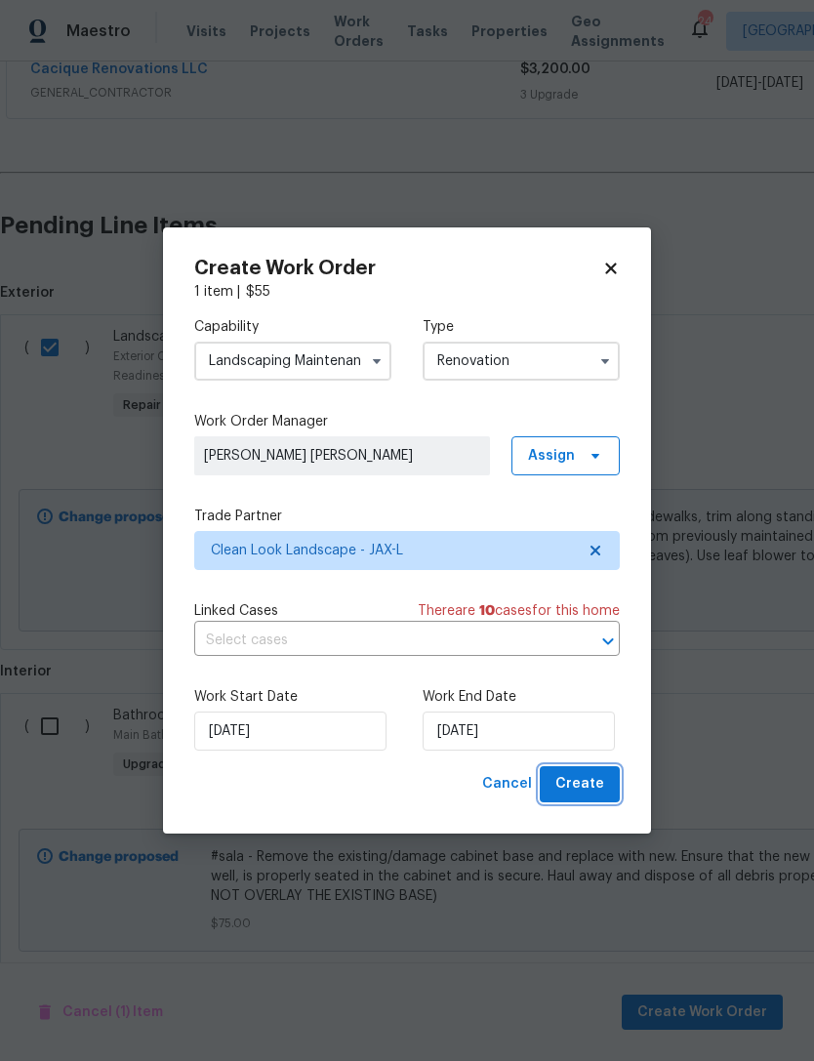
click at [580, 777] on span "Create" at bounding box center [579, 784] width 49 height 24
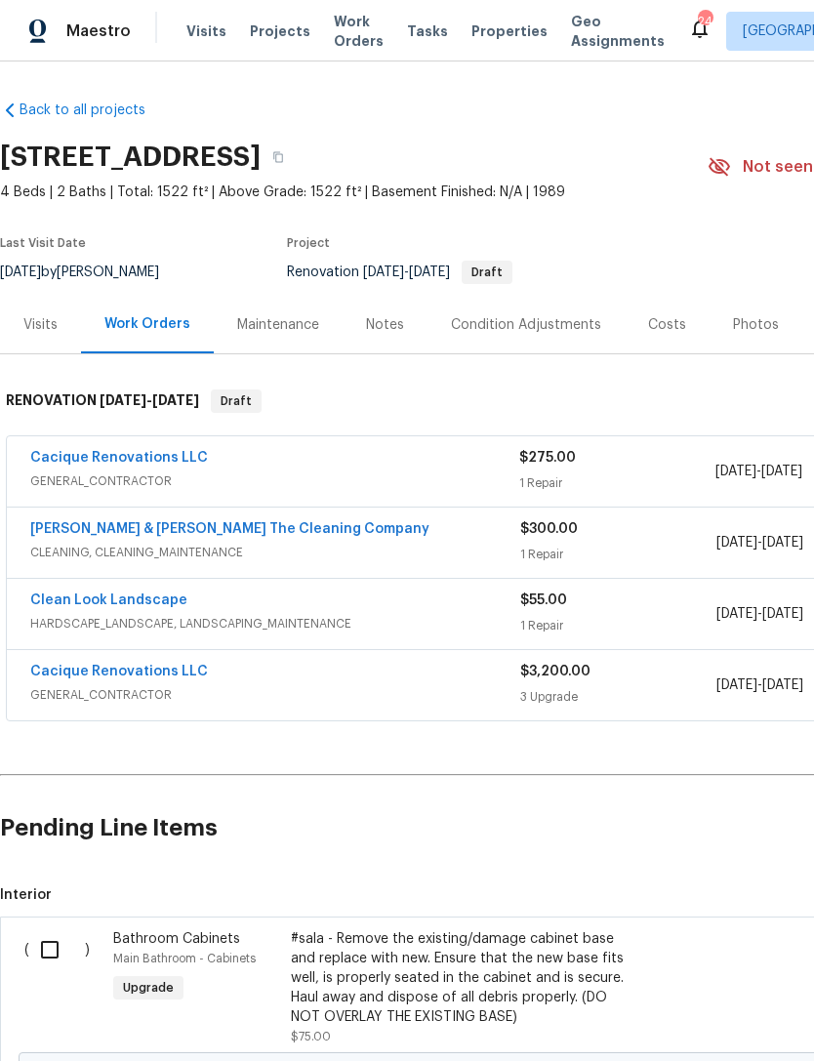
scroll to position [0, 0]
click at [39, 315] on div "Visits" at bounding box center [40, 325] width 34 height 20
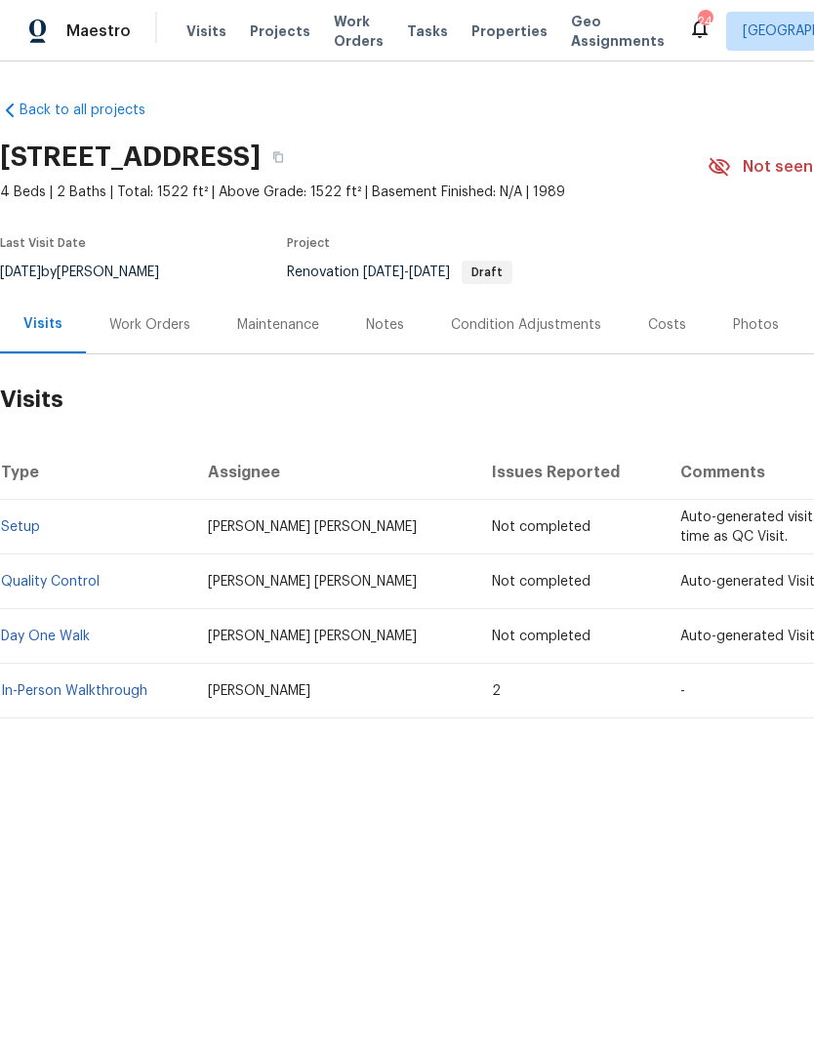
click at [48, 698] on link "In-Person Walkthrough" at bounding box center [74, 691] width 146 height 14
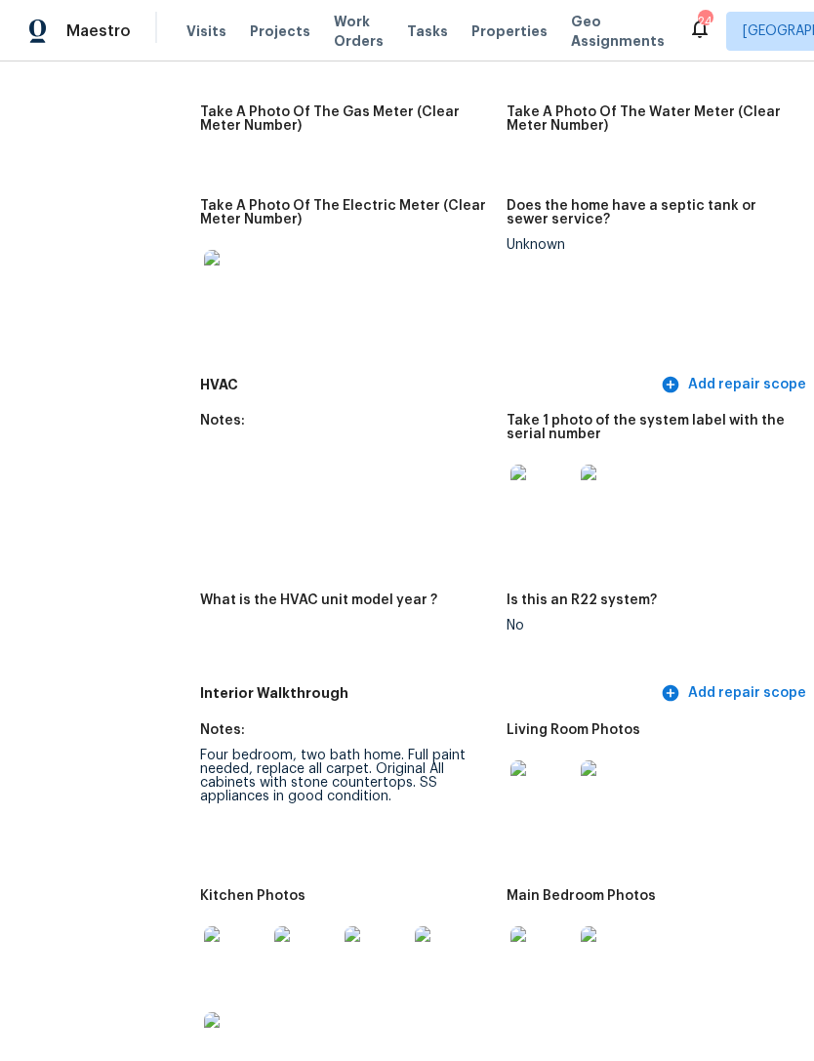
scroll to position [1811, 35]
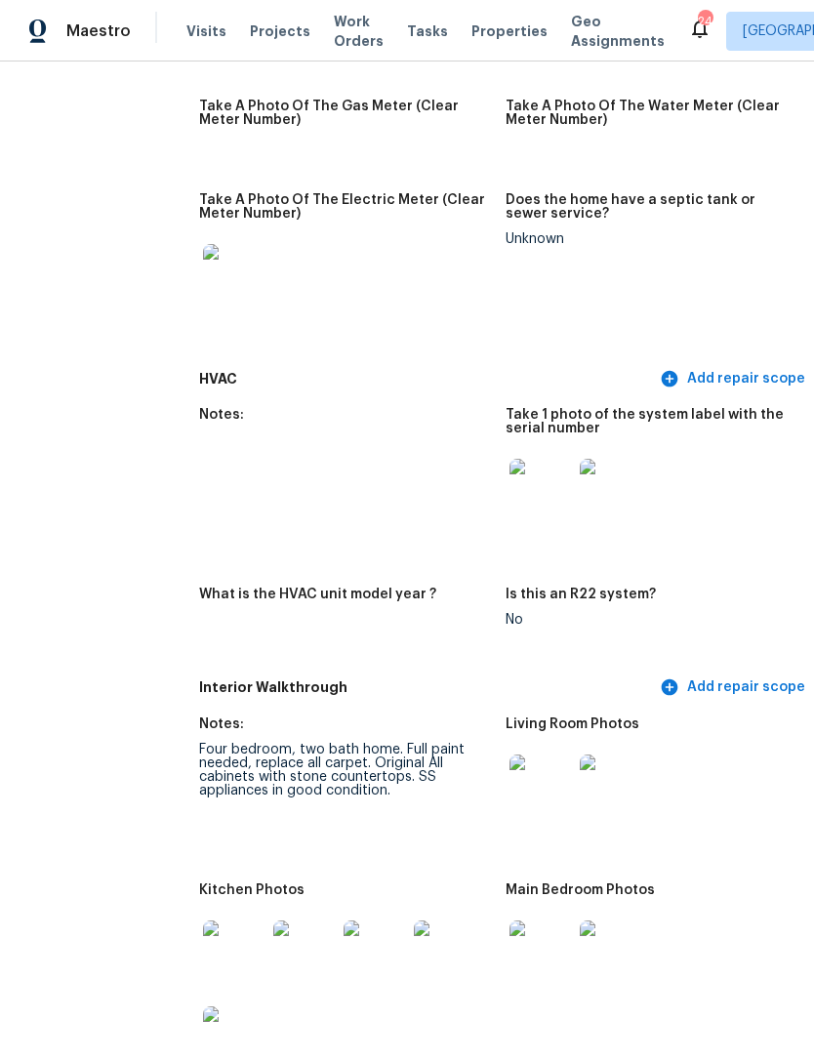
click at [599, 447] on div at bounding box center [611, 490] width 70 height 86
click at [595, 484] on img at bounding box center [611, 490] width 62 height 62
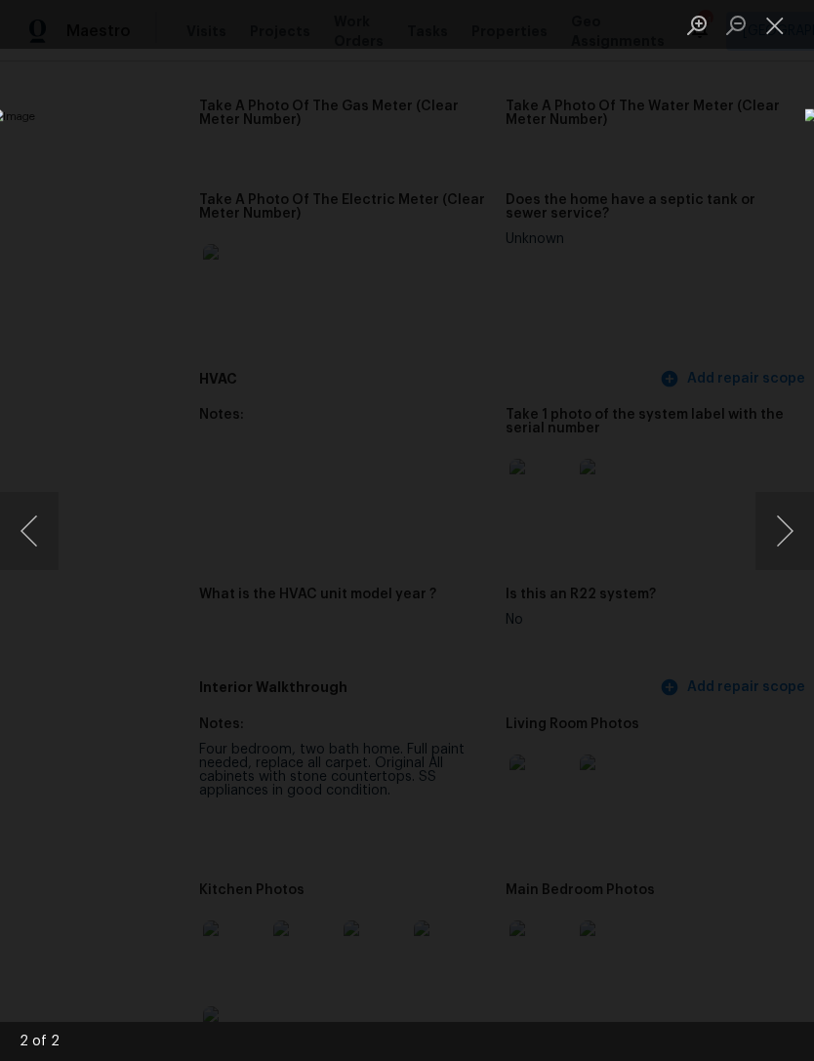
click at [638, 424] on img "Lightbox" at bounding box center [314, 529] width 647 height 843
click at [776, 38] on button "Close lightbox" at bounding box center [775, 25] width 39 height 34
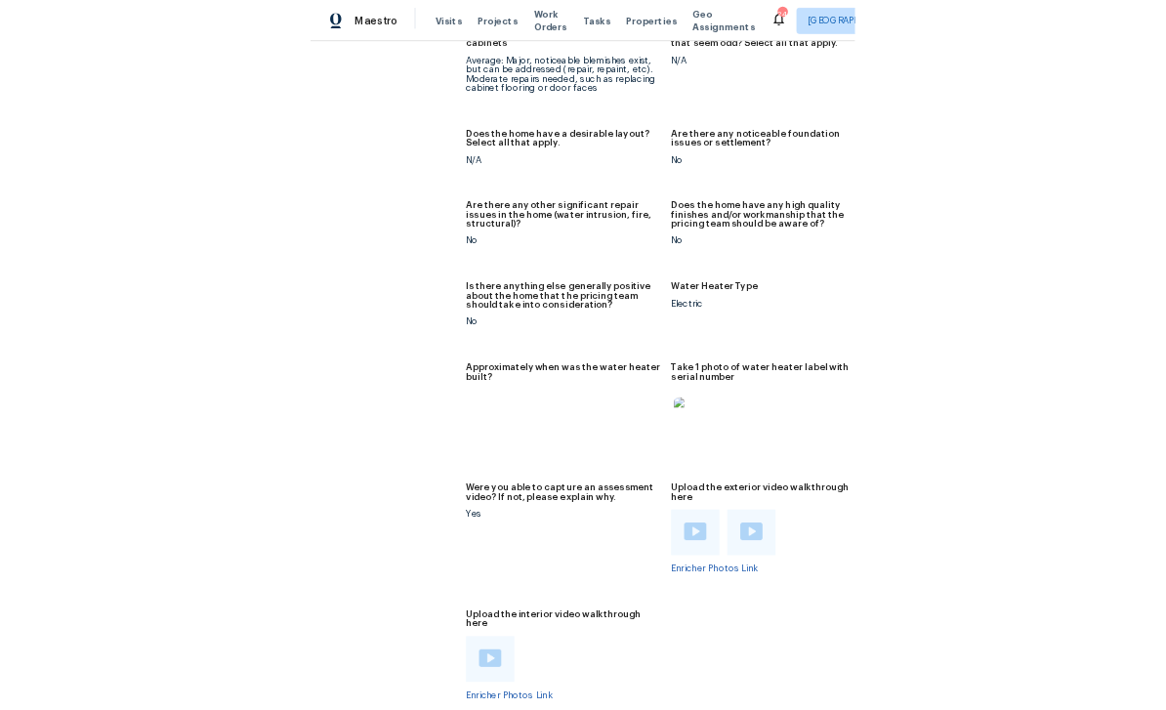
scroll to position [3829, 6]
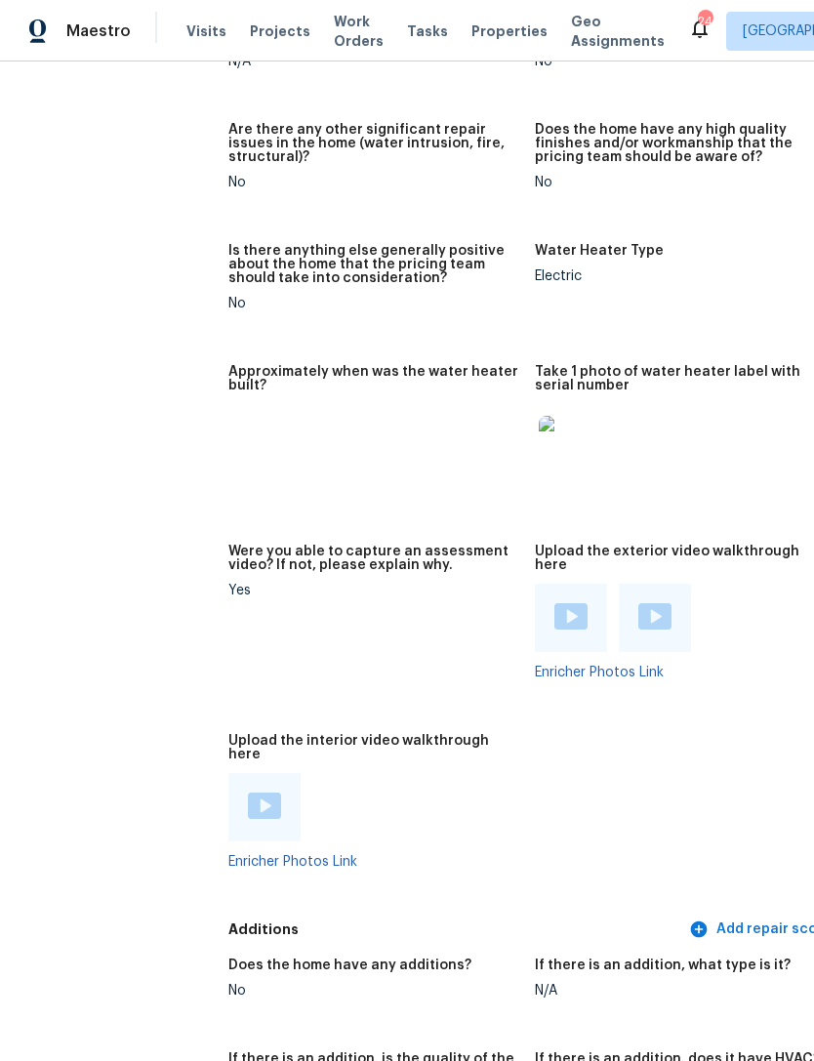
click at [546, 441] on img at bounding box center [570, 447] width 62 height 62
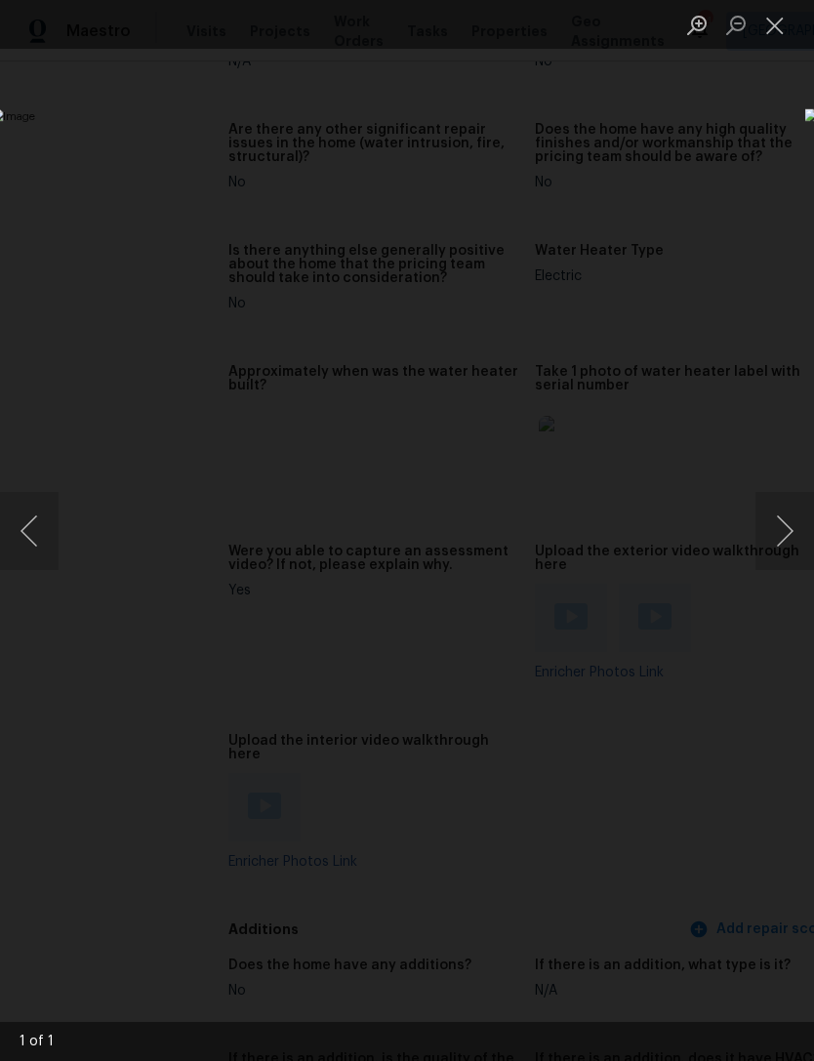
scroll to position [3829, 0]
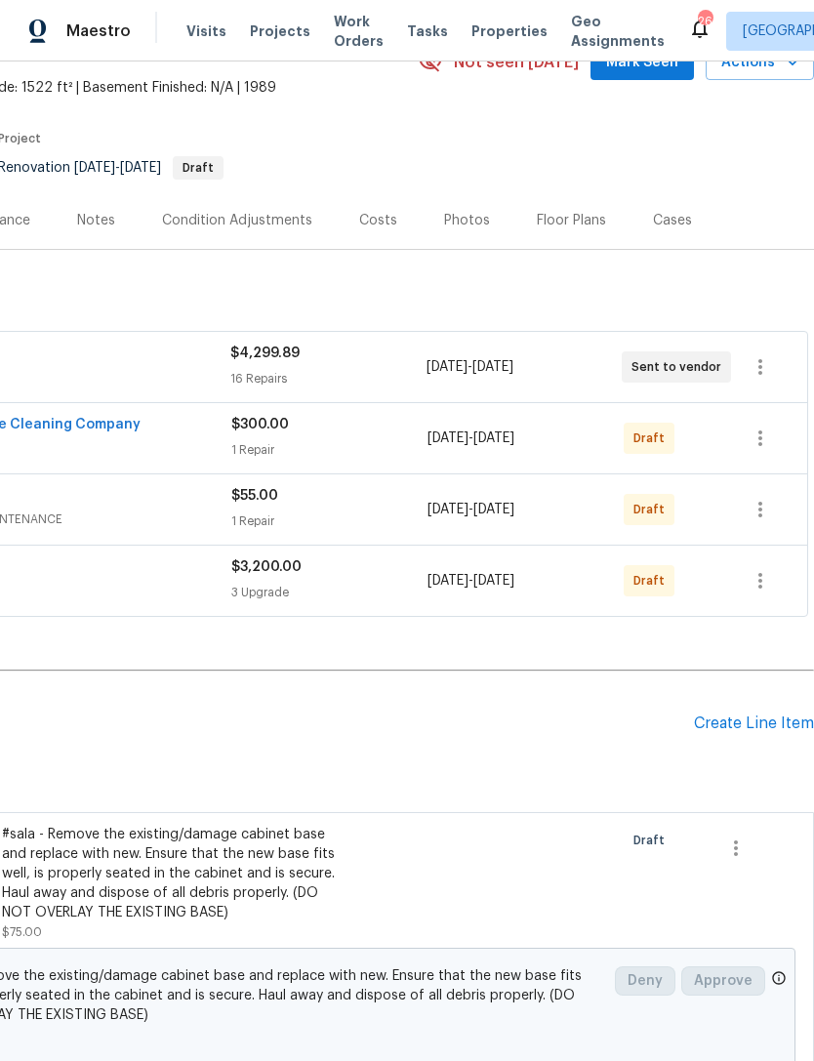
scroll to position [104, 289]
click at [756, 733] on div "Create Line Item" at bounding box center [754, 724] width 120 height 19
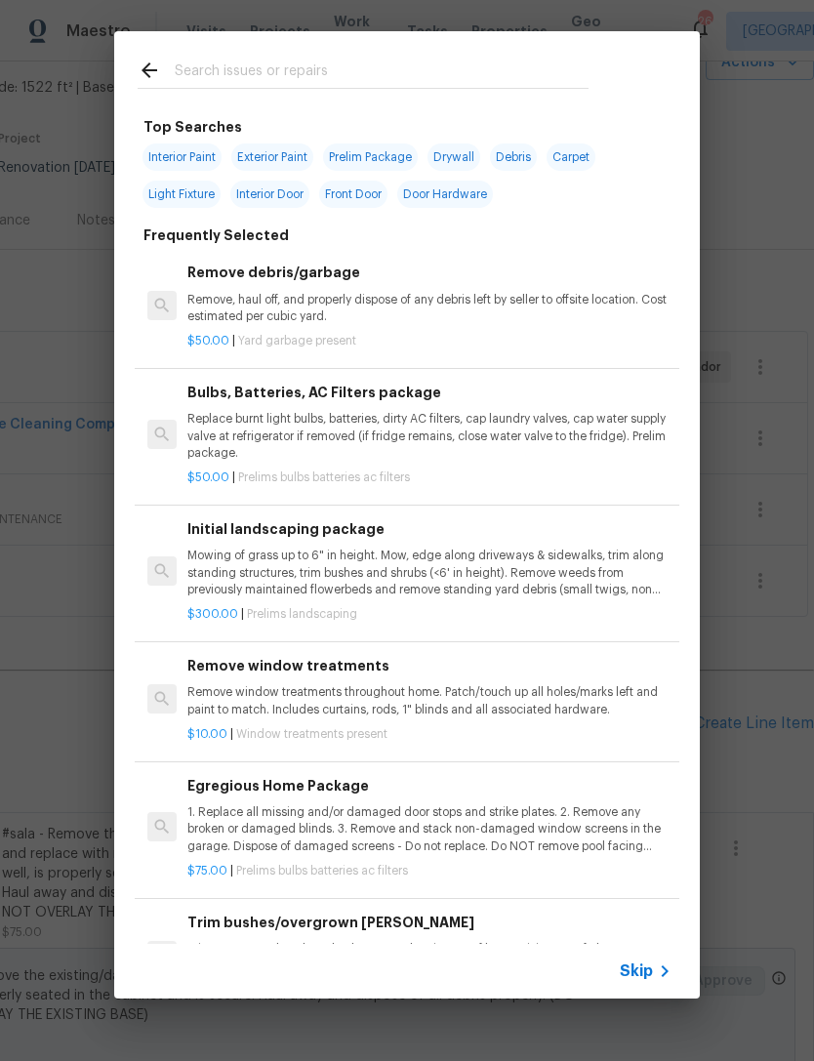
click at [420, 61] on input "text" at bounding box center [382, 73] width 414 height 29
type input "Floor"
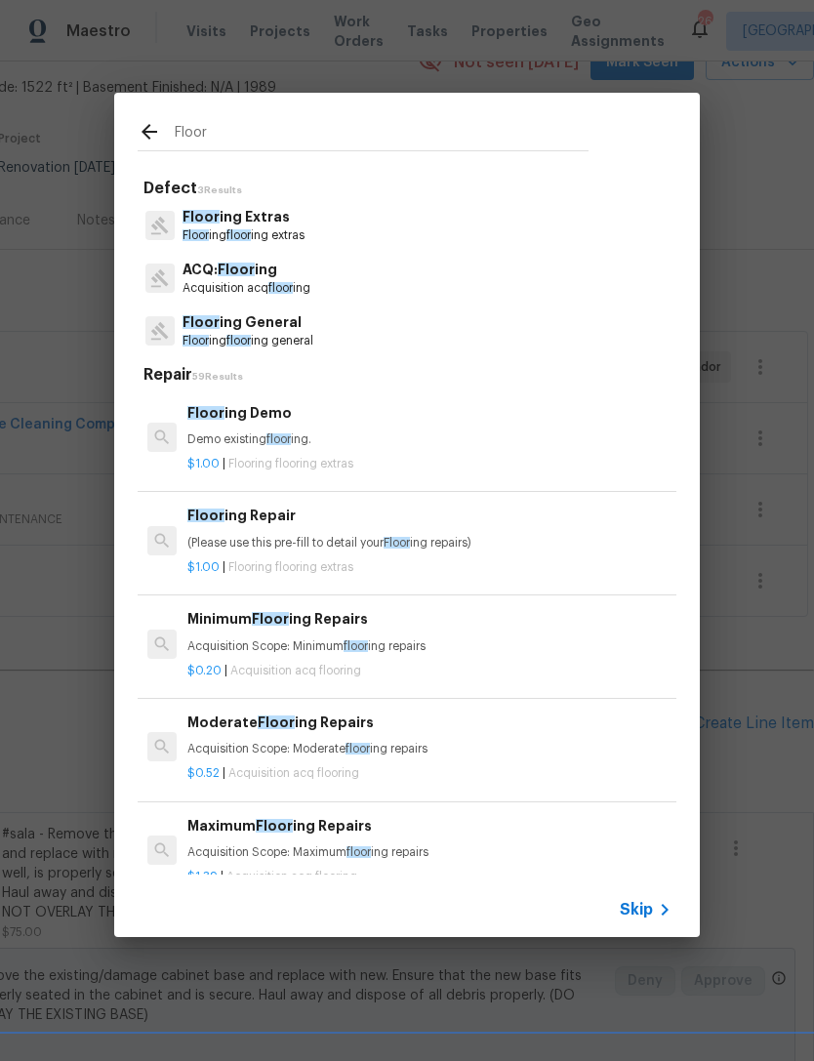
click at [289, 337] on p "Floor ing floor ing general" at bounding box center [248, 341] width 131 height 17
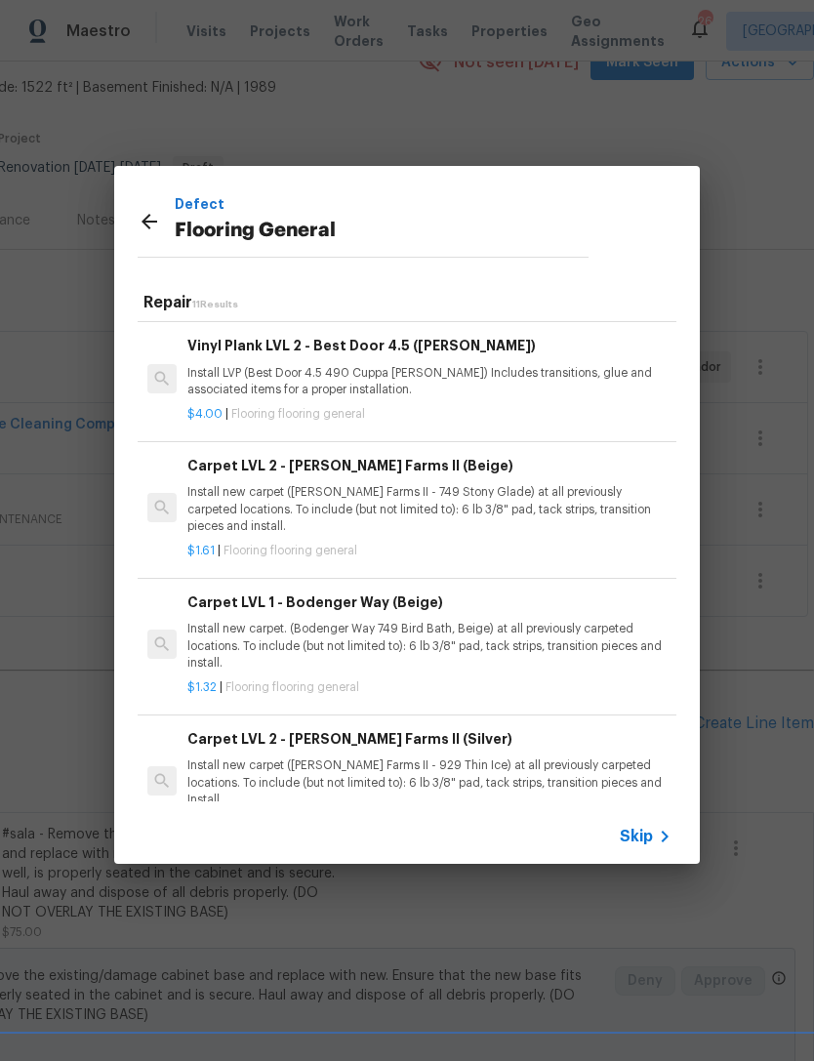
scroll to position [594, 0]
click at [363, 625] on p "Install new carpet. (Bodenger Way 749 Bird Bath, Beige) at all previously carpe…" at bounding box center [429, 646] width 484 height 50
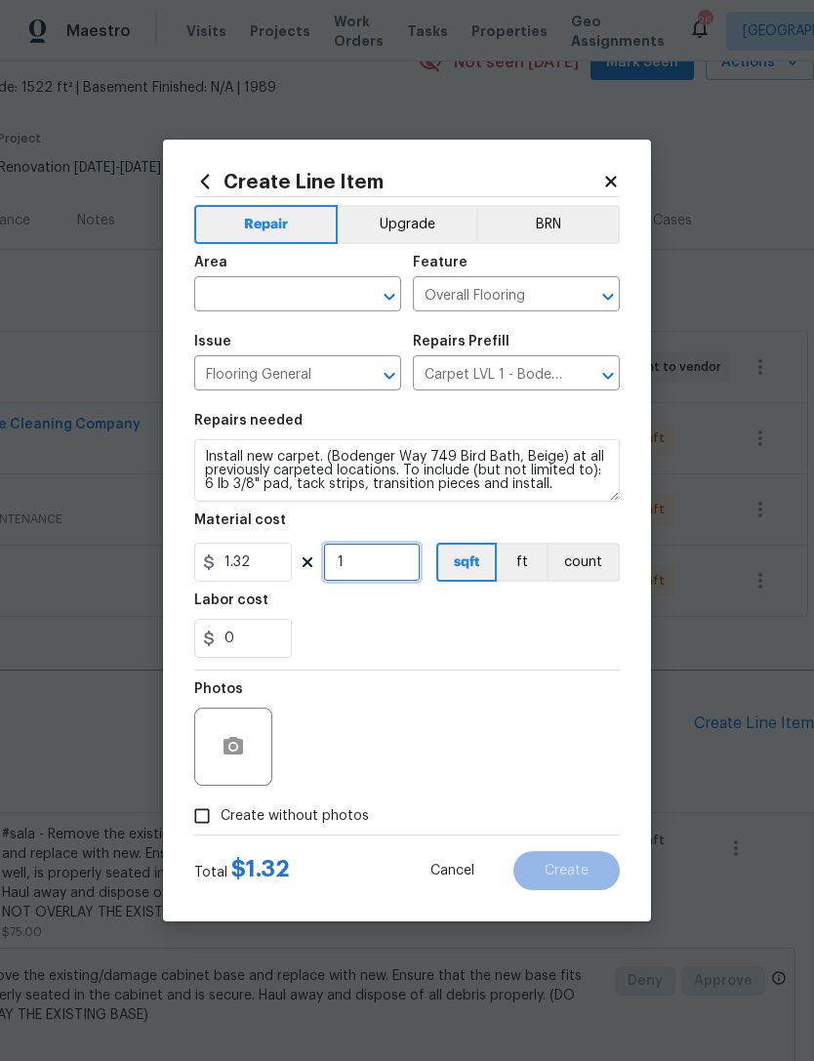
click at [379, 561] on input "1" at bounding box center [372, 562] width 98 height 39
type input "1100"
click at [475, 695] on div "Photos" at bounding box center [407, 734] width 426 height 127
click at [256, 830] on label "Create without photos" at bounding box center [276, 816] width 185 height 37
click at [221, 830] on input "Create without photos" at bounding box center [202, 816] width 37 height 37
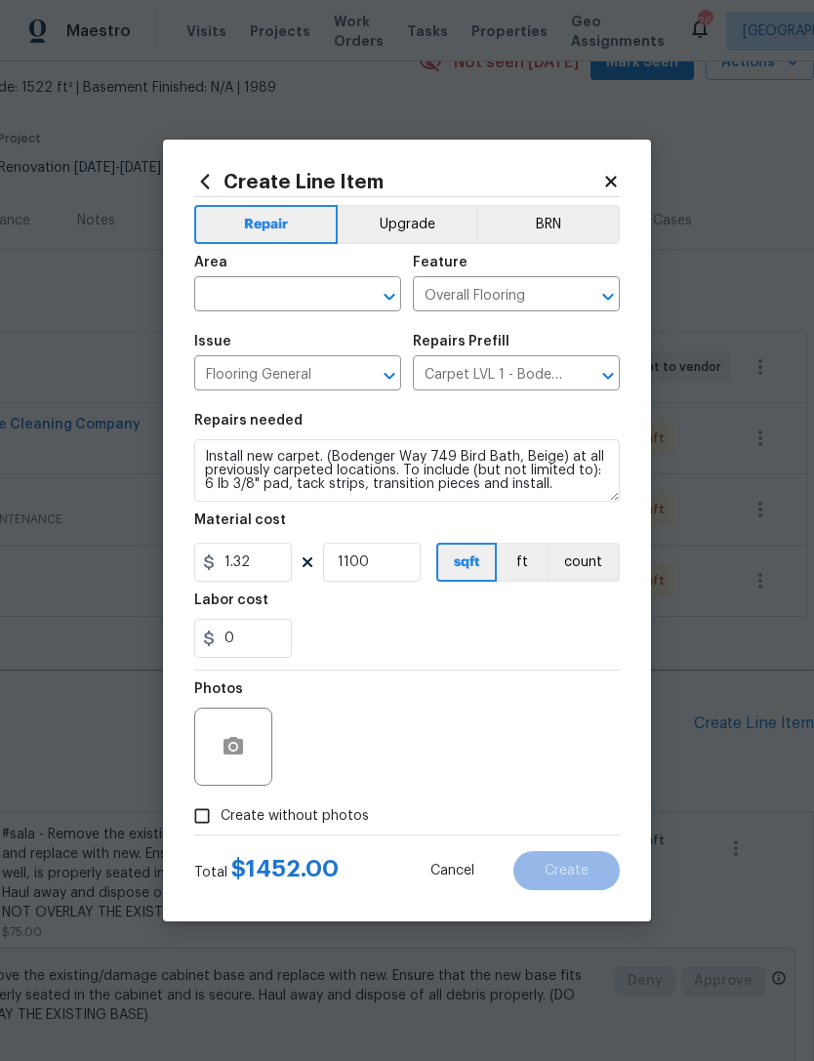
checkbox input "true"
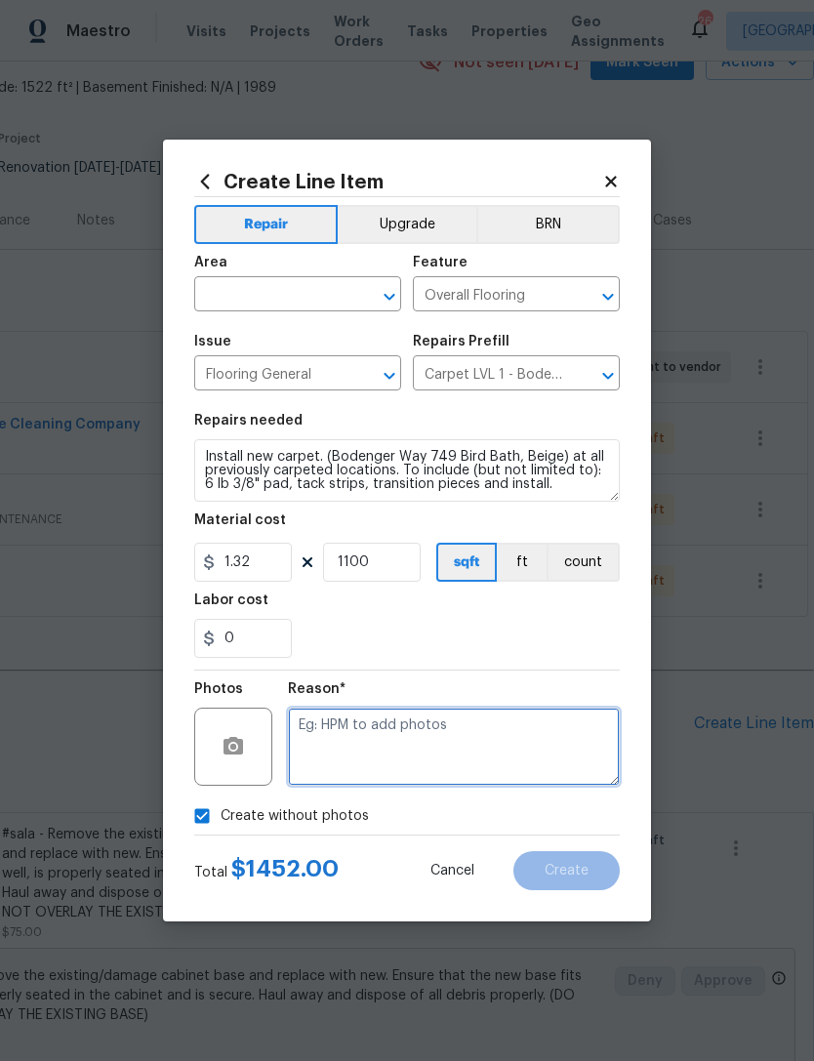
click at [384, 763] on textarea at bounding box center [454, 747] width 332 height 78
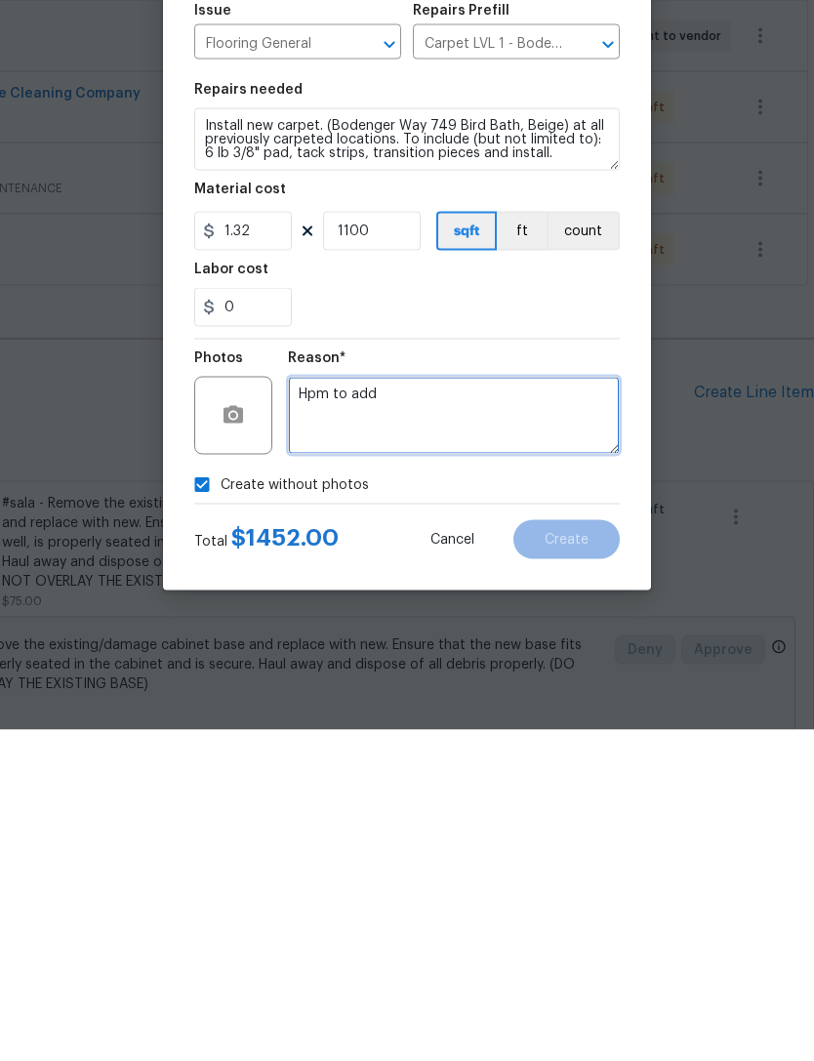
type textarea "Hpm to add"
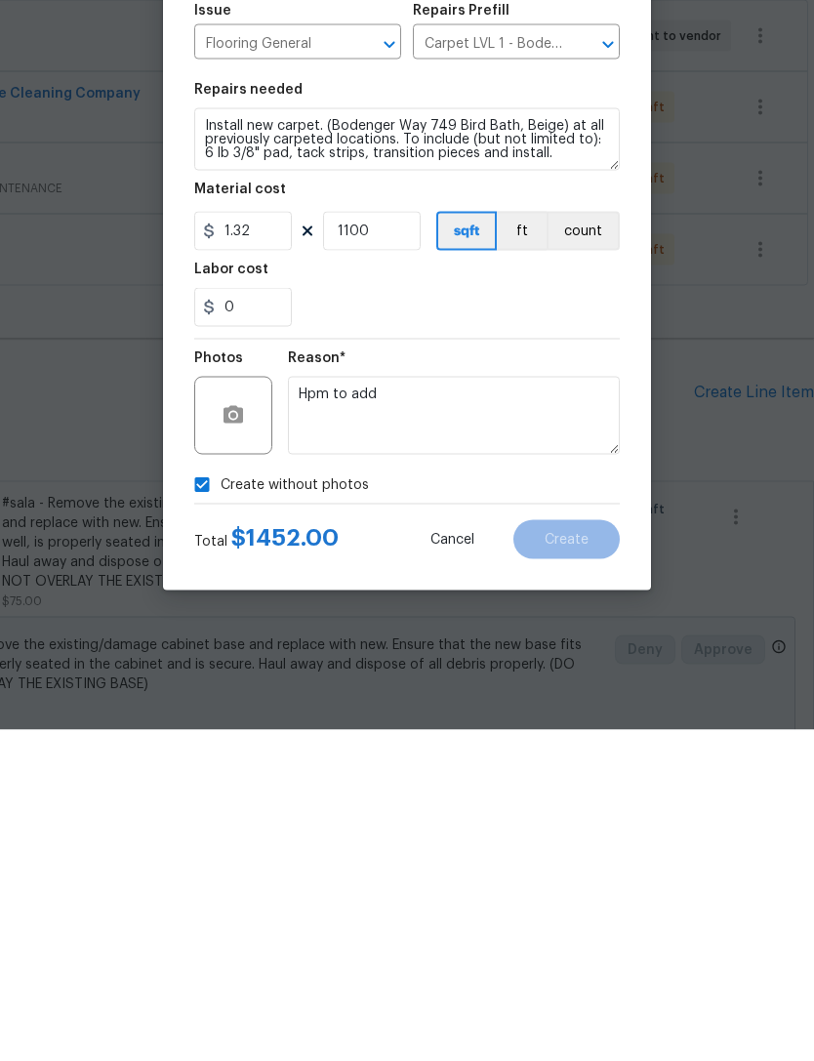
click at [466, 619] on div "0" at bounding box center [407, 638] width 426 height 39
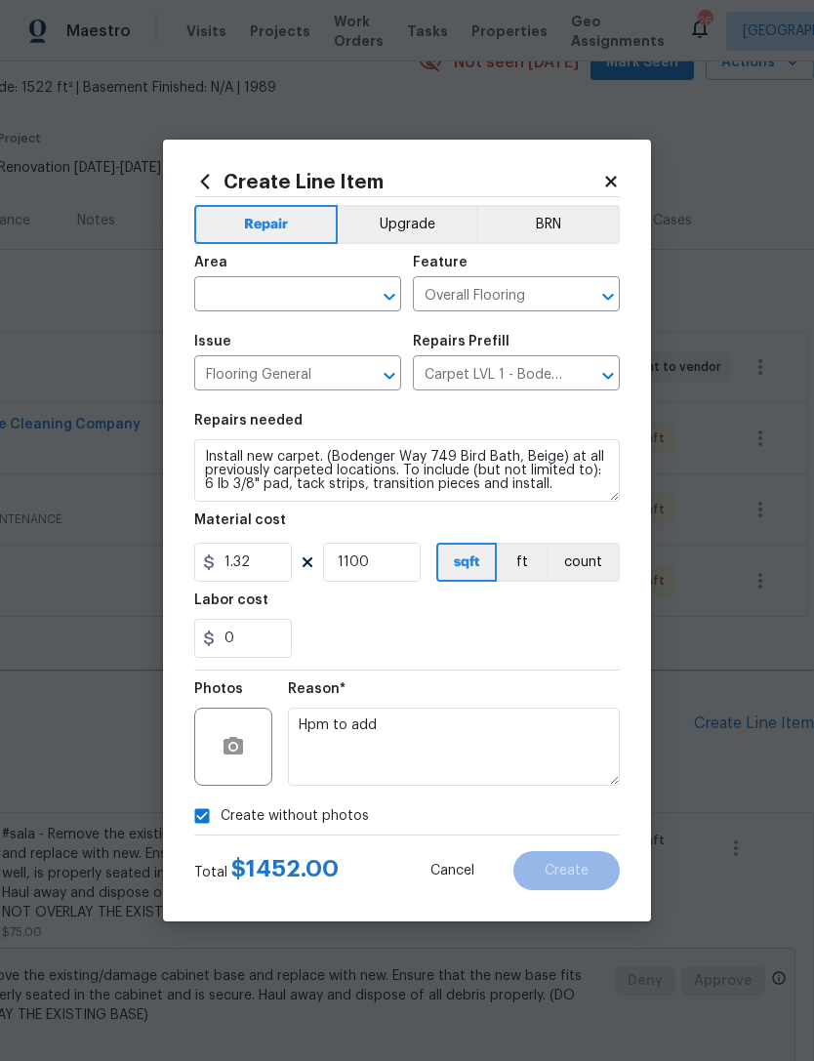
click at [298, 300] on input "text" at bounding box center [270, 296] width 152 height 30
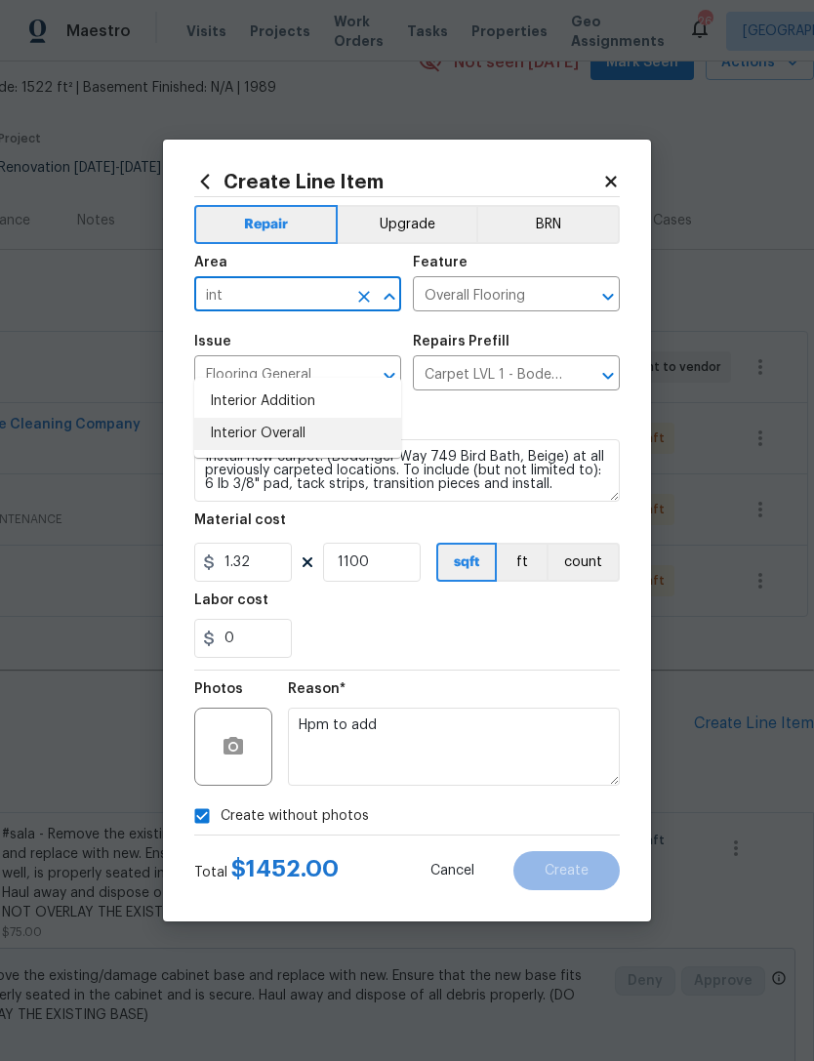
click at [300, 418] on li "Interior Overall" at bounding box center [297, 434] width 207 height 32
click at [300, 368] on input "Flooring General" at bounding box center [270, 375] width 152 height 30
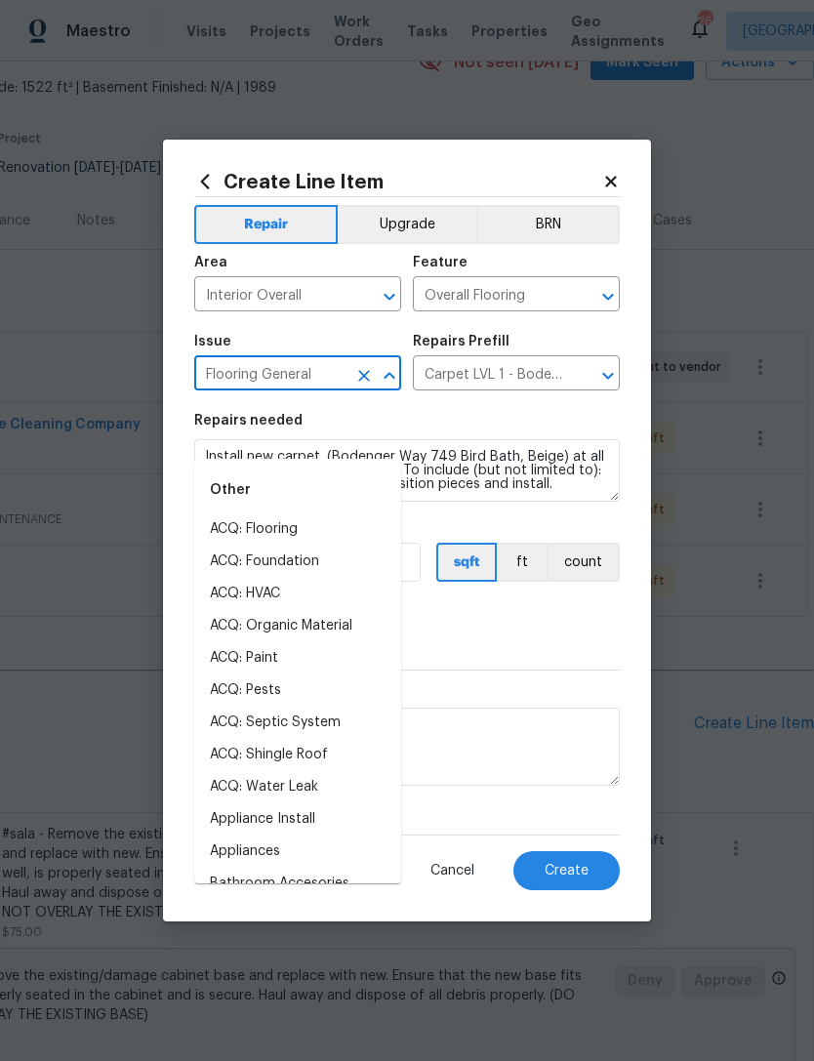
click at [563, 638] on div "0" at bounding box center [407, 638] width 426 height 39
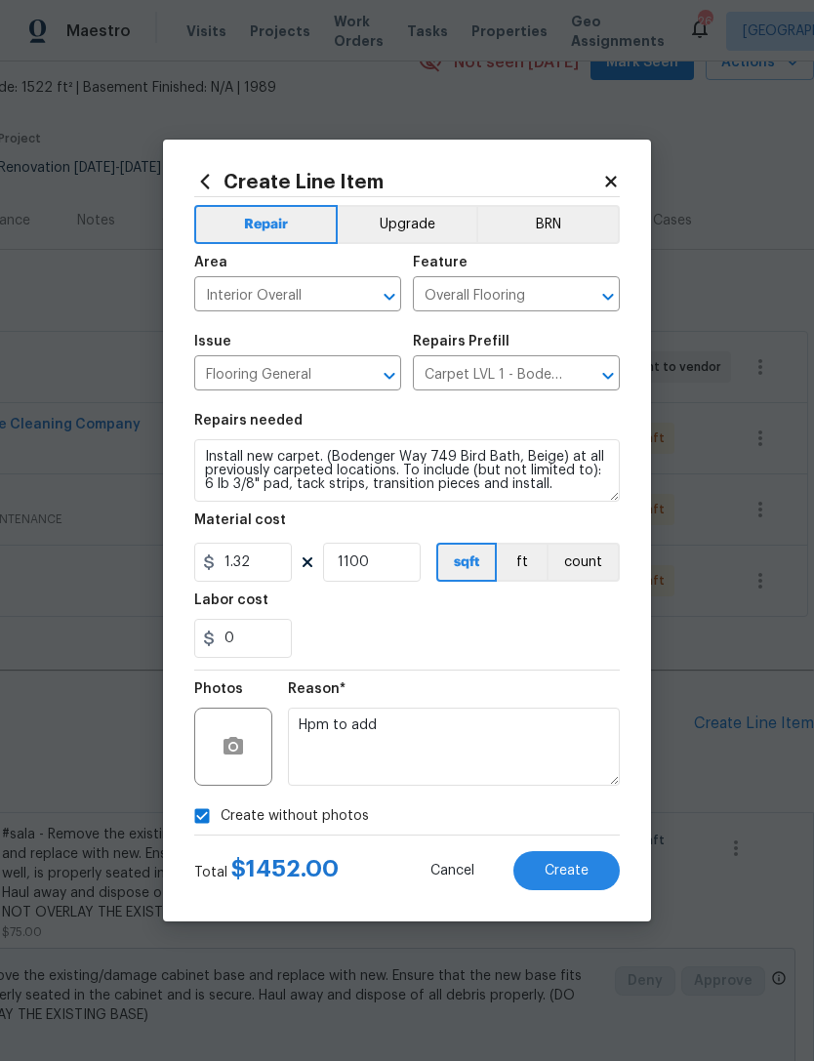
click at [595, 884] on button "Create" at bounding box center [566, 870] width 106 height 39
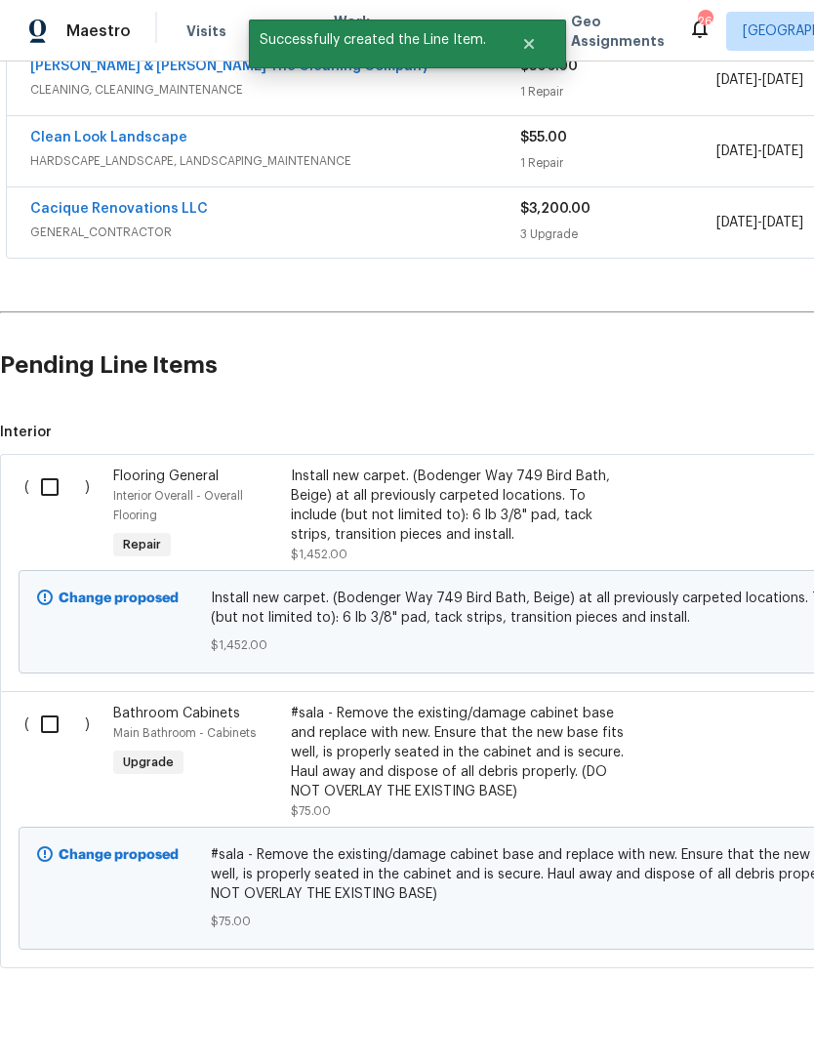
scroll to position [462, 0]
click at [75, 509] on input "checkbox" at bounding box center [57, 488] width 56 height 41
checkbox input "true"
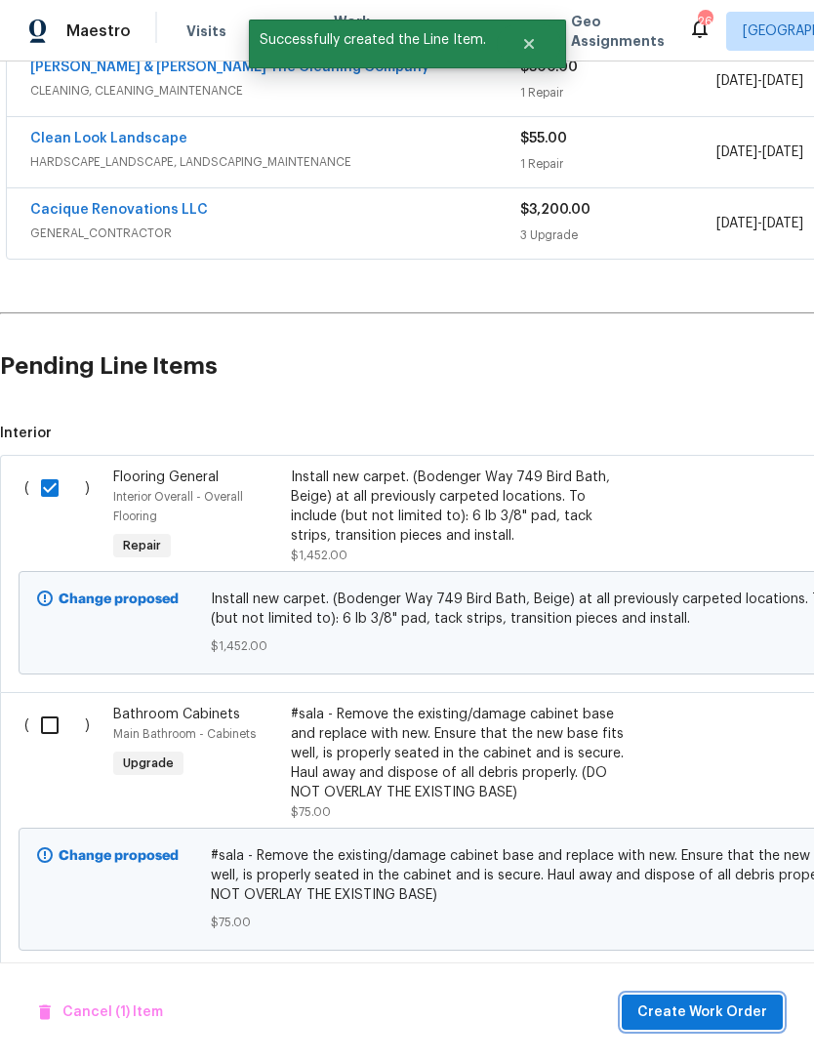
click at [697, 1009] on span "Create Work Order" at bounding box center [702, 1013] width 130 height 24
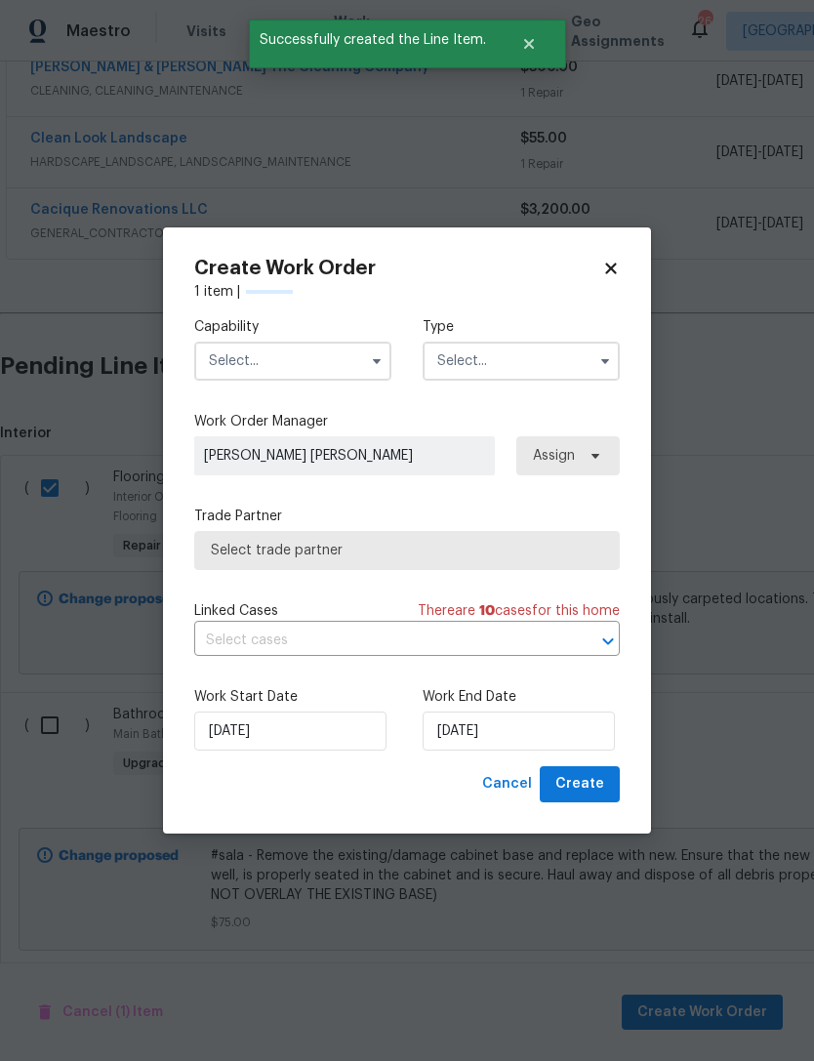
click at [328, 355] on input "text" at bounding box center [292, 361] width 197 height 39
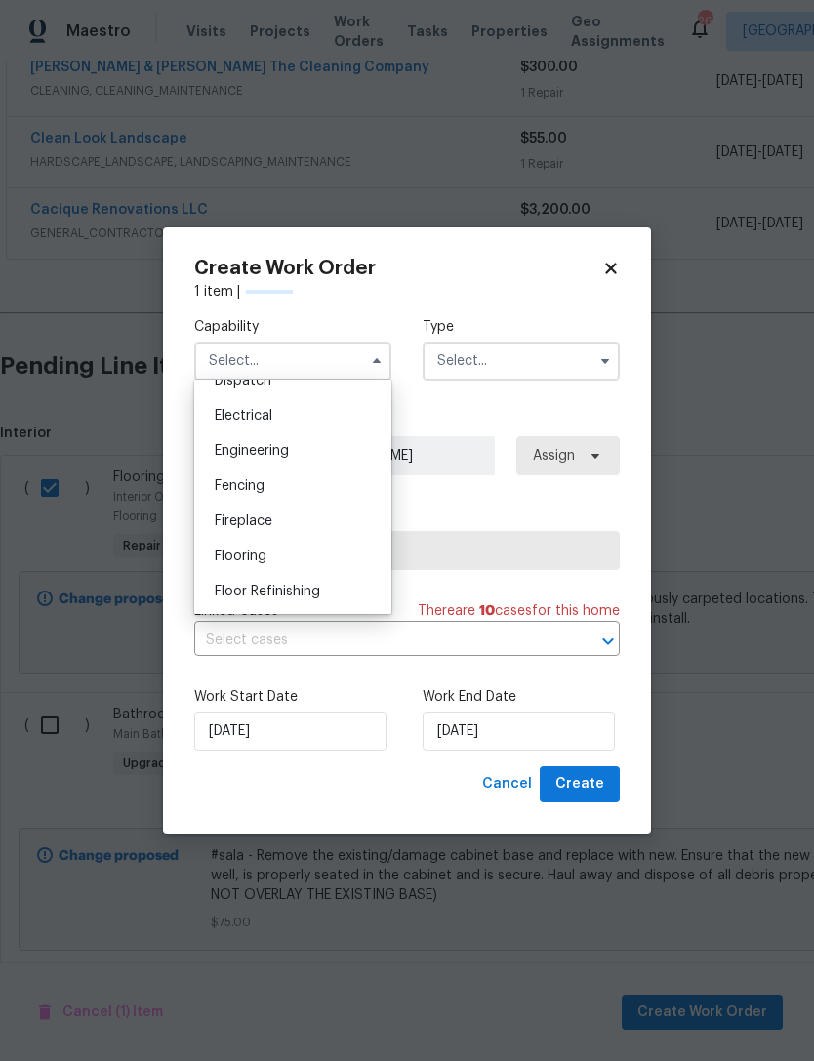
scroll to position [615, 0]
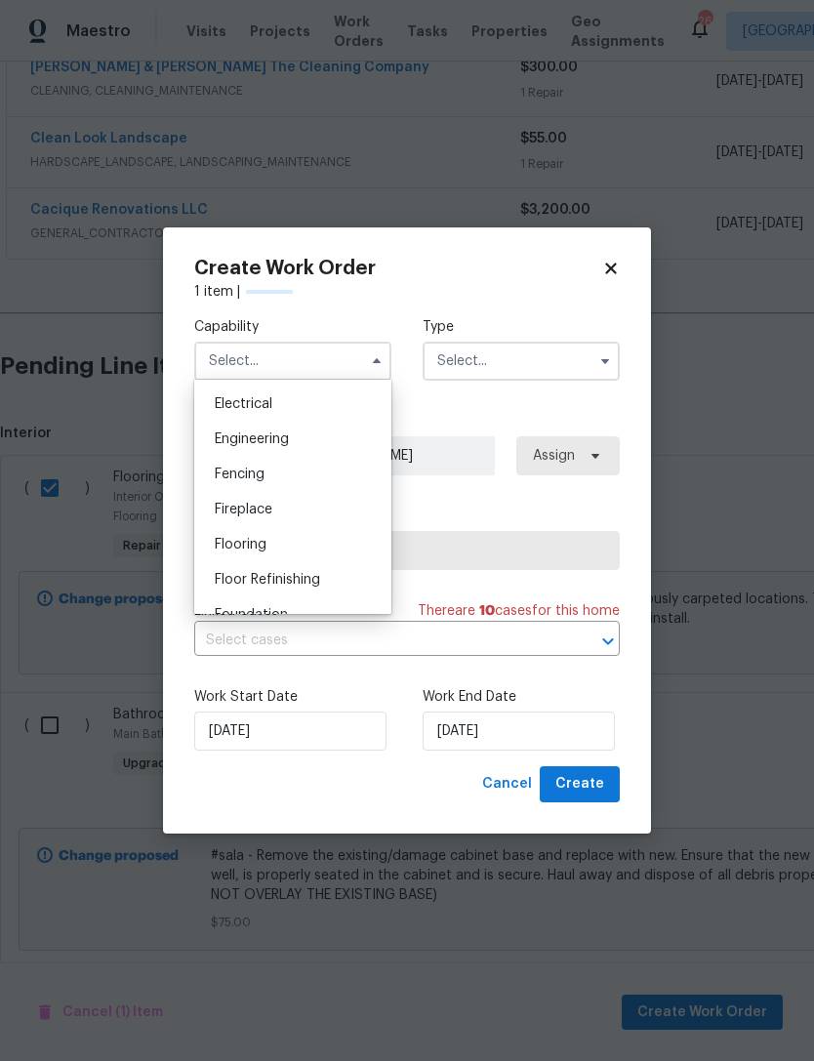
click at [272, 546] on div "Flooring" at bounding box center [292, 544] width 187 height 35
type input "Flooring"
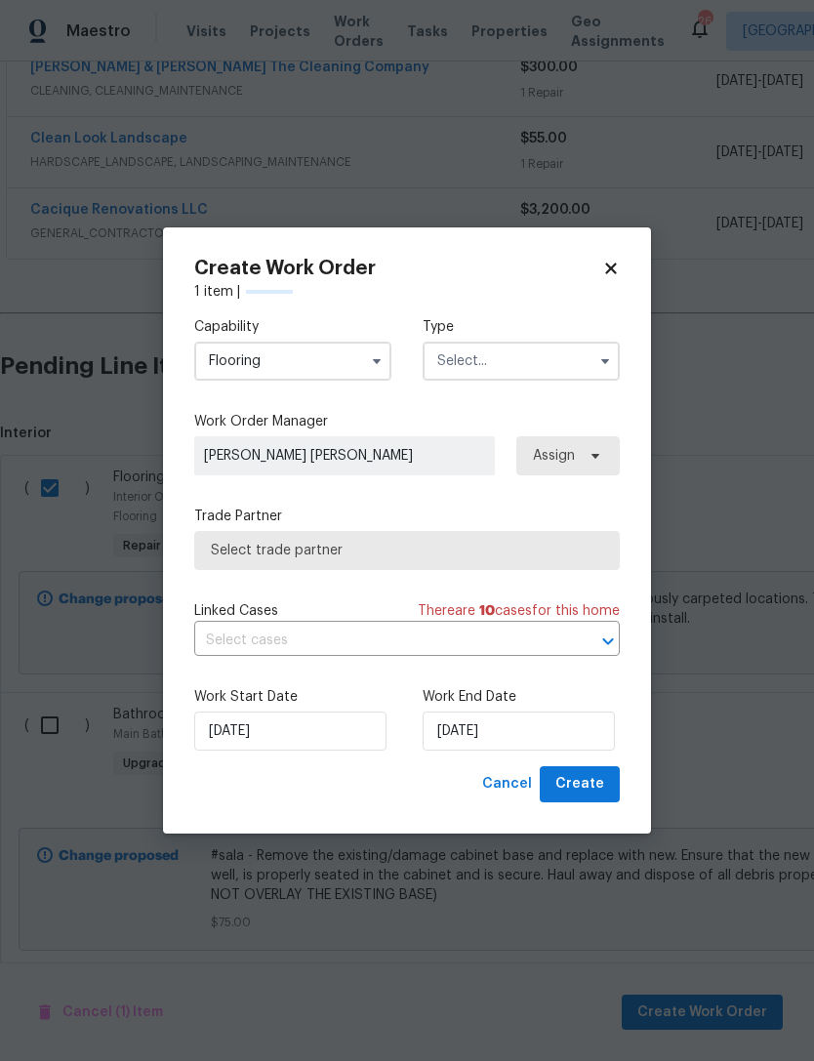
click at [500, 362] on input "text" at bounding box center [521, 361] width 197 height 39
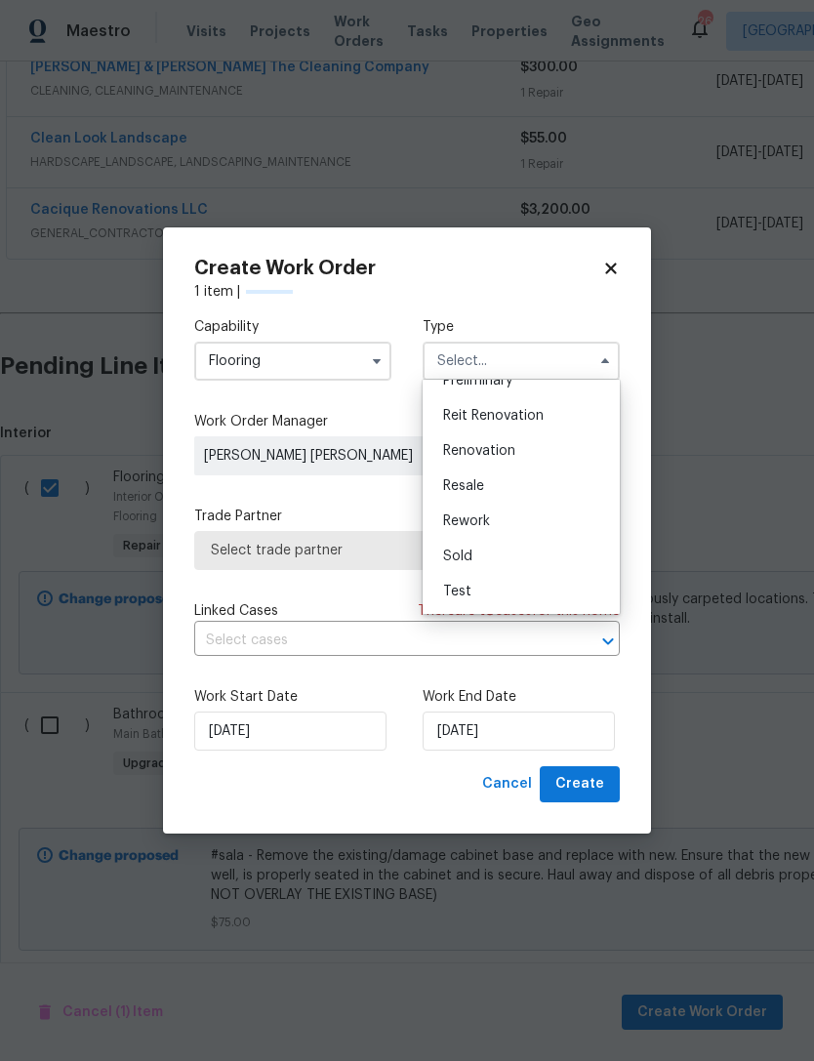
scroll to position [443, 0]
click at [519, 448] on div "Renovation" at bounding box center [521, 450] width 187 height 35
type input "Renovation"
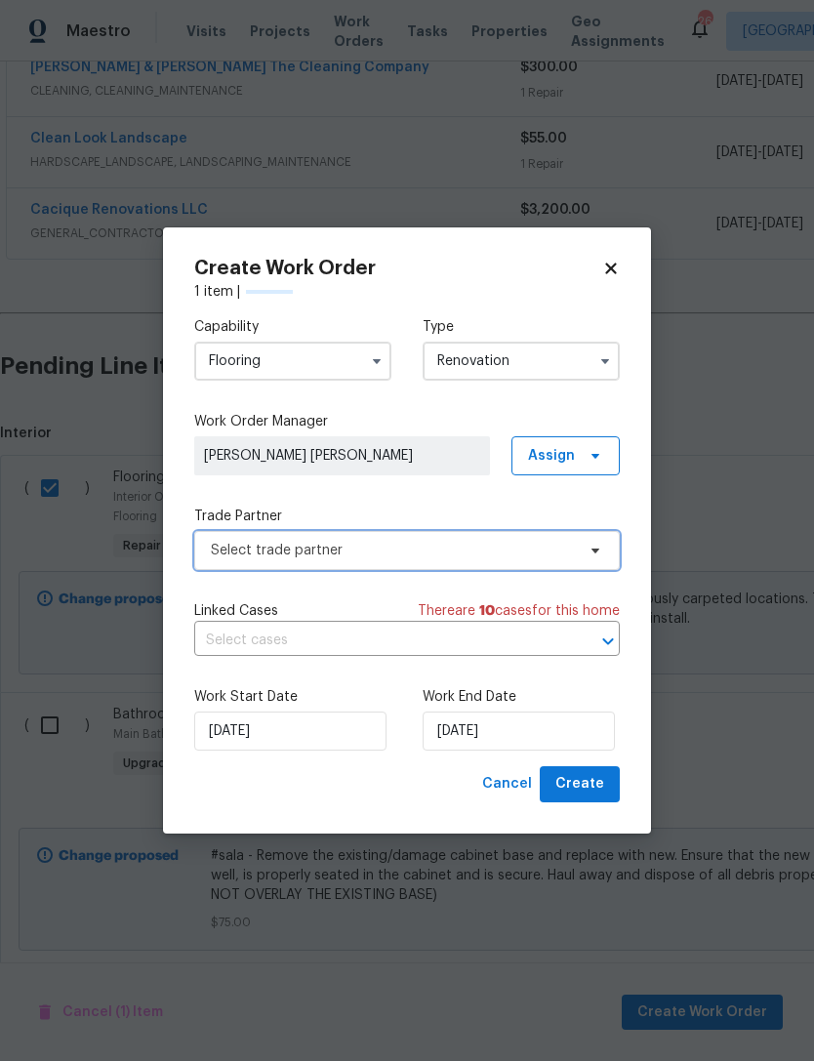
click at [376, 549] on span "Select trade partner" at bounding box center [393, 551] width 364 height 20
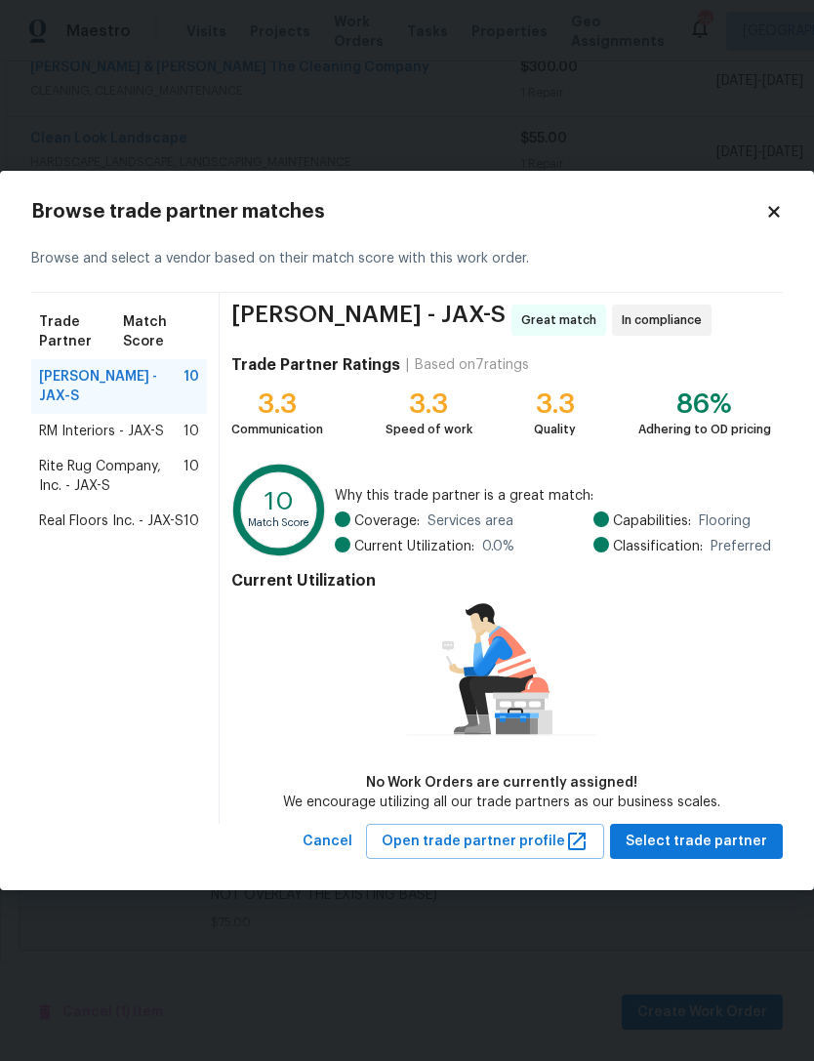
click at [76, 516] on span "Real Floors Inc. - JAX-S" at bounding box center [111, 522] width 144 height 20
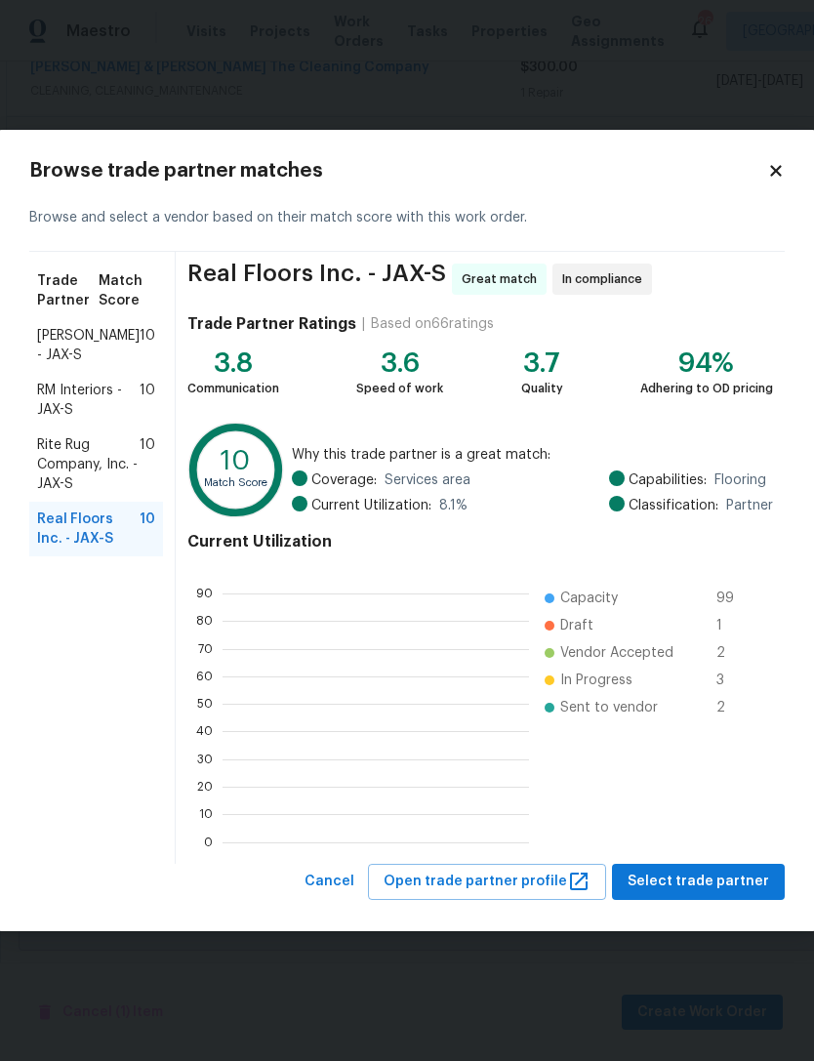
scroll to position [273, 307]
click at [714, 880] on span "Select trade partner" at bounding box center [699, 882] width 142 height 24
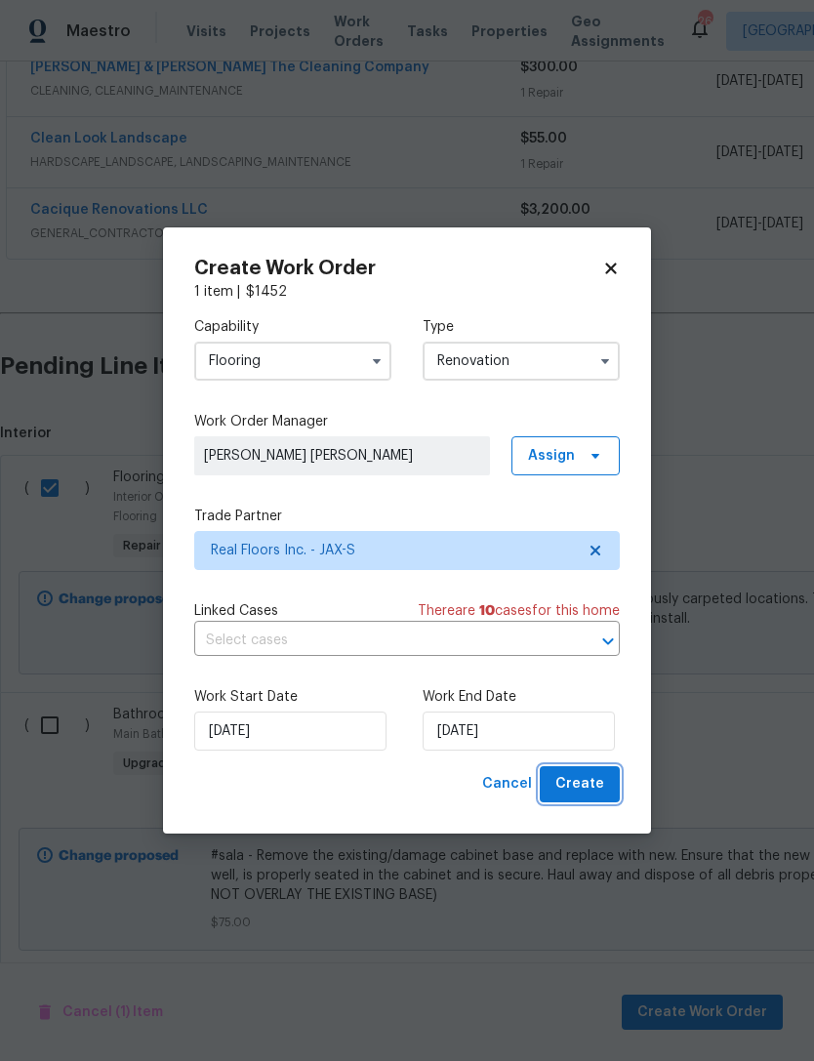
click at [591, 791] on span "Create" at bounding box center [579, 784] width 49 height 24
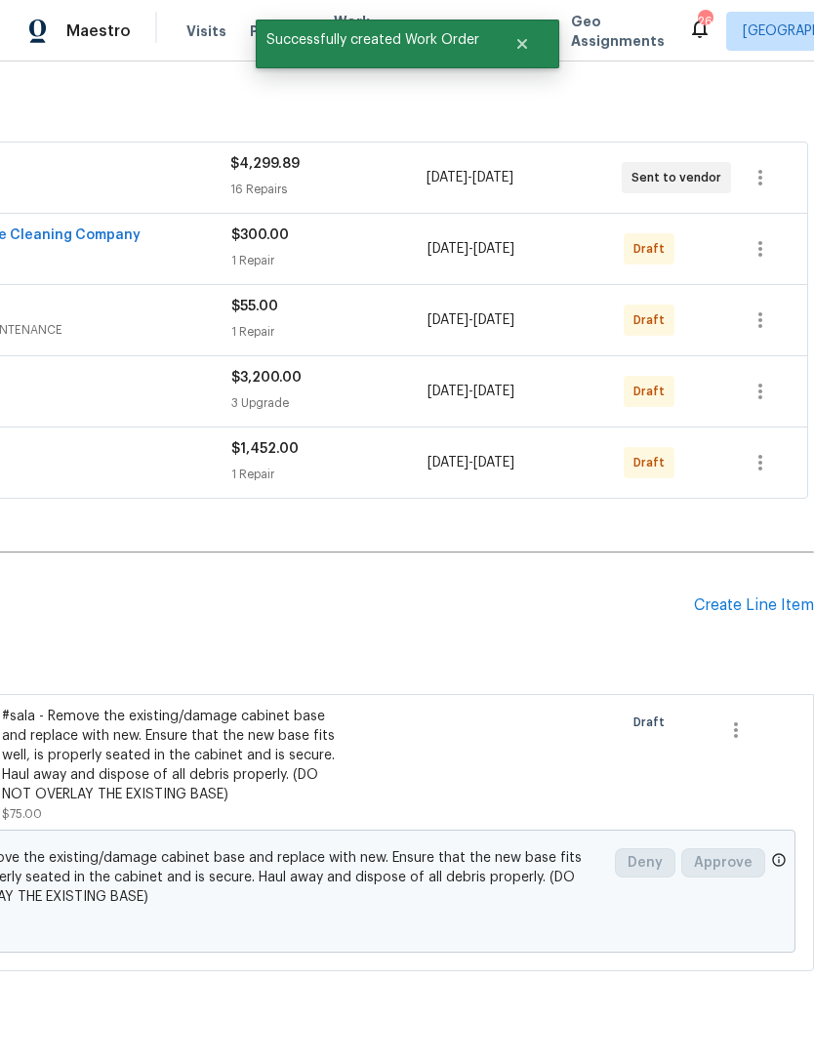
scroll to position [294, 289]
click at [762, 261] on icon "button" at bounding box center [760, 248] width 23 height 23
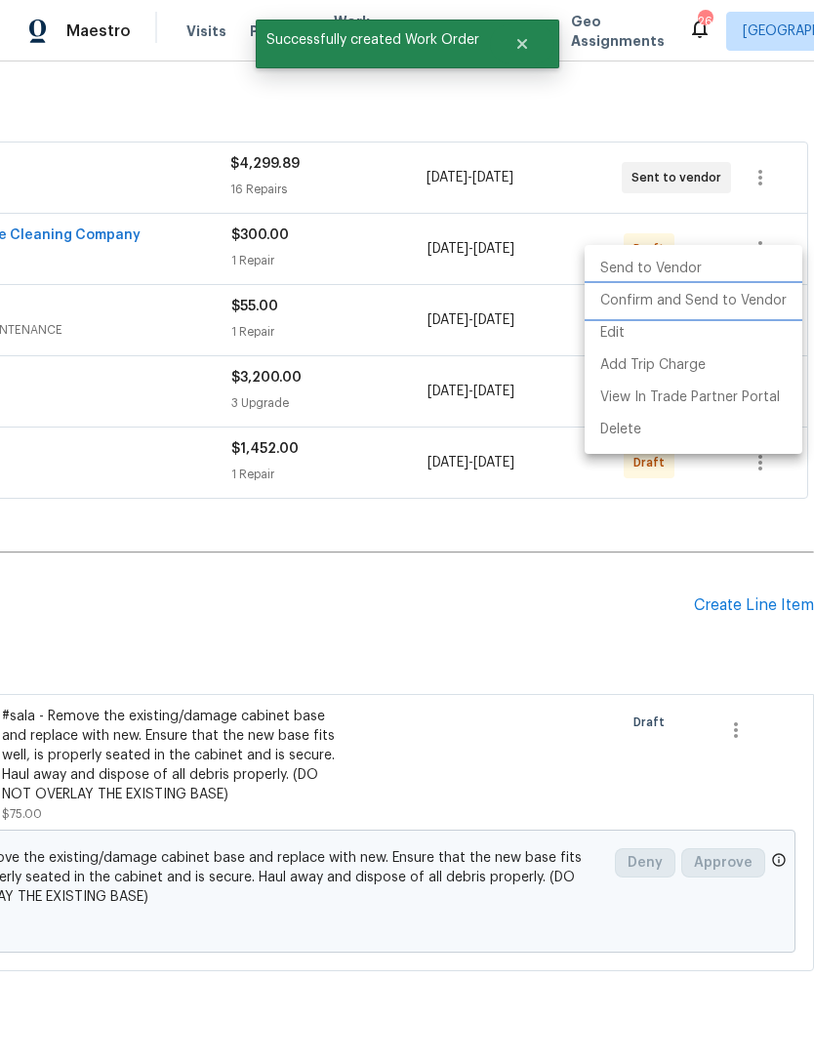
click at [720, 308] on li "Confirm and Send to Vendor" at bounding box center [694, 301] width 218 height 32
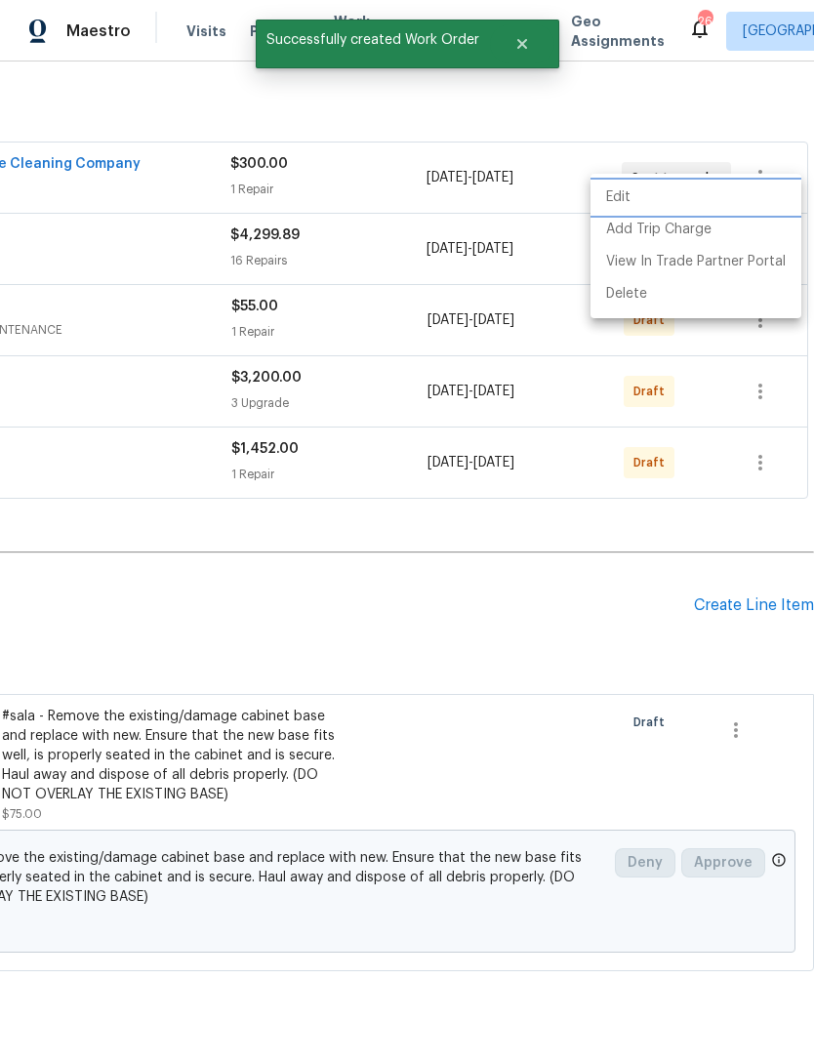
click at [551, 674] on div at bounding box center [407, 530] width 814 height 1061
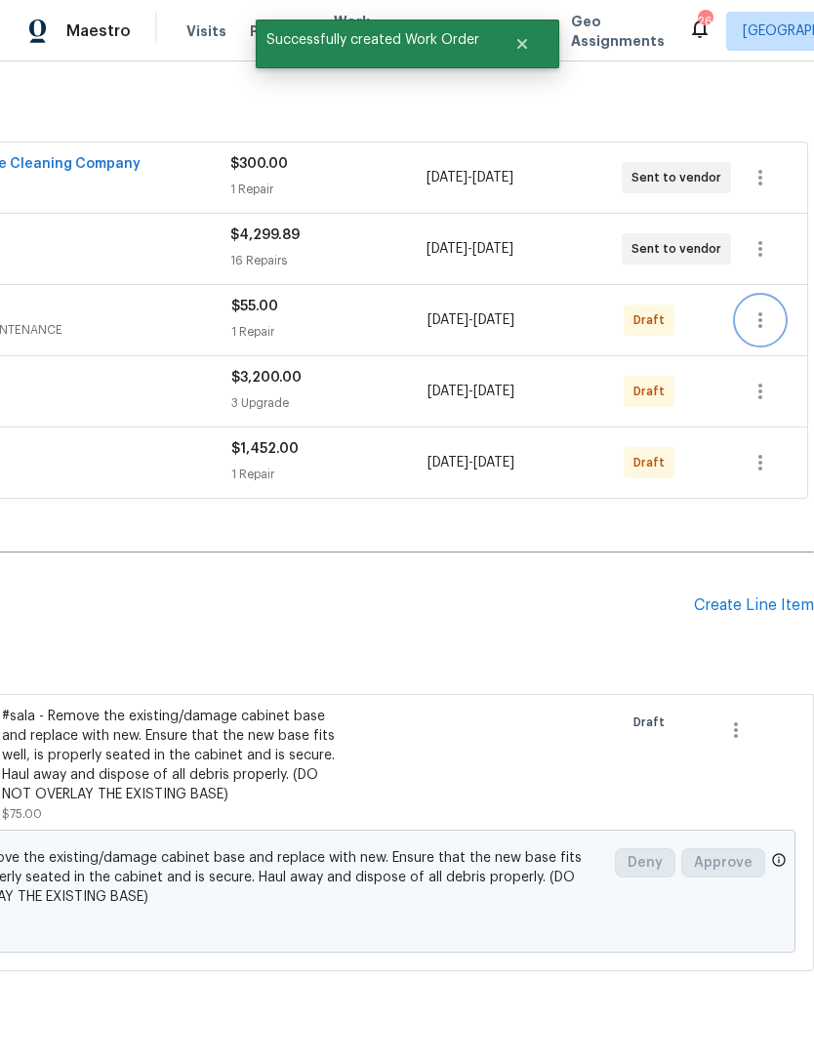
click at [770, 332] on icon "button" at bounding box center [760, 319] width 23 height 23
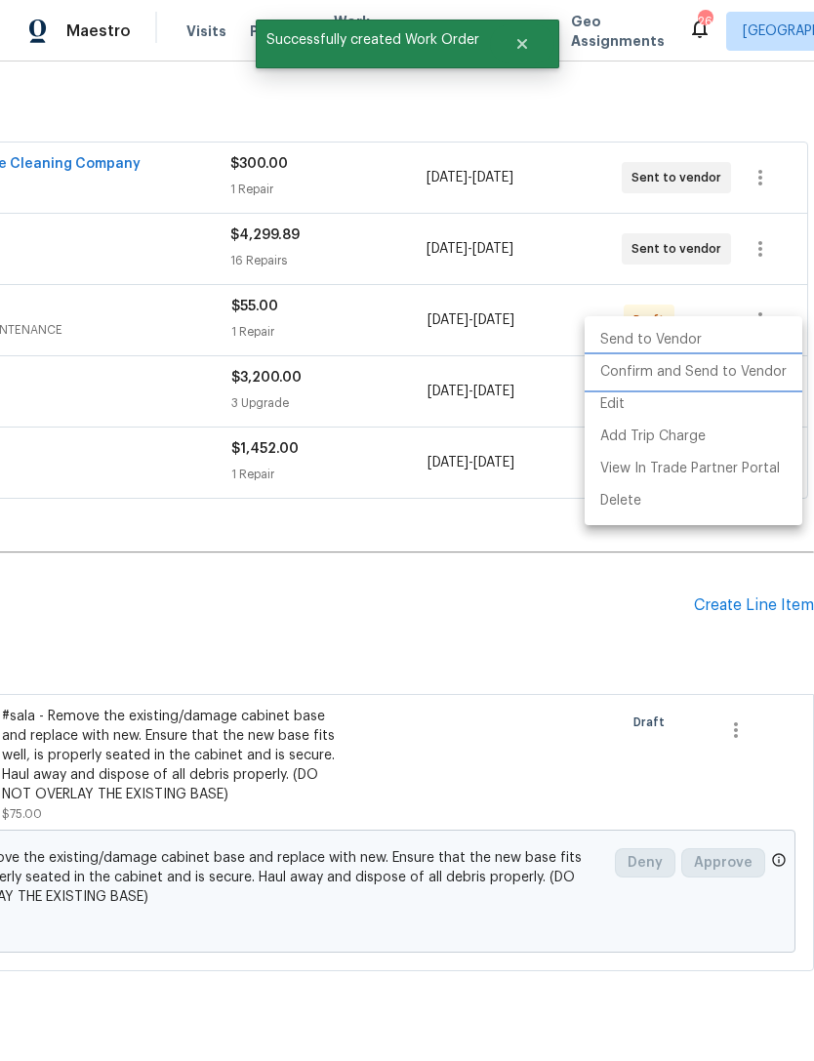
click at [696, 372] on li "Confirm and Send to Vendor" at bounding box center [694, 372] width 218 height 32
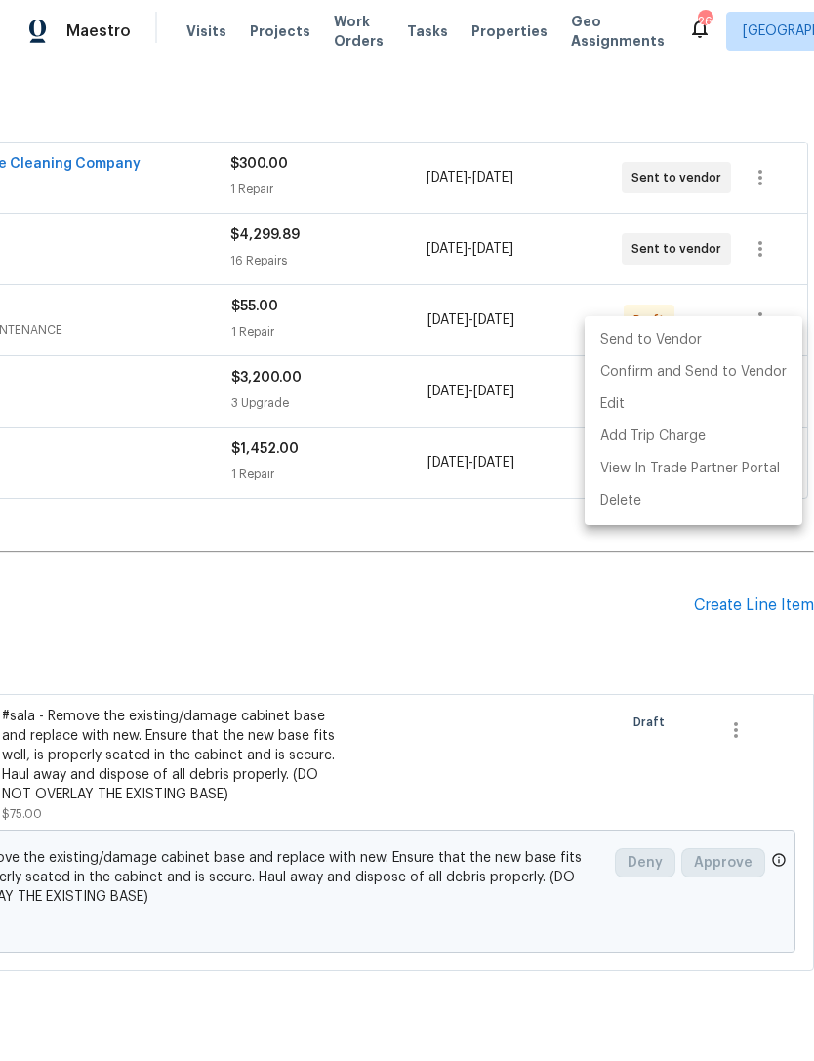
click at [489, 678] on div at bounding box center [407, 530] width 814 height 1061
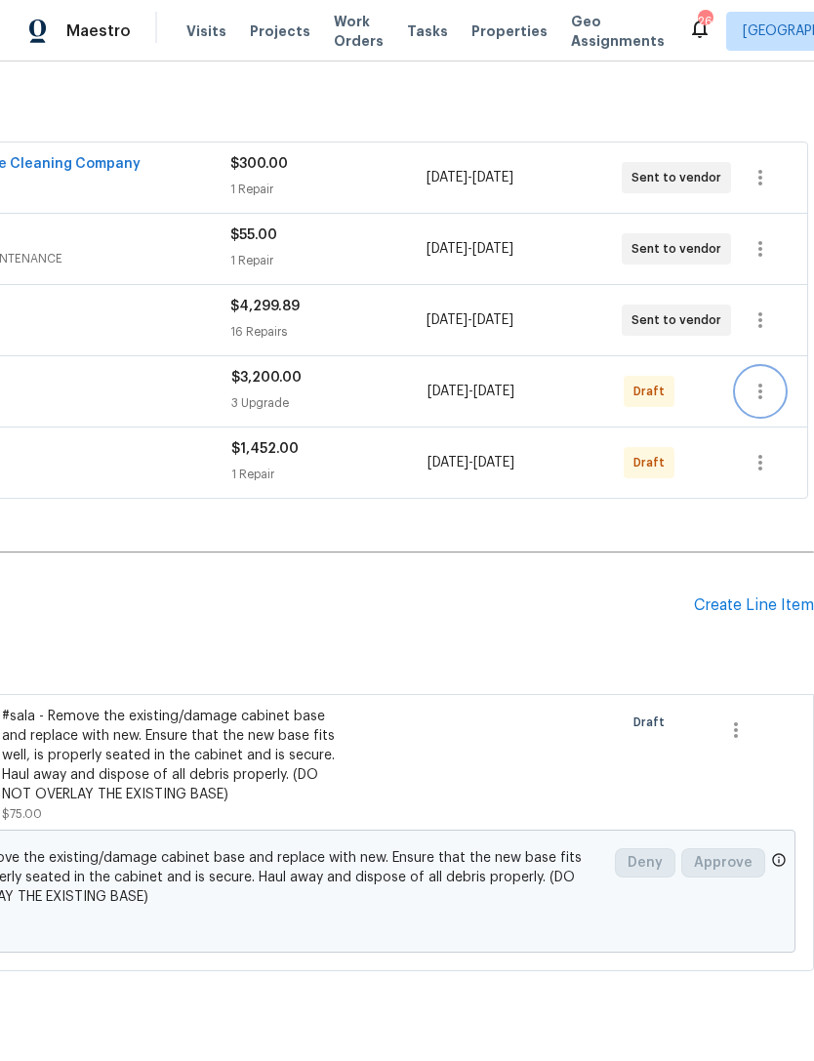
click at [759, 399] on icon "button" at bounding box center [760, 392] width 4 height 16
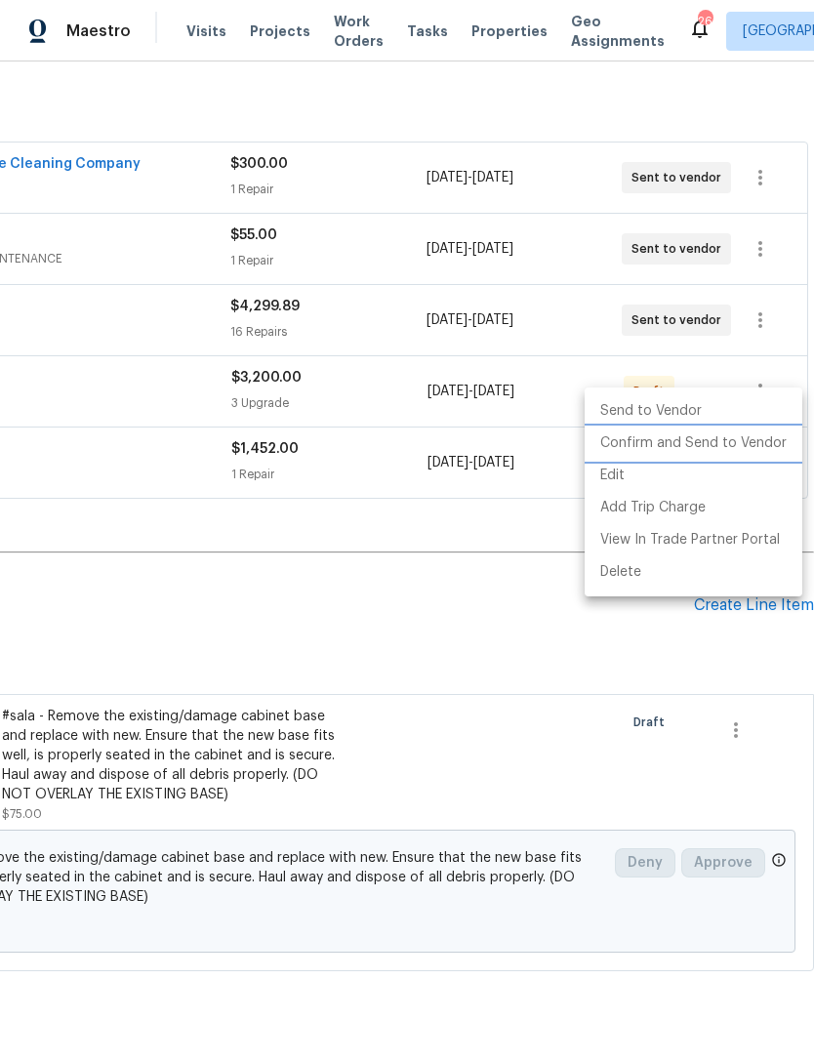
click at [670, 440] on li "Confirm and Send to Vendor" at bounding box center [694, 444] width 218 height 32
click at [490, 657] on div at bounding box center [407, 530] width 814 height 1061
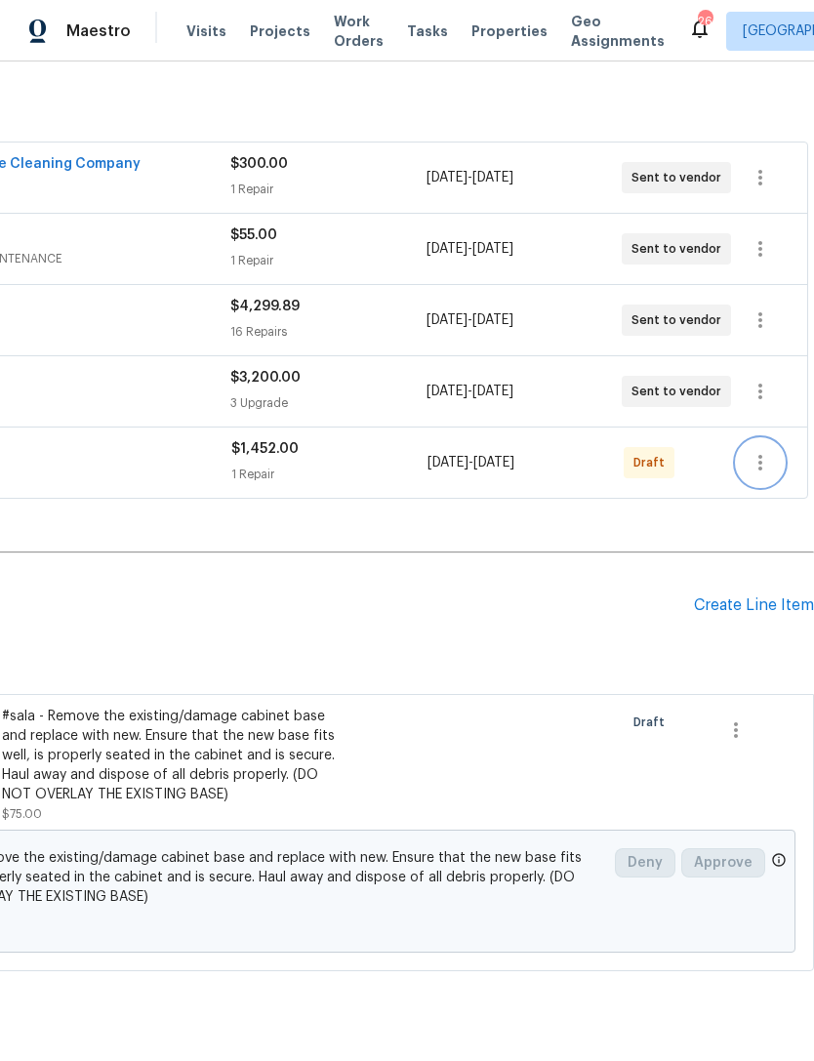
click at [759, 471] on icon "button" at bounding box center [760, 463] width 4 height 16
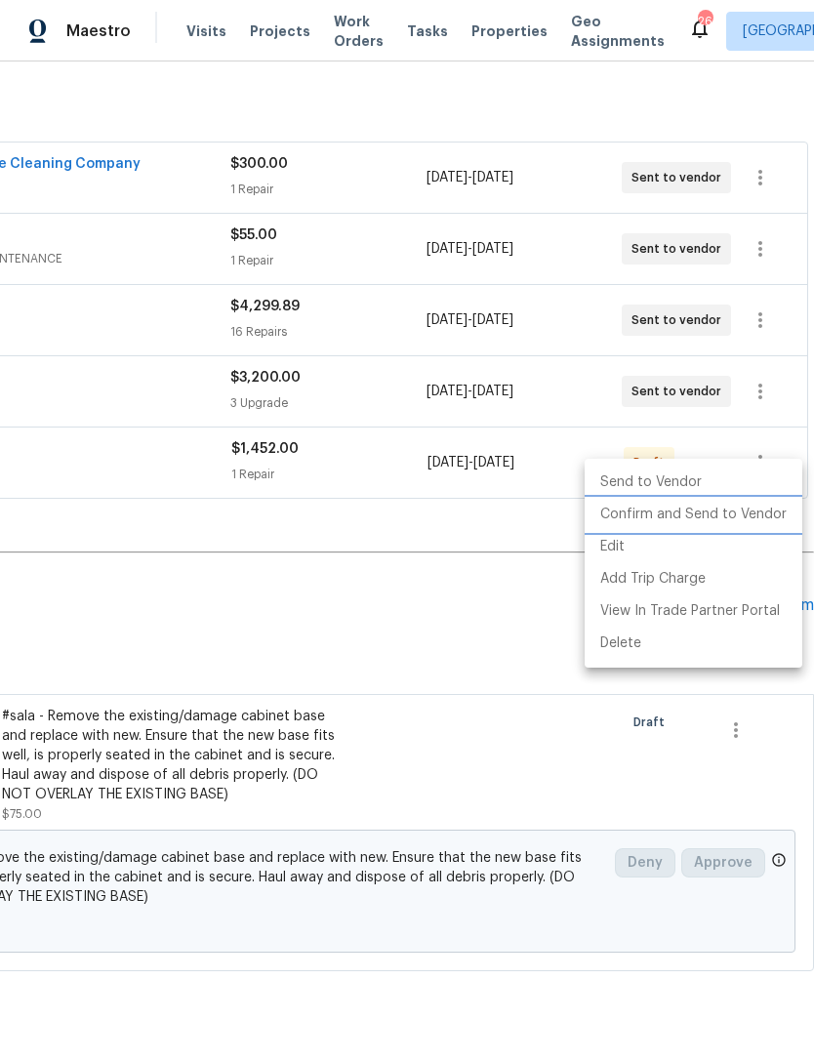
click at [670, 515] on li "Confirm and Send to Vendor" at bounding box center [694, 515] width 218 height 32
click at [509, 643] on div at bounding box center [407, 530] width 814 height 1061
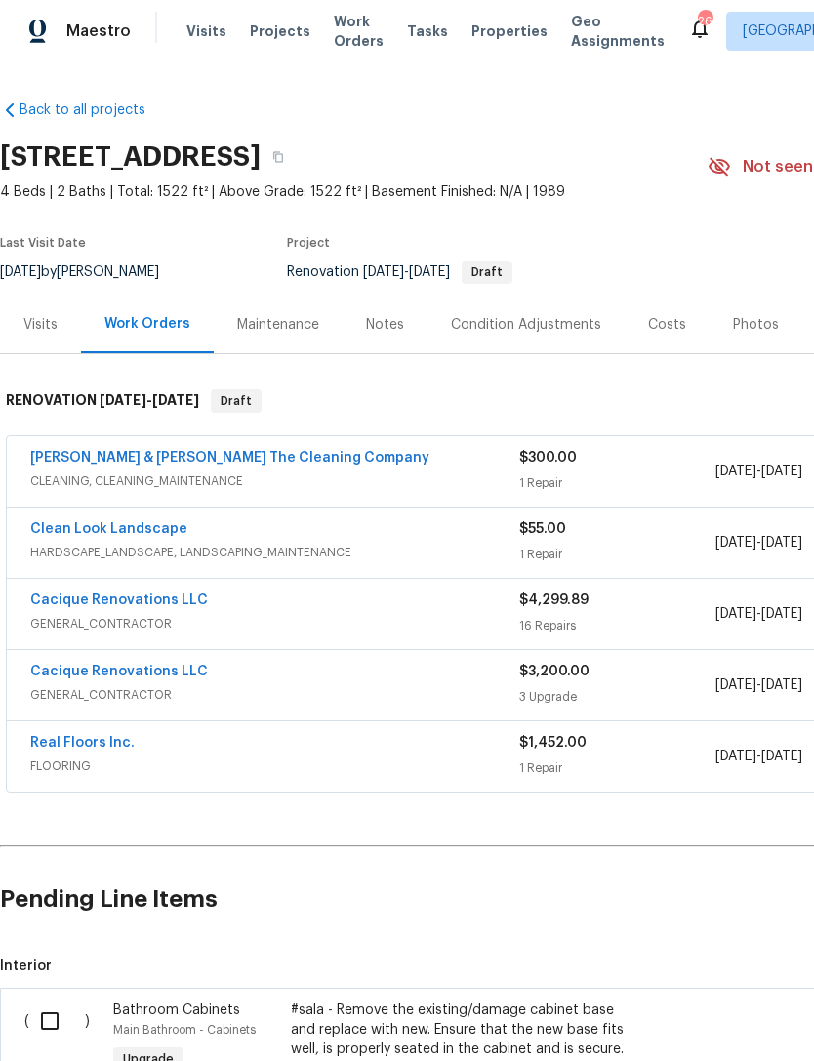
scroll to position [0, 0]
click at [139, 678] on link "Cacique Renovations LLC" at bounding box center [119, 672] width 178 height 14
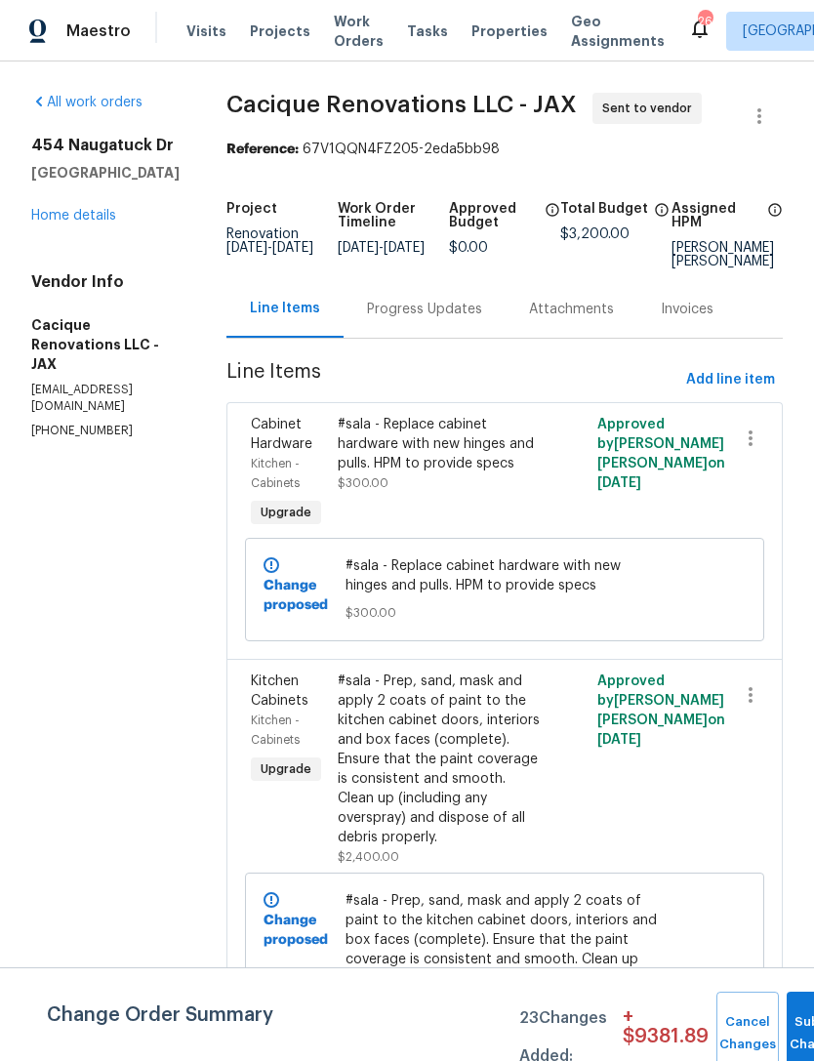
click at [44, 738] on section "All work orders [STREET_ADDRESS] Home details Vendor Info Cacique Renovations L…" at bounding box center [105, 801] width 148 height 1416
click at [103, 223] on link "Home details" at bounding box center [73, 216] width 85 height 14
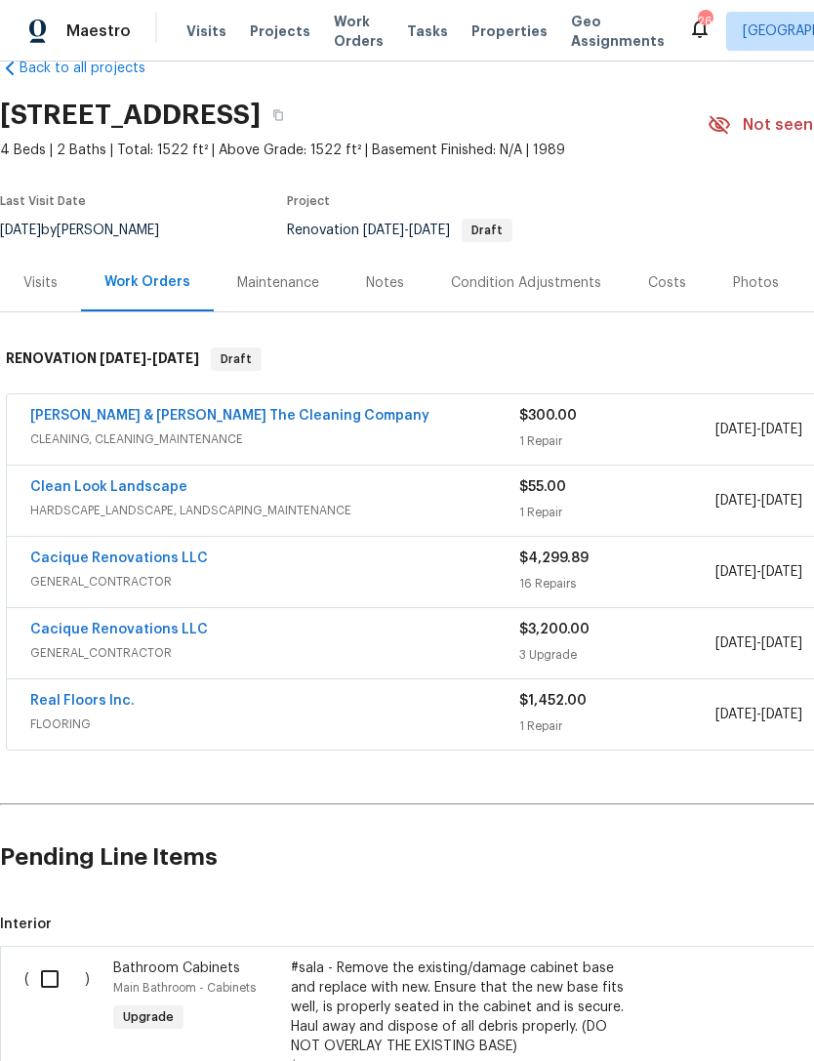
scroll to position [41, 0]
click at [543, 290] on div "Condition Adjustments" at bounding box center [526, 284] width 197 height 58
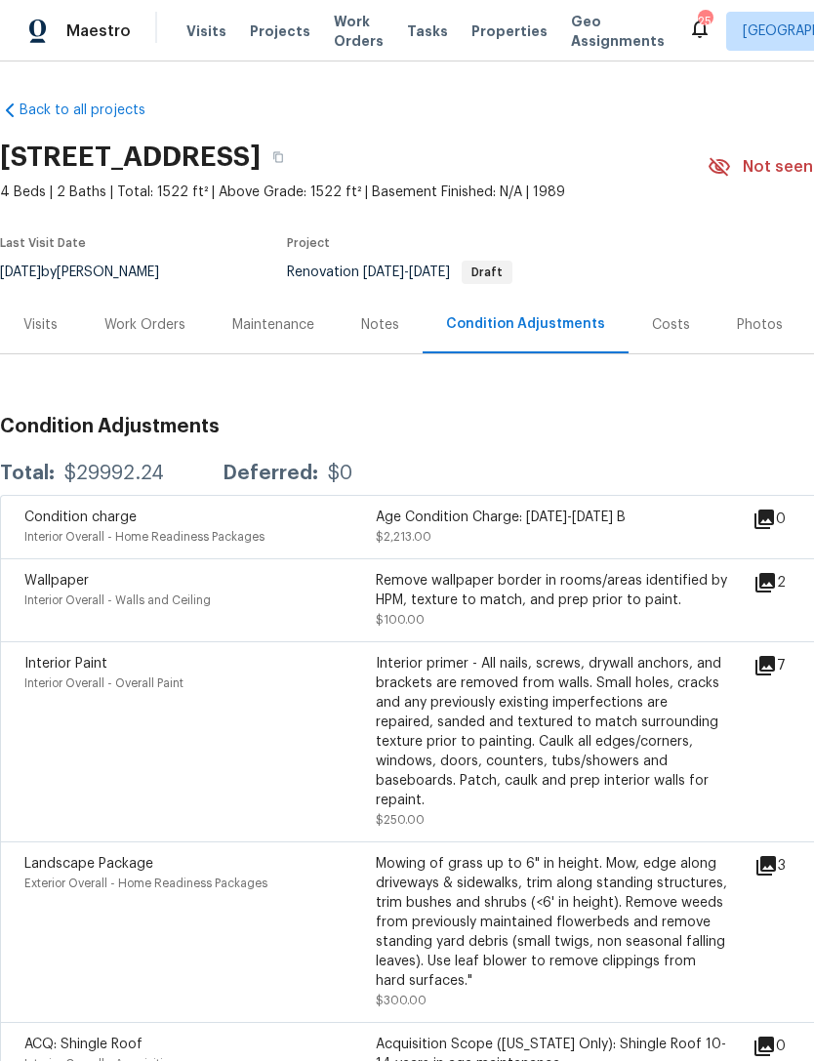
click at [161, 335] on div "Work Orders" at bounding box center [144, 325] width 81 height 20
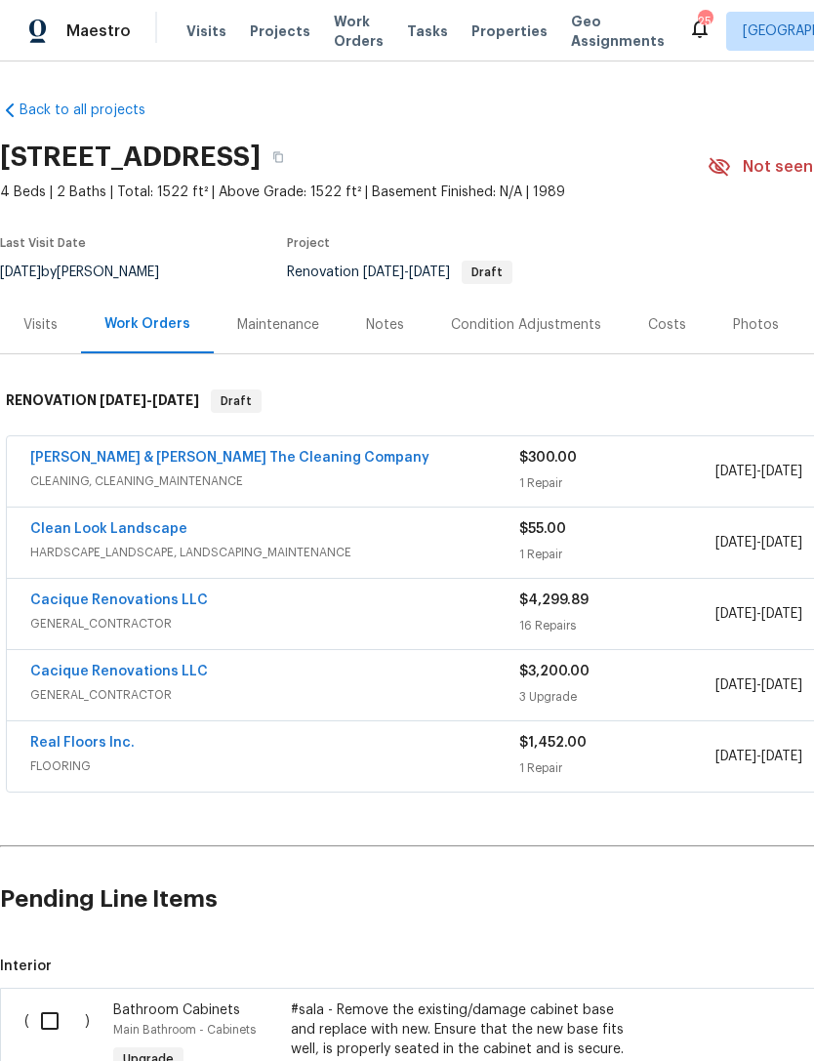
click at [660, 353] on div "Costs" at bounding box center [667, 325] width 85 height 58
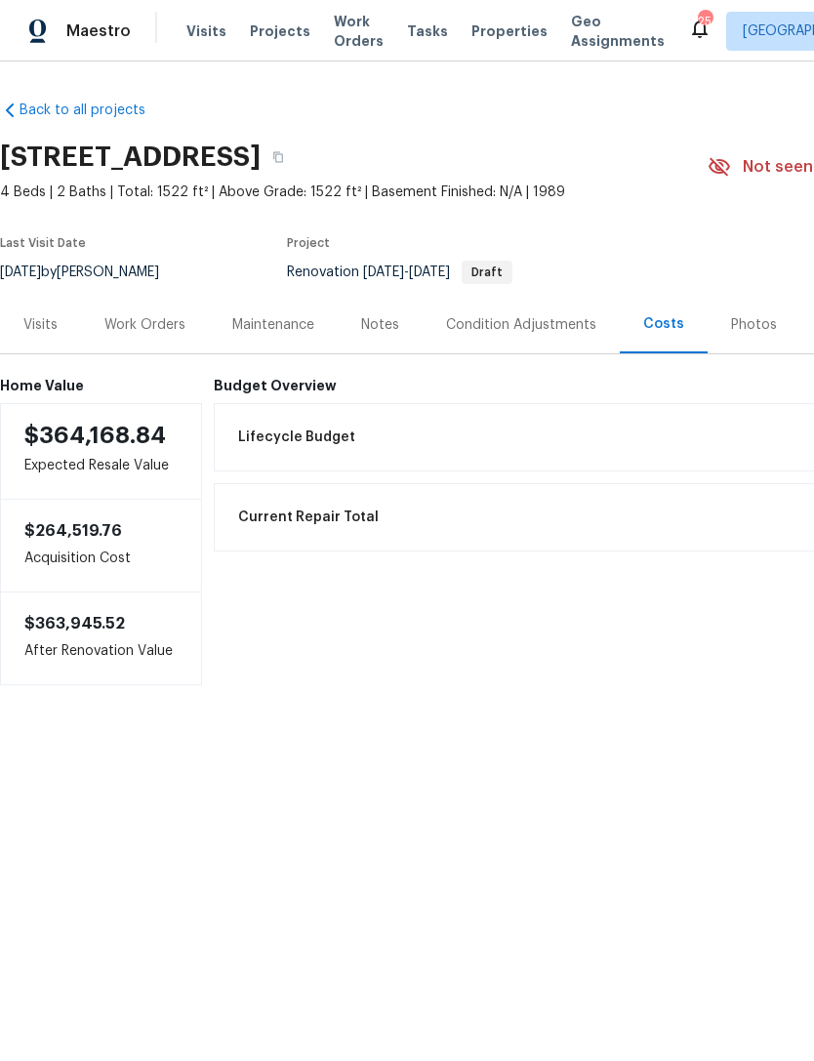
click at [140, 335] on div "Work Orders" at bounding box center [144, 325] width 81 height 20
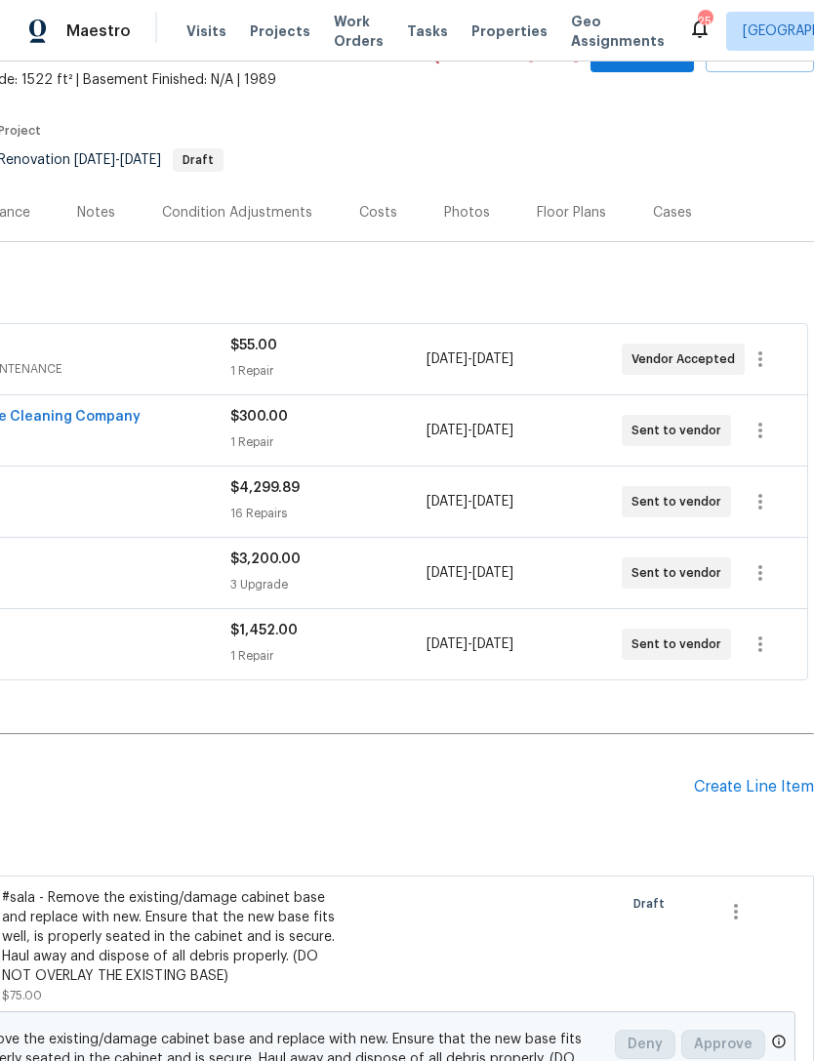
scroll to position [112, 289]
click at [755, 797] on div "Create Line Item" at bounding box center [754, 787] width 120 height 19
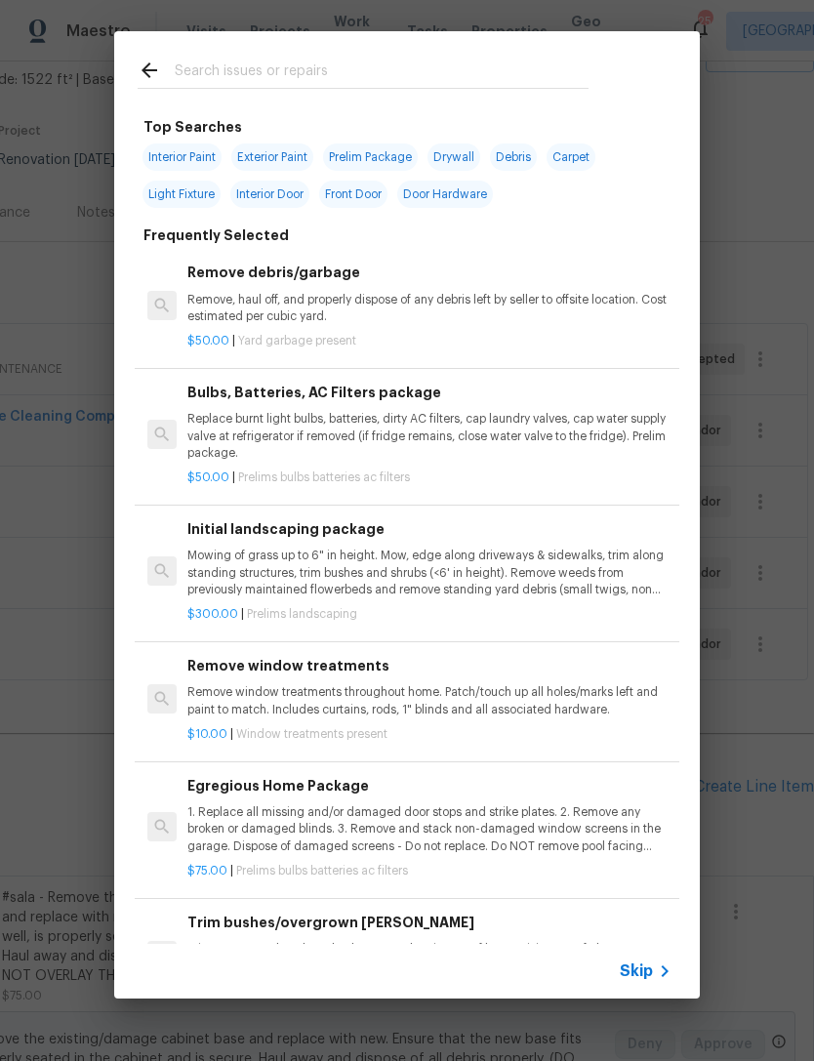
click at [429, 61] on input "text" at bounding box center [382, 73] width 414 height 29
type input "Roof"
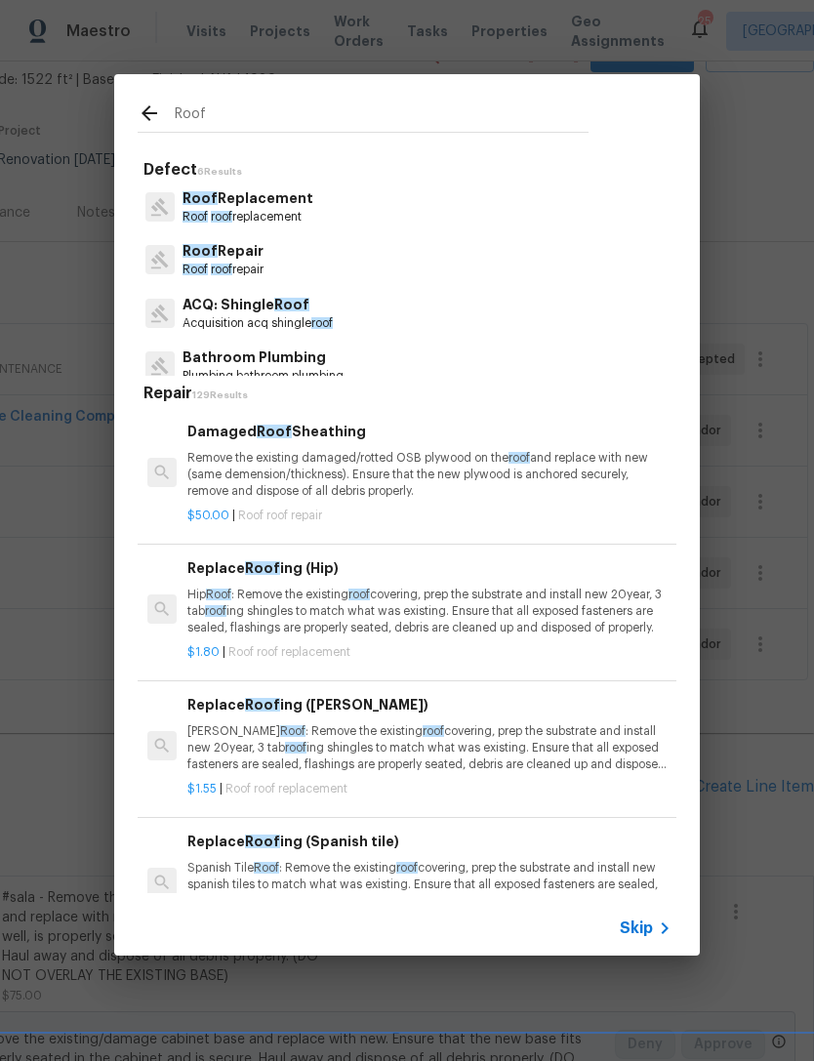
click at [283, 222] on p "Roof roof replacement" at bounding box center [248, 217] width 131 height 17
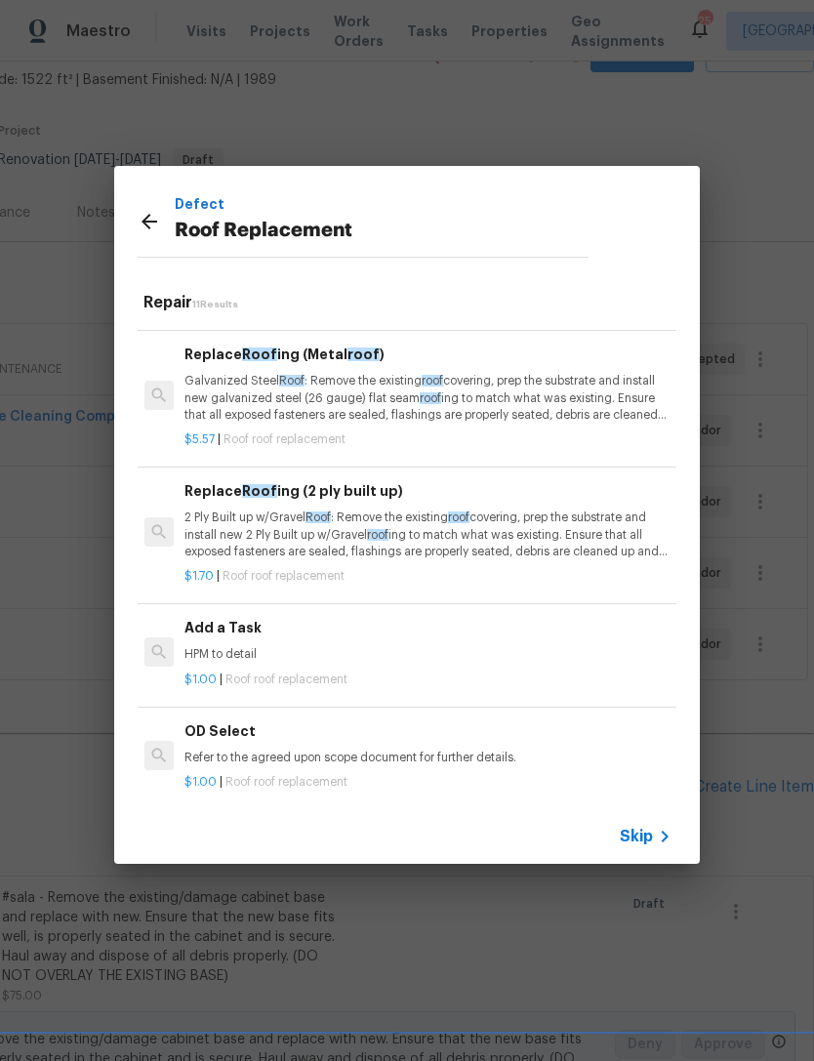
scroll to position [941, 3]
click at [260, 647] on p "HPM to detail" at bounding box center [426, 655] width 484 height 17
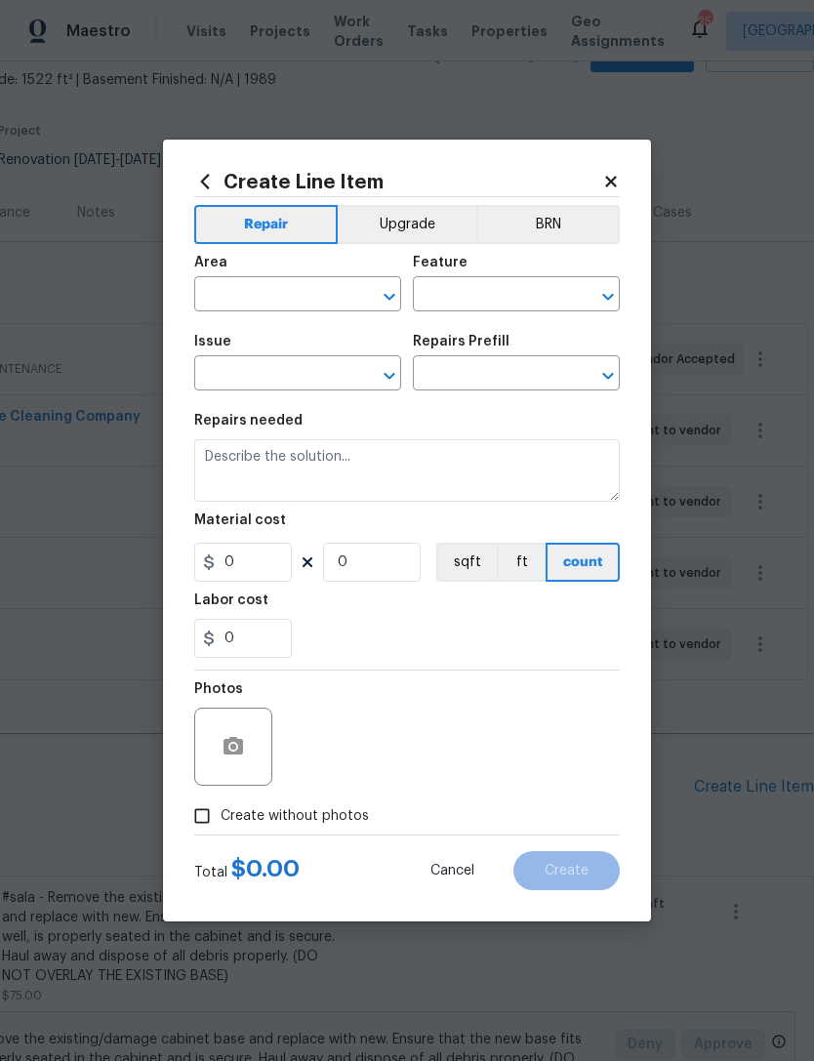
type input "[PERSON_NAME] and Trim"
type input "Roof Replacement"
type input "Add a Task $1.00"
type textarea "HPM to detail"
type input "1"
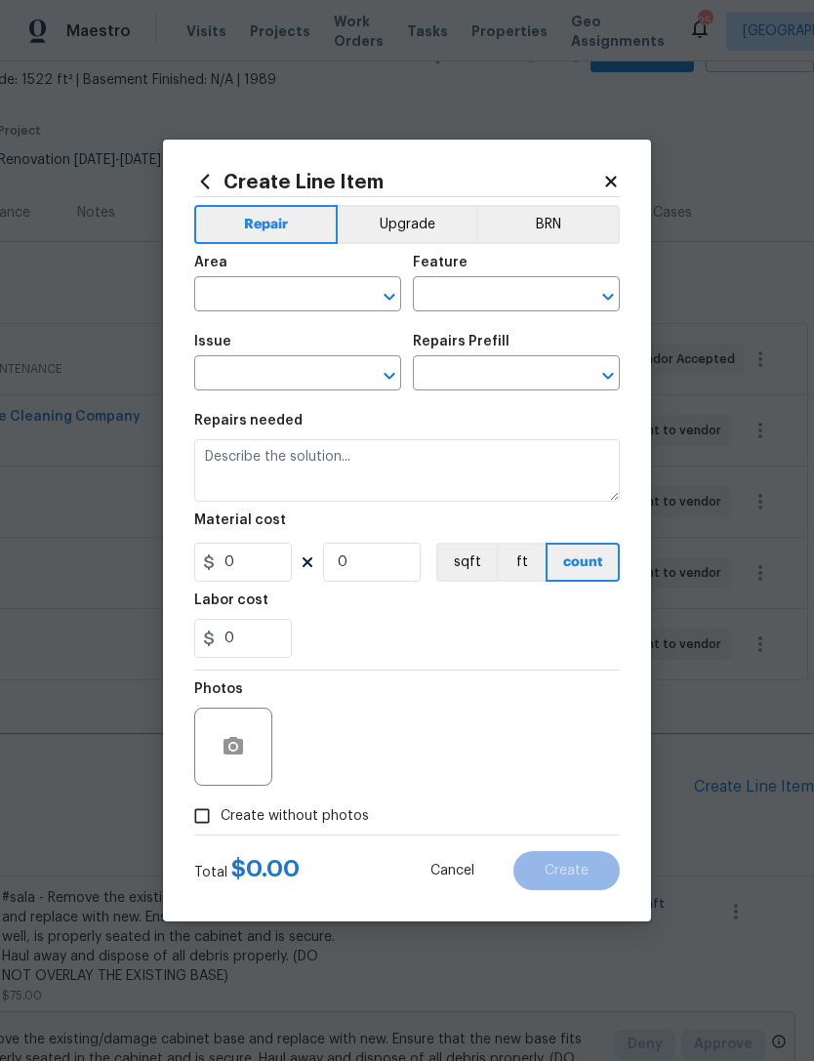
type input "1"
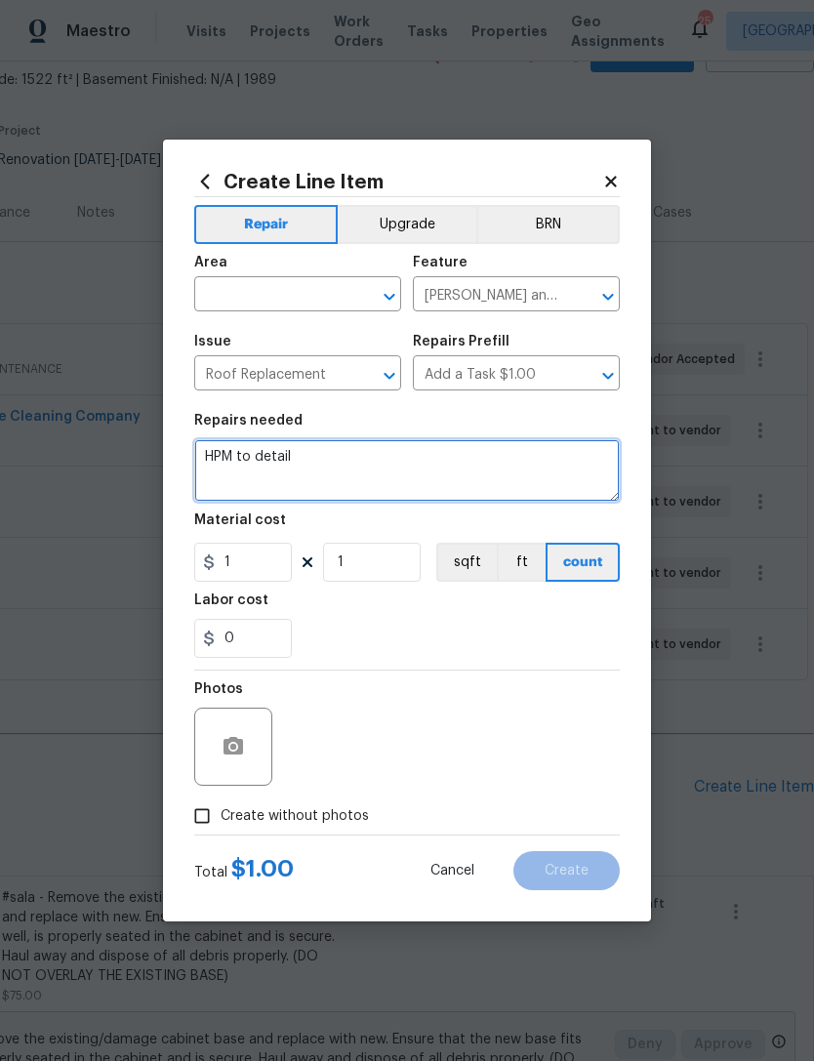
click at [319, 465] on textarea "HPM to detail" at bounding box center [407, 470] width 426 height 62
click at [339, 471] on textarea "HPM to detail" at bounding box center [407, 470] width 426 height 62
type textarea "Q"
type textarea "R"
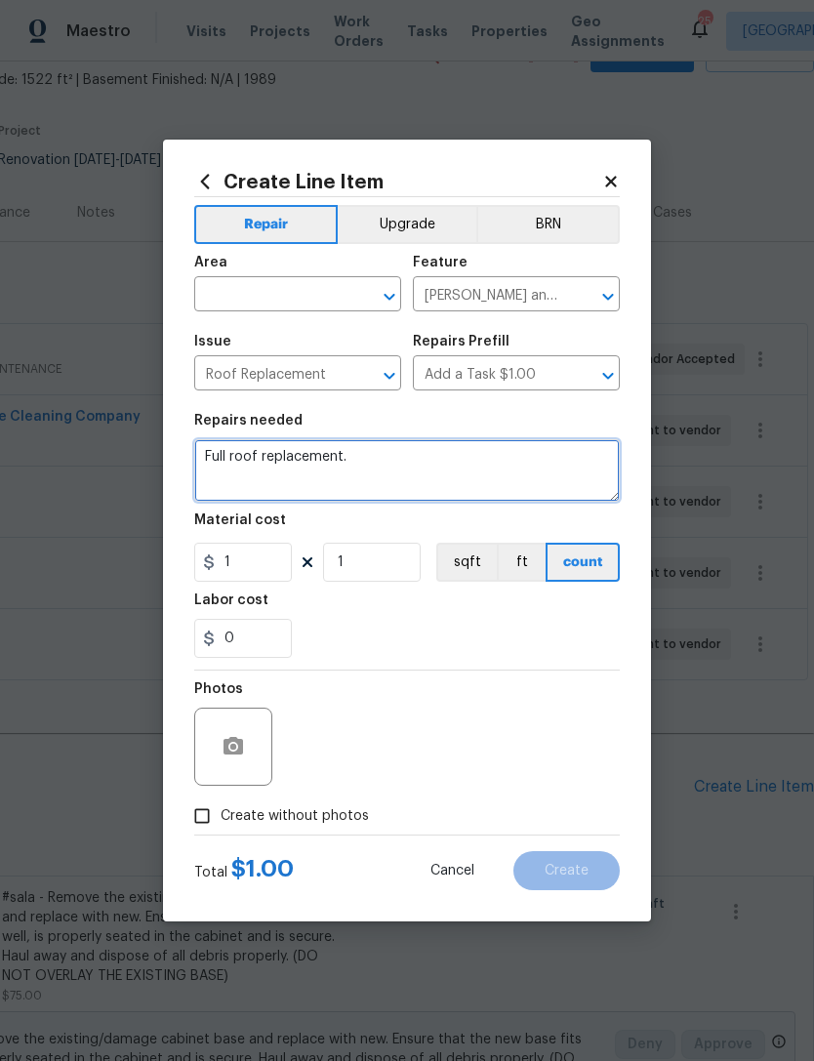
type textarea "Full roof replacement."
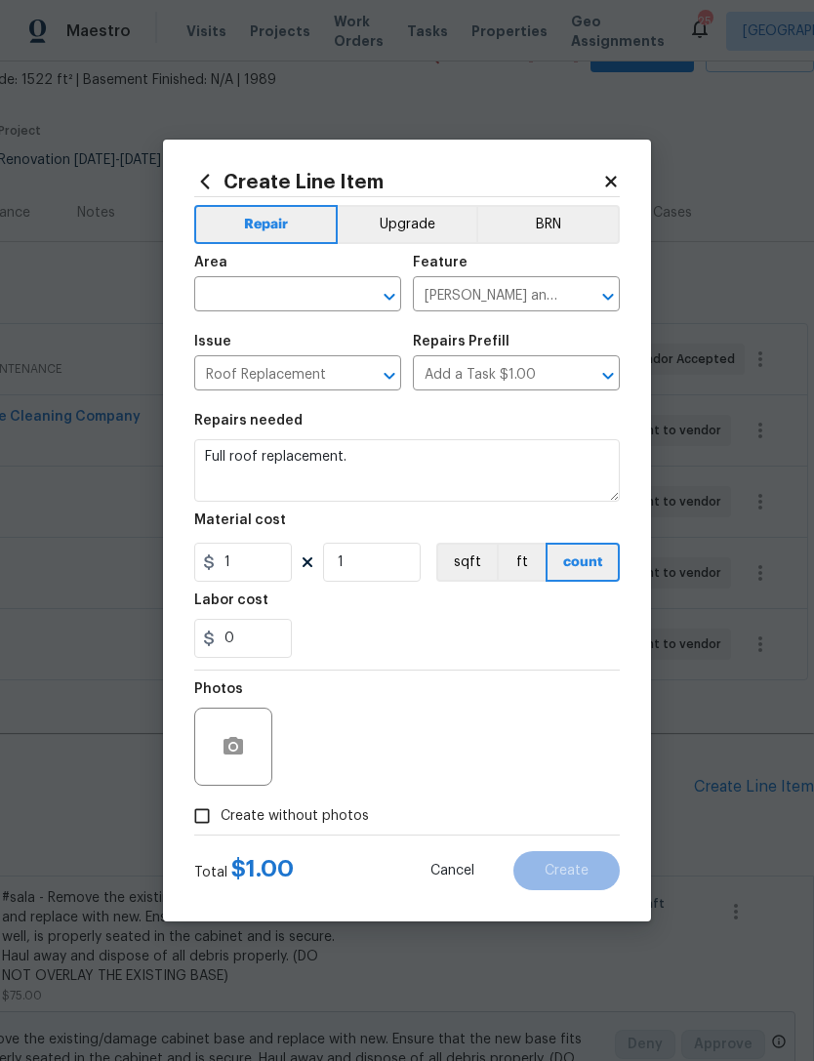
click at [468, 648] on div "0" at bounding box center [407, 638] width 426 height 39
click at [283, 820] on span "Create without photos" at bounding box center [295, 816] width 148 height 20
click at [221, 820] on input "Create without photos" at bounding box center [202, 816] width 37 height 37
checkbox input "true"
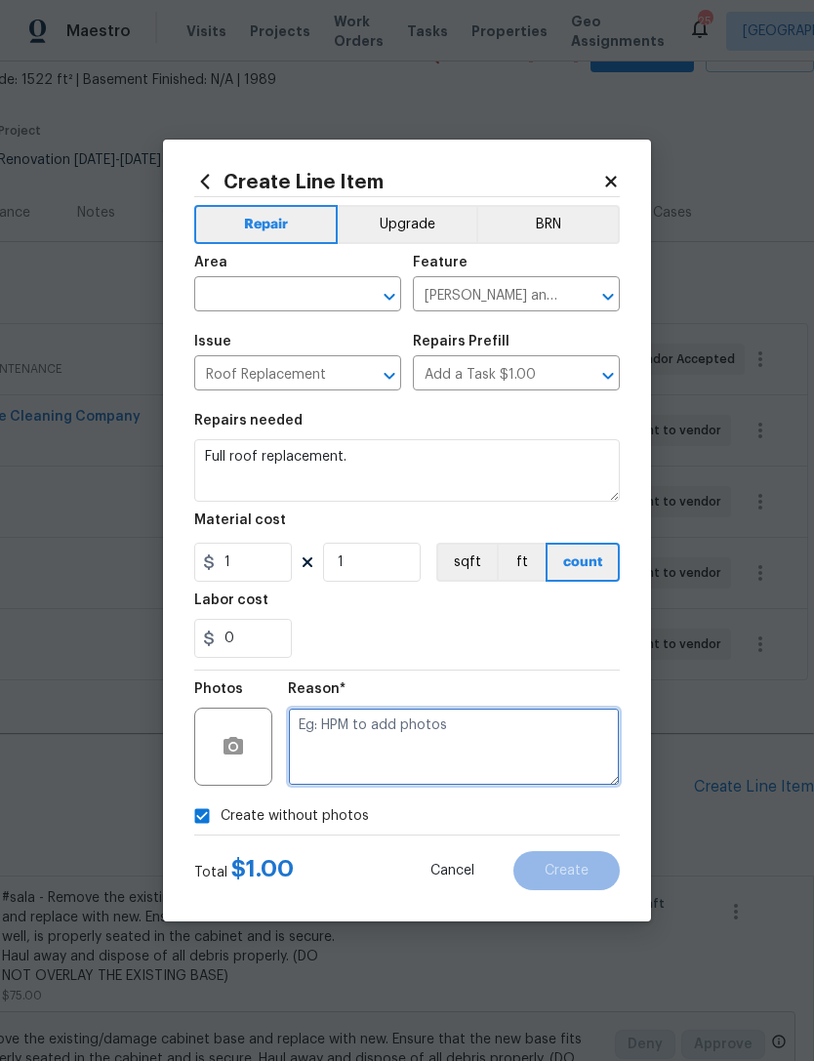
click at [452, 749] on textarea at bounding box center [454, 747] width 332 height 78
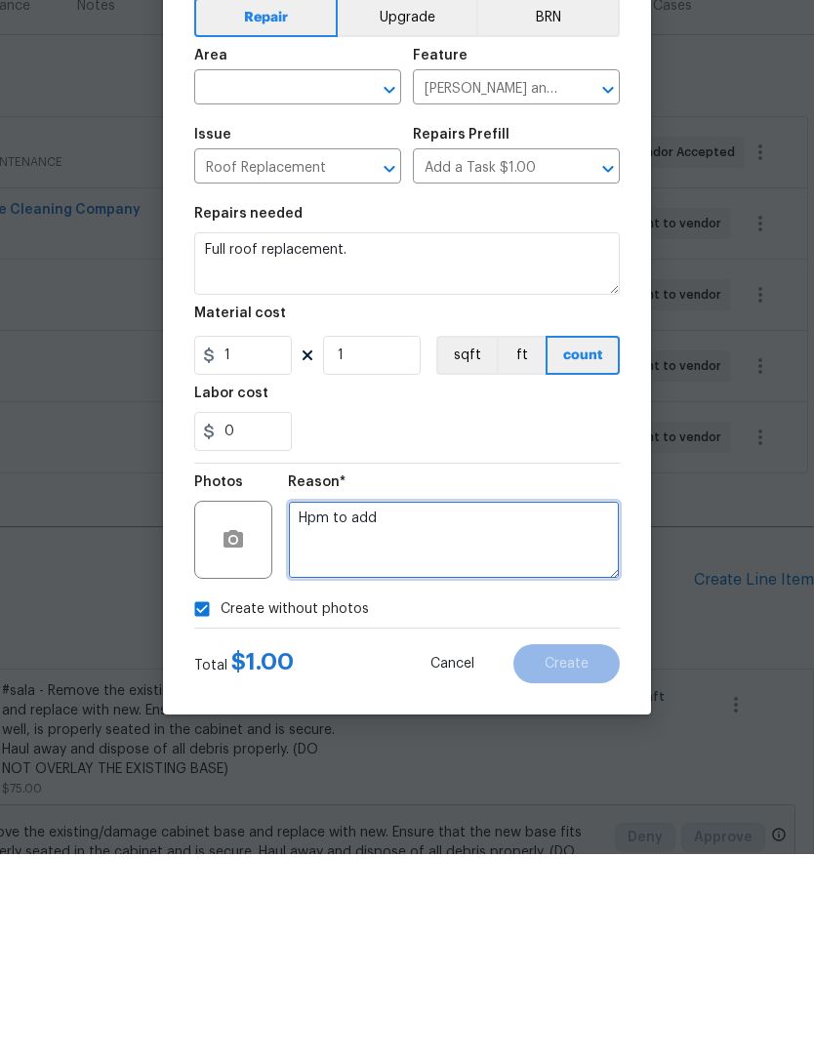
type textarea "Hpm to add"
click at [317, 281] on input "text" at bounding box center [270, 296] width 152 height 30
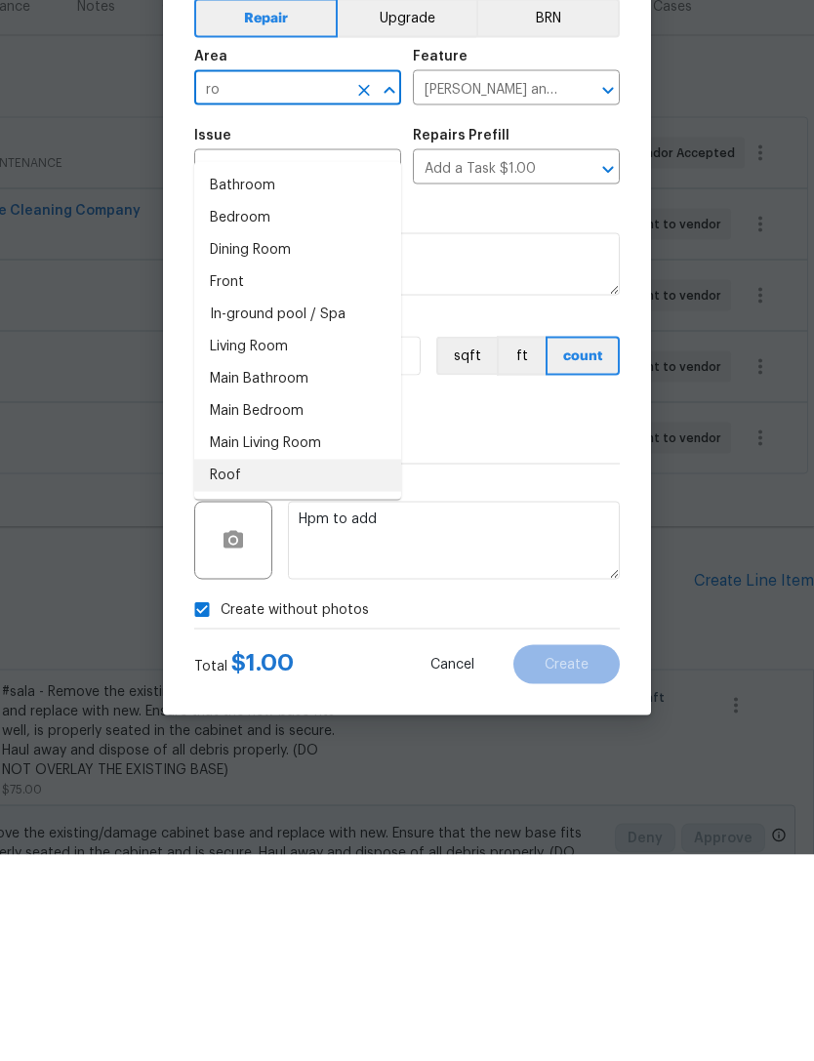
click at [249, 666] on li "Roof" at bounding box center [297, 682] width 207 height 32
type input "Roof"
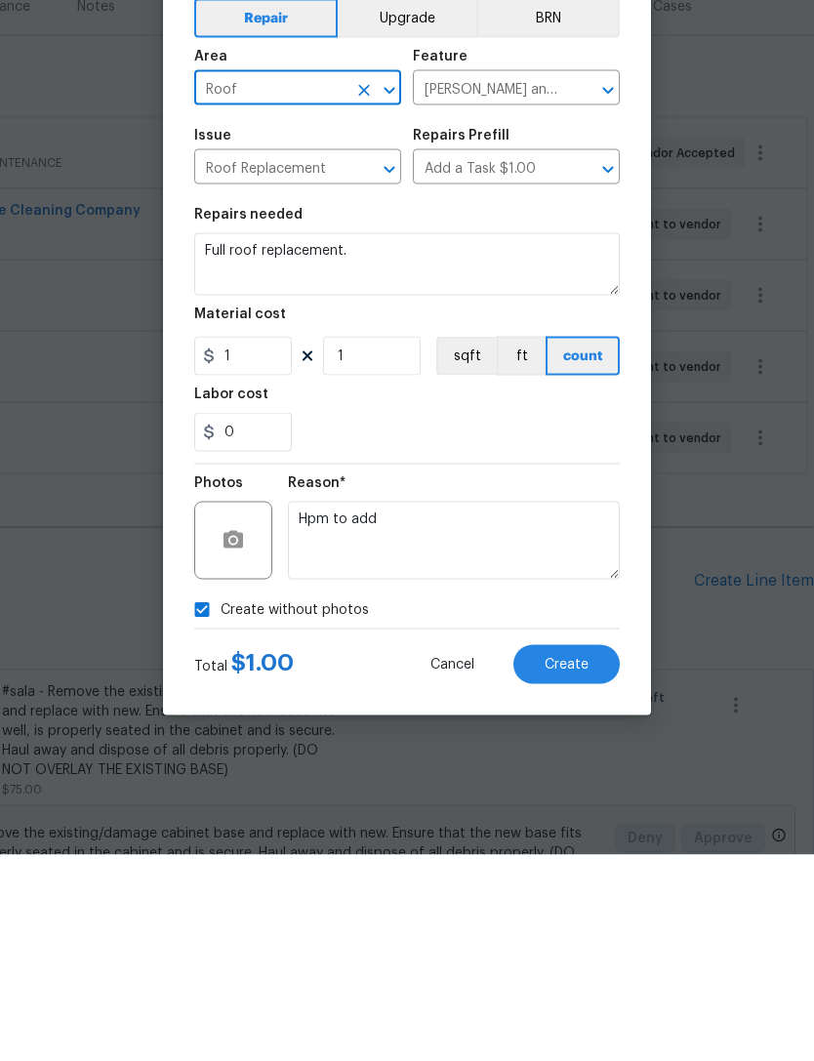
click at [561, 864] on span "Create" at bounding box center [567, 871] width 44 height 15
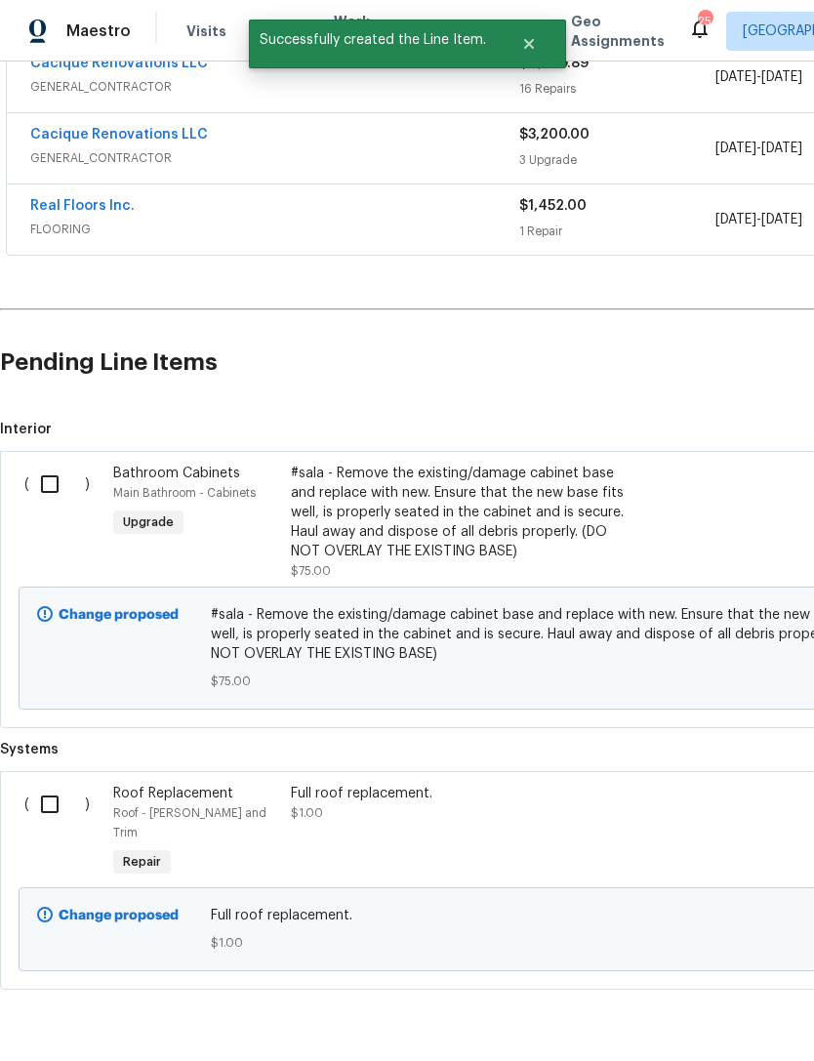
scroll to position [537, 0]
click at [47, 784] on input "checkbox" at bounding box center [57, 804] width 56 height 41
checkbox input "true"
click at [698, 1019] on span "Create Work Order" at bounding box center [702, 1013] width 130 height 24
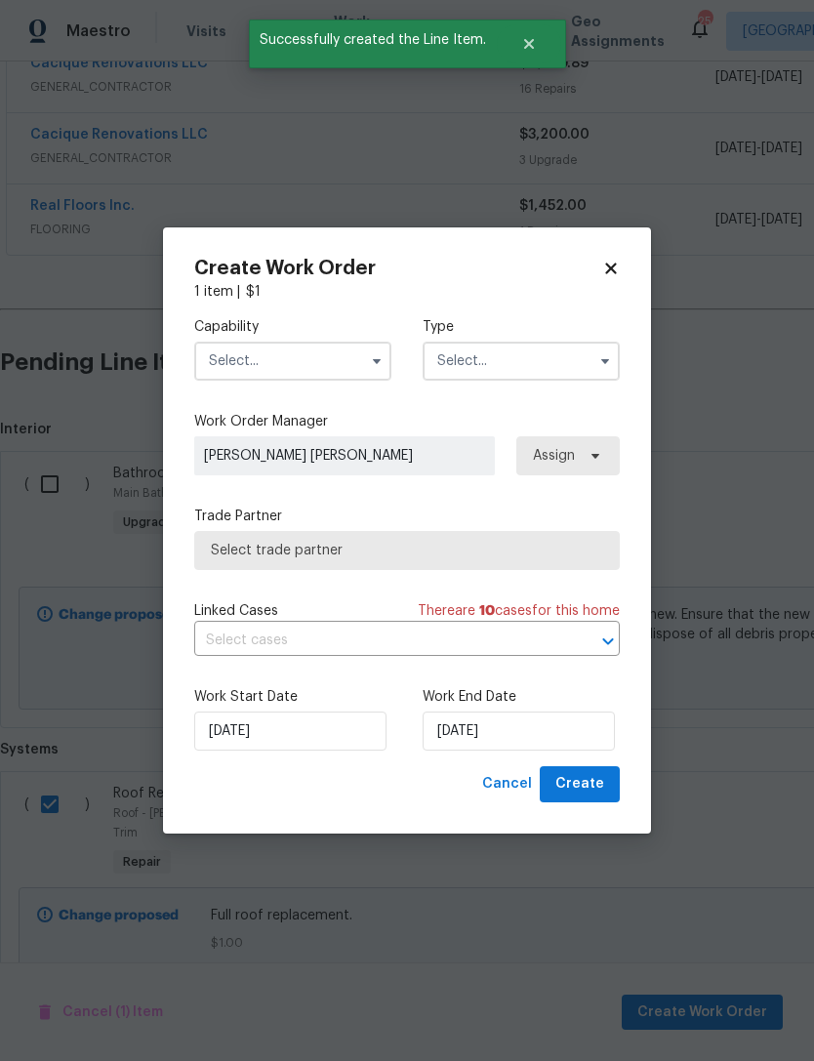
click at [355, 364] on input "text" at bounding box center [292, 361] width 197 height 39
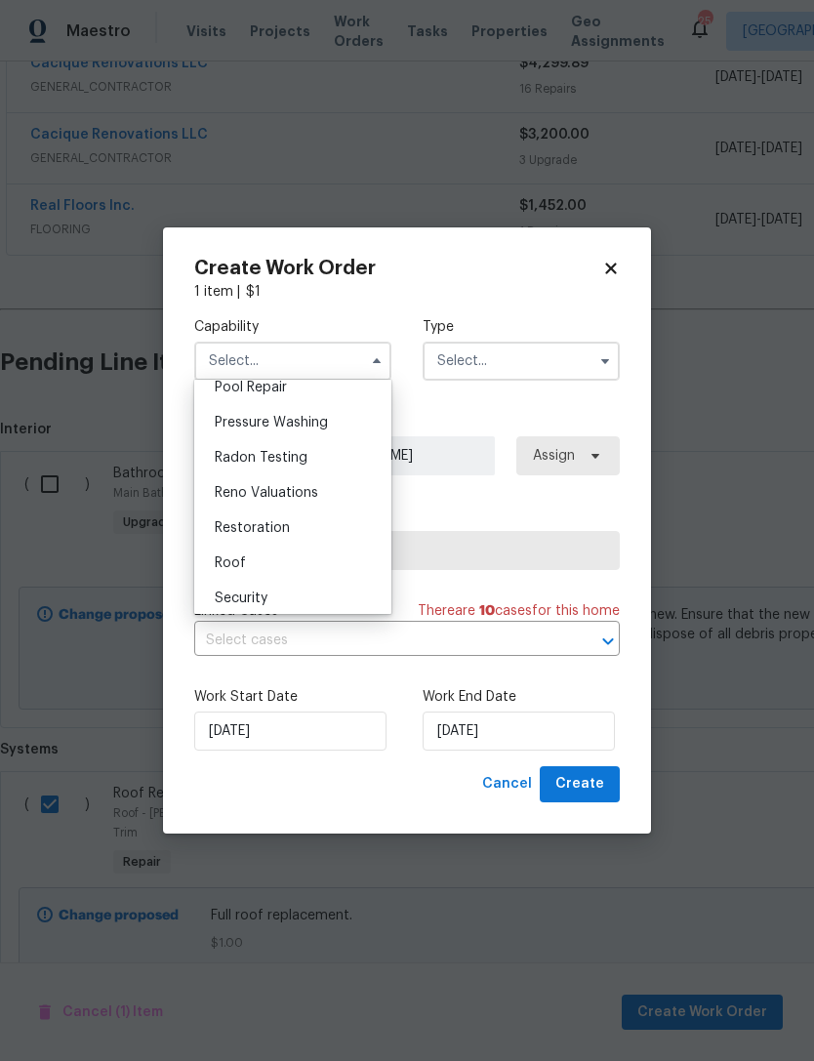
scroll to position [1831, 0]
click at [268, 578] on div "Roof" at bounding box center [292, 562] width 187 height 35
type input "Roof"
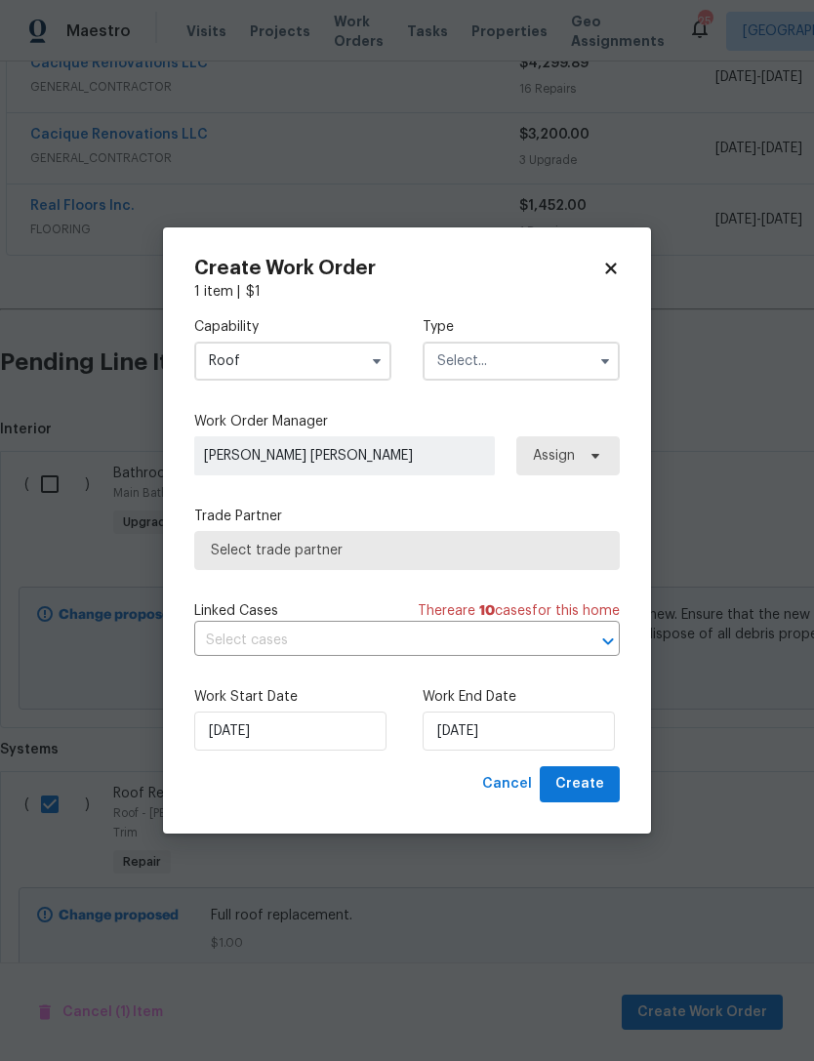
click at [478, 373] on input "text" at bounding box center [521, 361] width 197 height 39
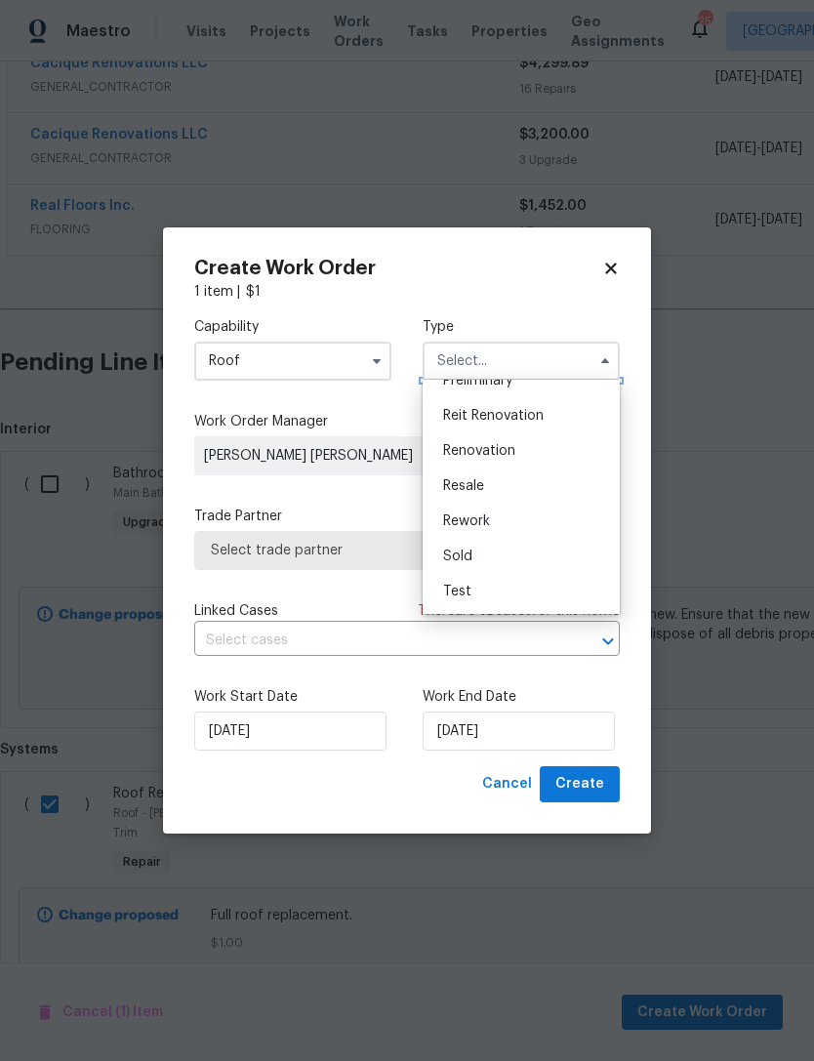
scroll to position [443, 0]
click at [527, 453] on div "Renovation" at bounding box center [521, 450] width 187 height 35
type input "Renovation"
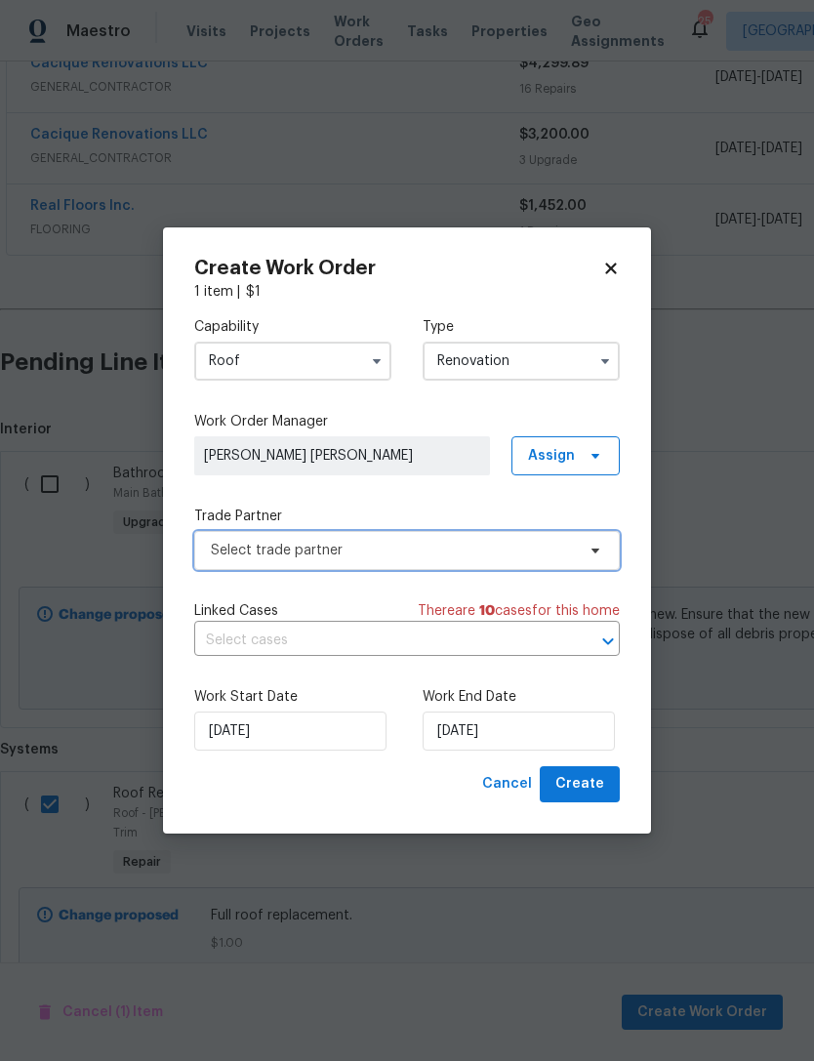
click at [389, 559] on span "Select trade partner" at bounding box center [407, 550] width 426 height 39
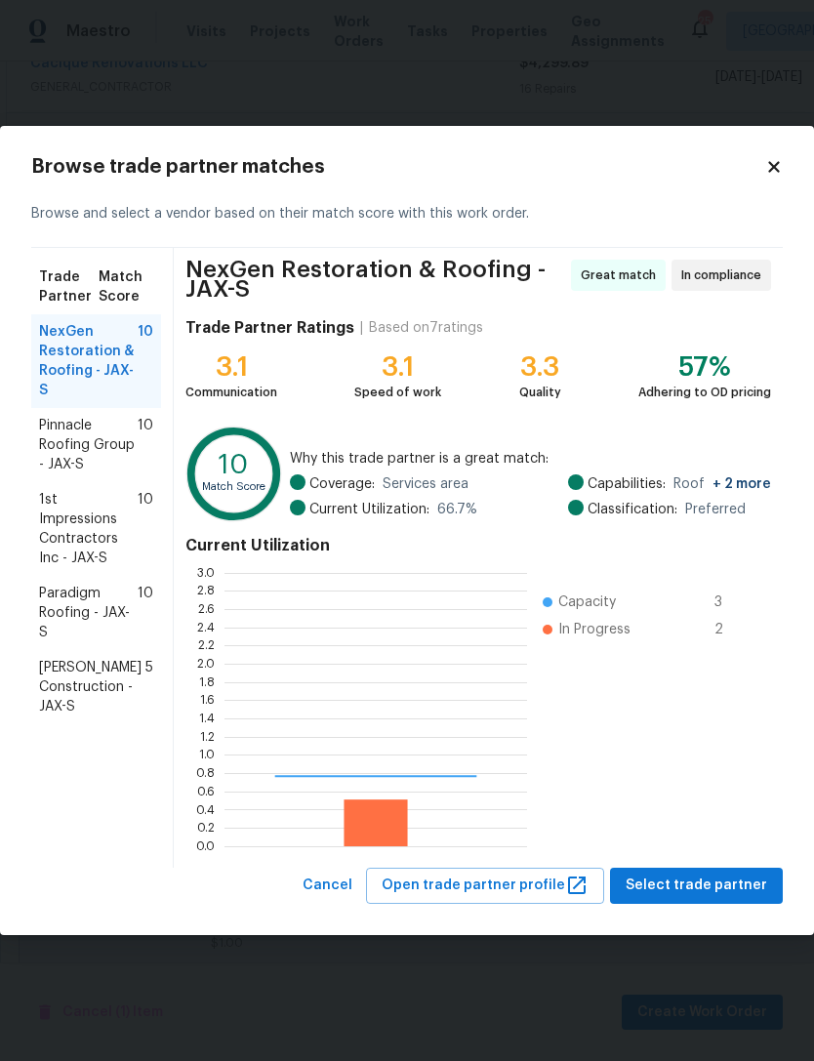
scroll to position [273, 303]
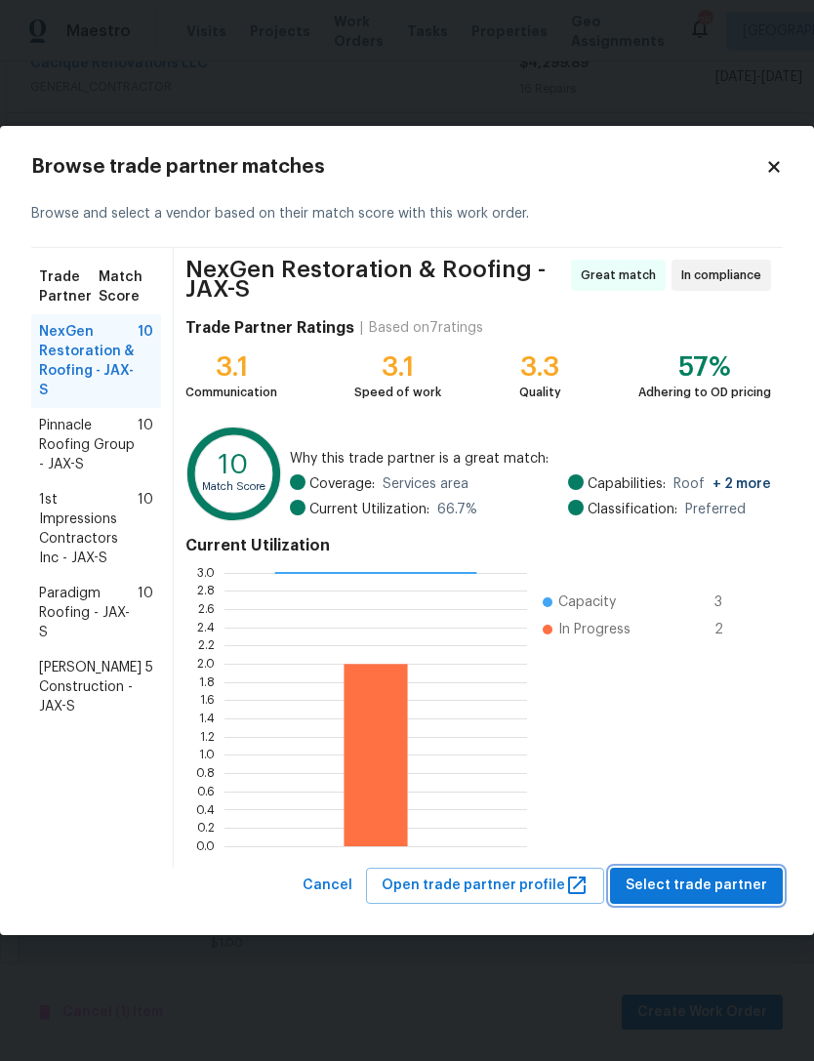
click at [712, 876] on span "Select trade partner" at bounding box center [697, 886] width 142 height 24
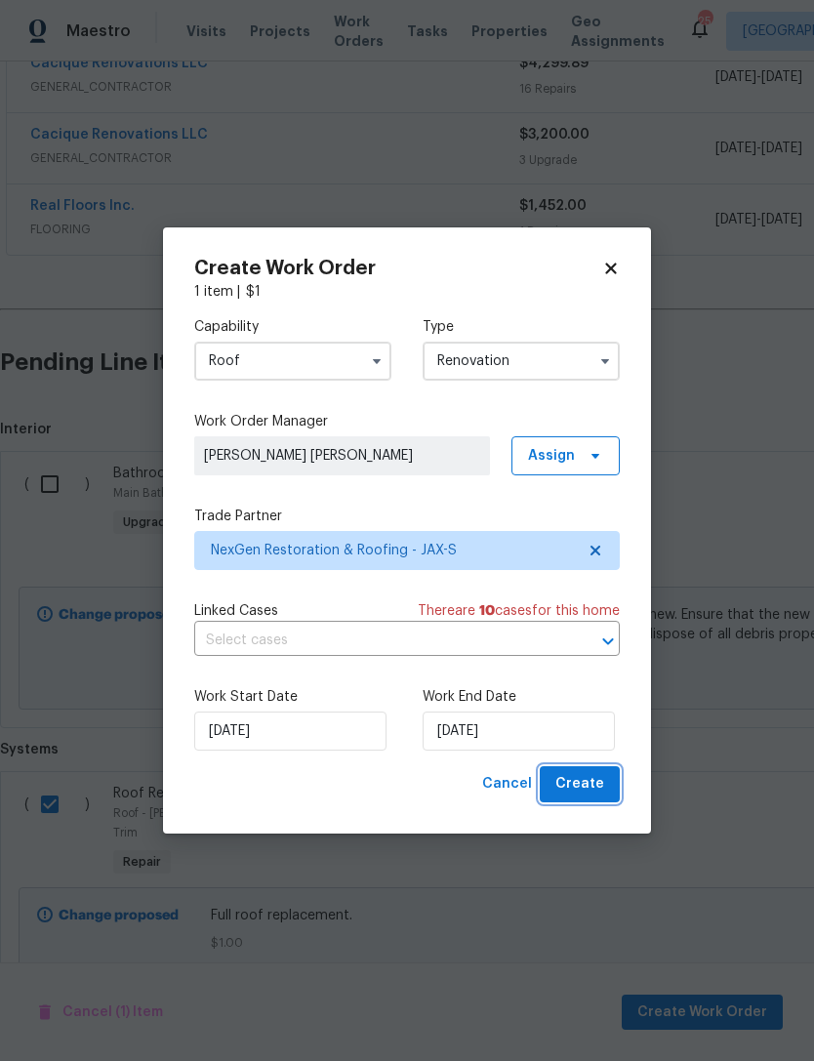
click at [595, 786] on span "Create" at bounding box center [579, 784] width 49 height 24
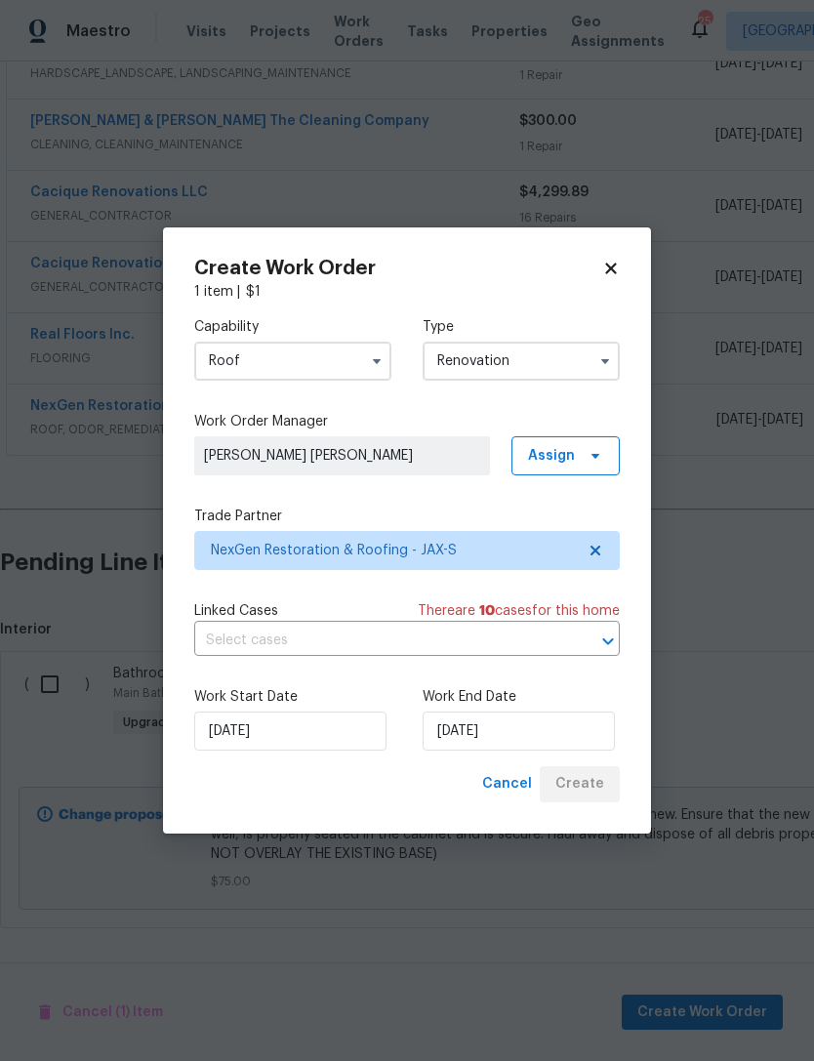
scroll to position [365, 0]
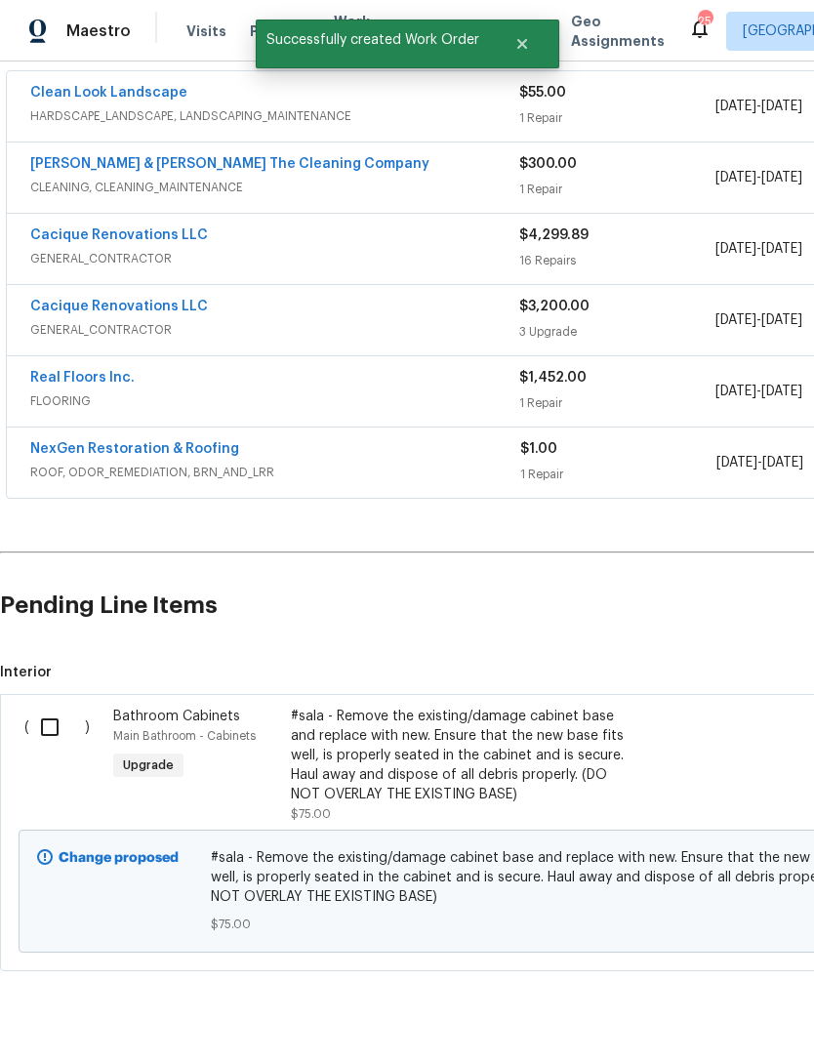
click at [89, 442] on link "NexGen Restoration & Roofing" at bounding box center [134, 449] width 209 height 14
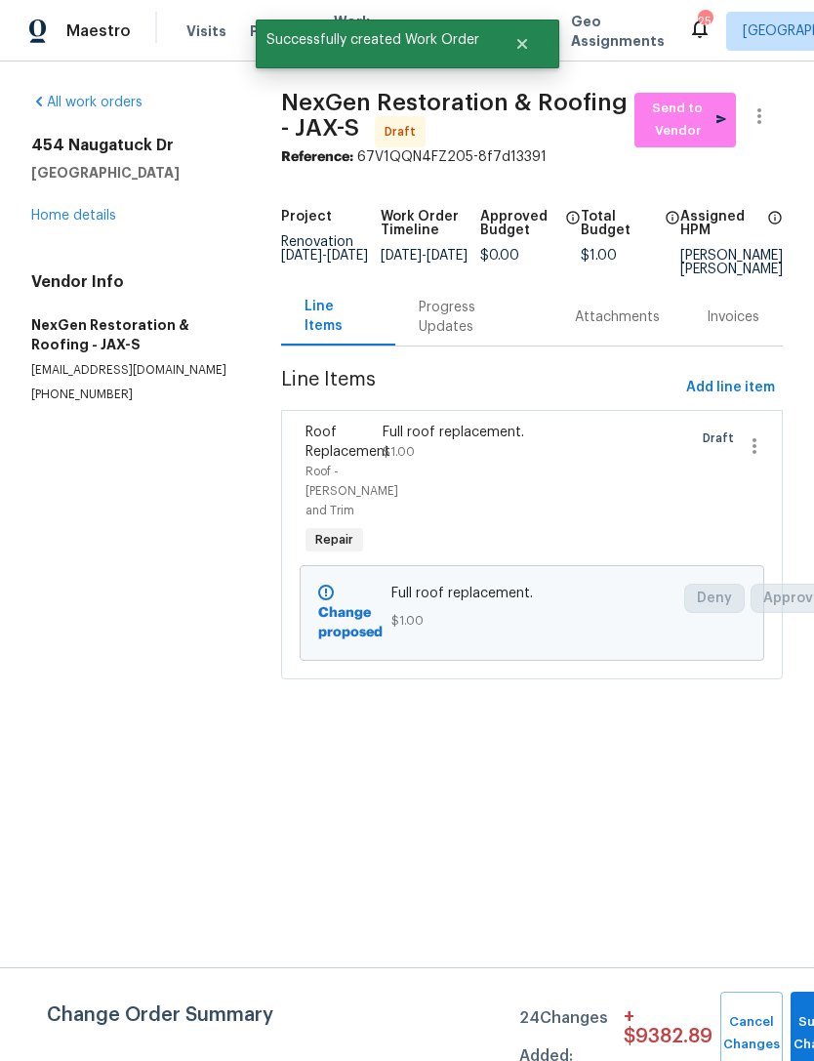
click at [453, 337] on div "Progress Updates" at bounding box center [473, 317] width 109 height 39
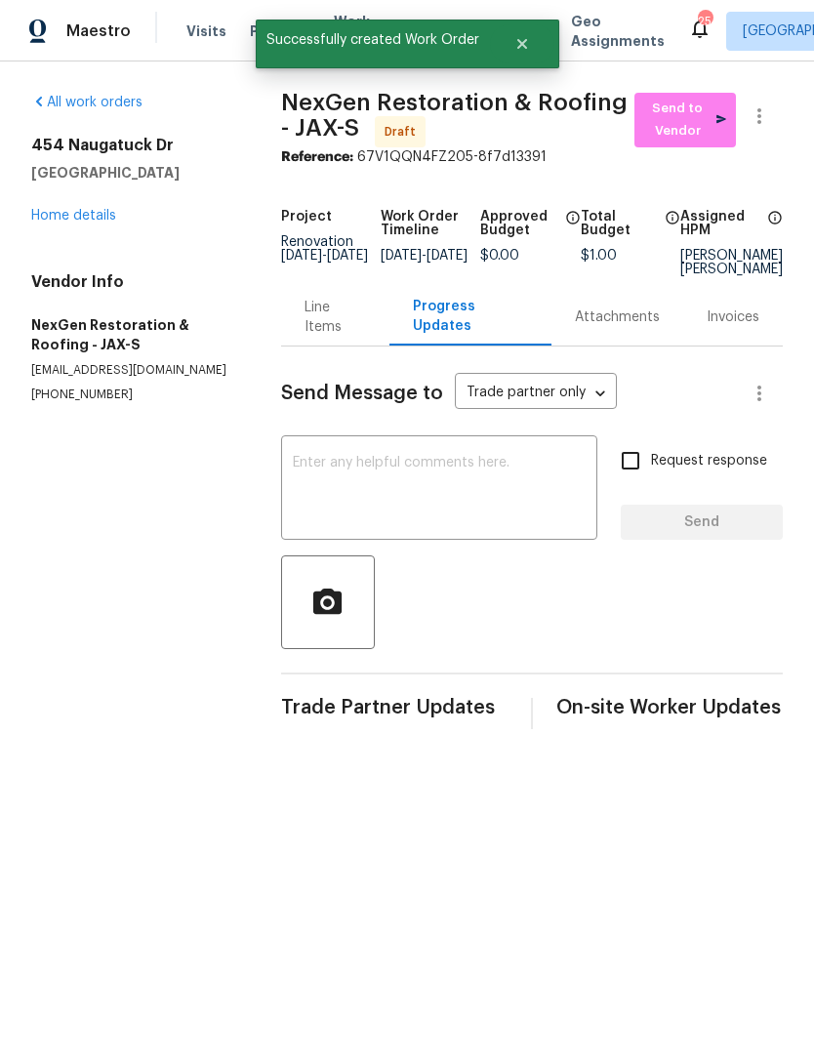
click at [467, 495] on textarea at bounding box center [439, 490] width 293 height 68
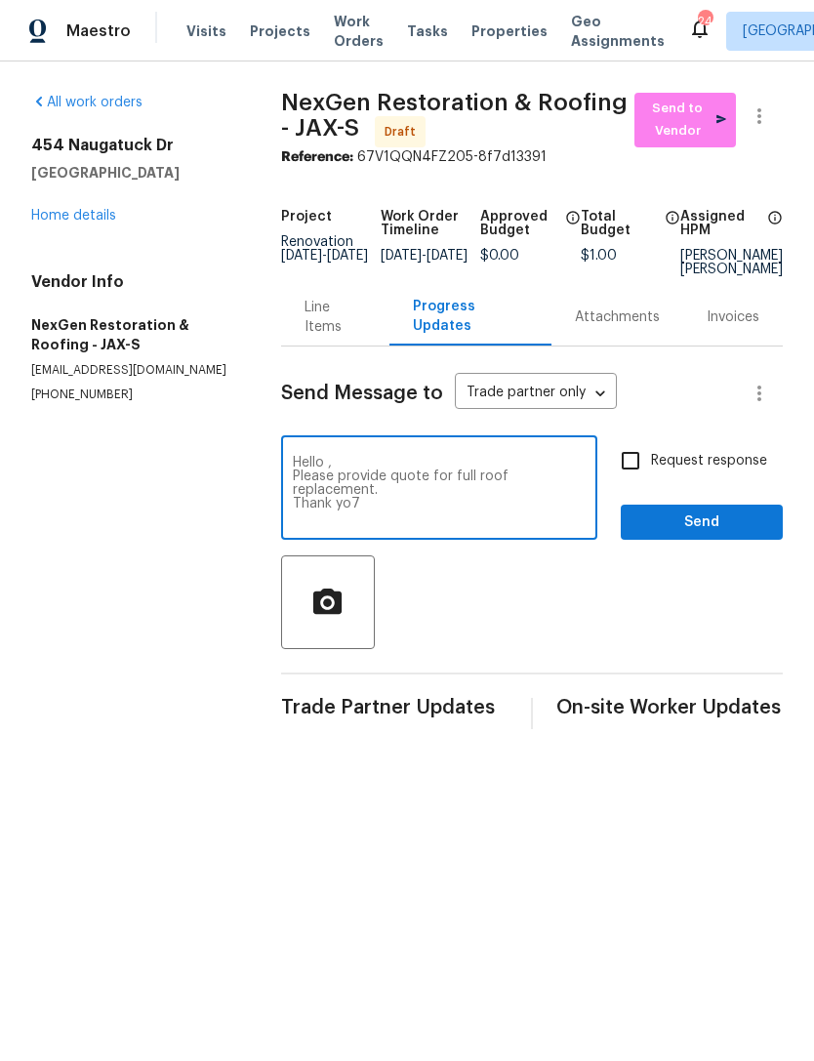
type textarea "Hello , Please provide quote for full roof replacement. Thank yo7"
click at [630, 481] on input "Request response" at bounding box center [630, 460] width 41 height 41
checkbox input "true"
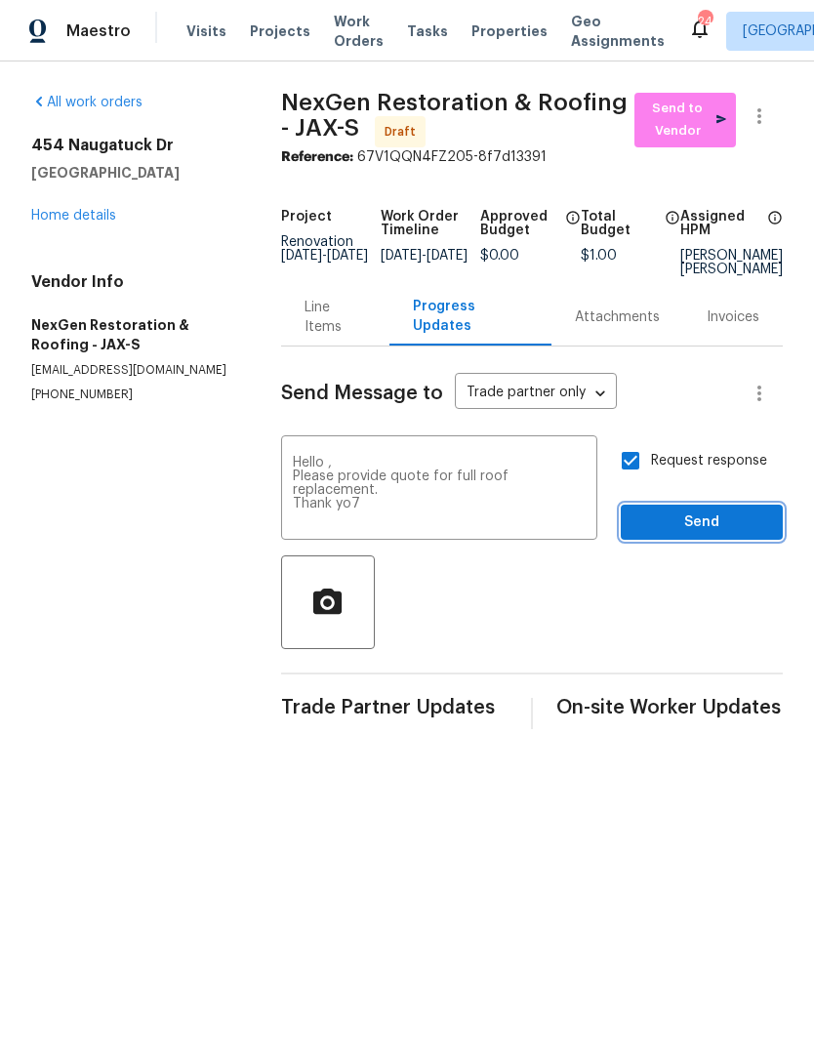
click at [704, 535] on span "Send" at bounding box center [701, 523] width 131 height 24
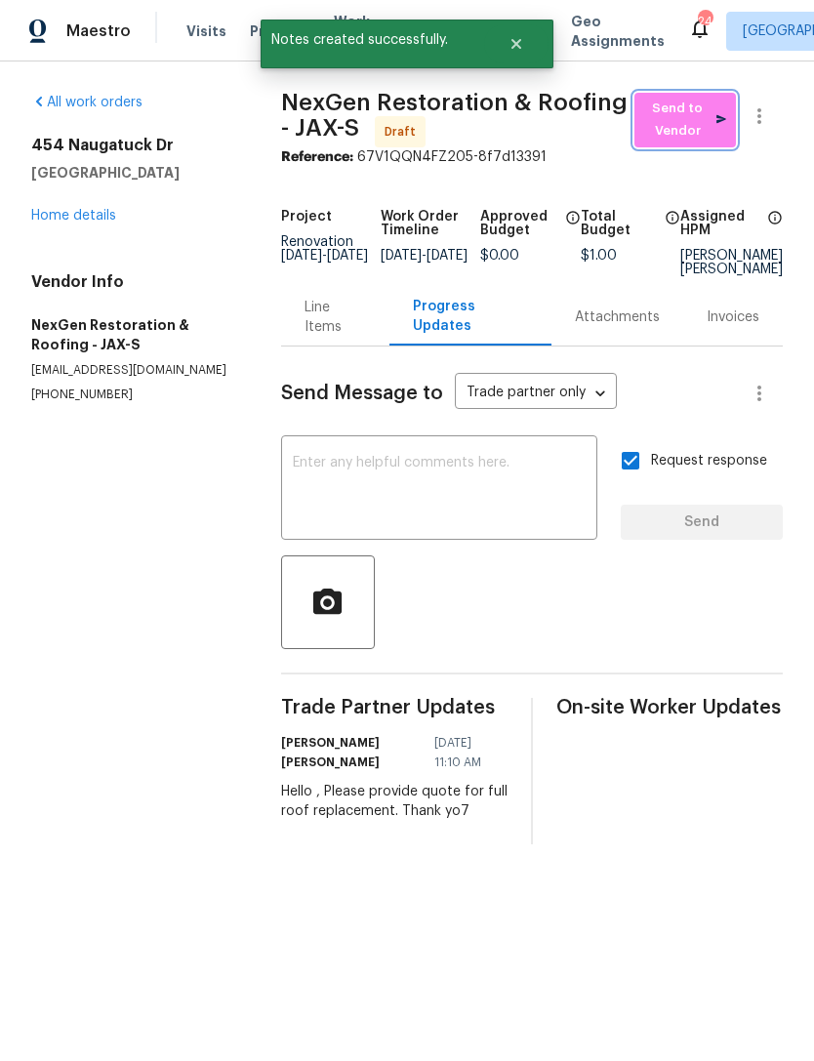
click at [670, 137] on span "Send to Vendor" at bounding box center [685, 120] width 82 height 45
click at [64, 223] on link "Home details" at bounding box center [73, 216] width 85 height 14
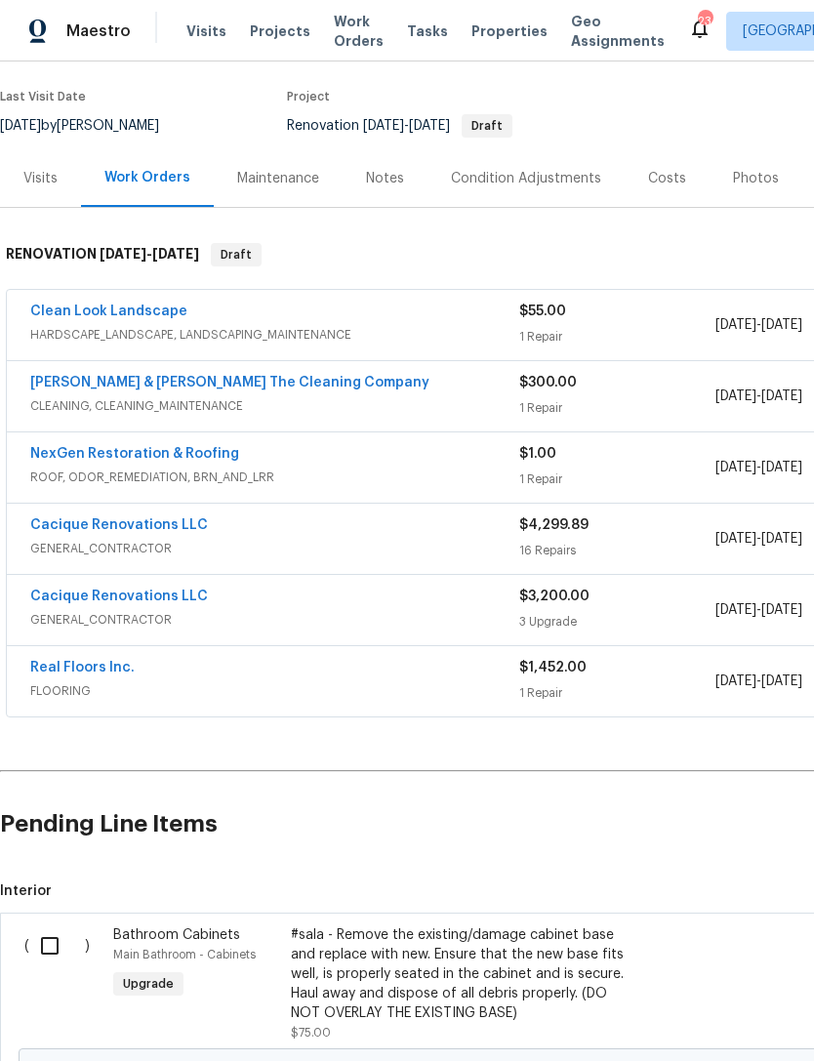
scroll to position [146, 0]
